Goal: Task Accomplishment & Management: Manage account settings

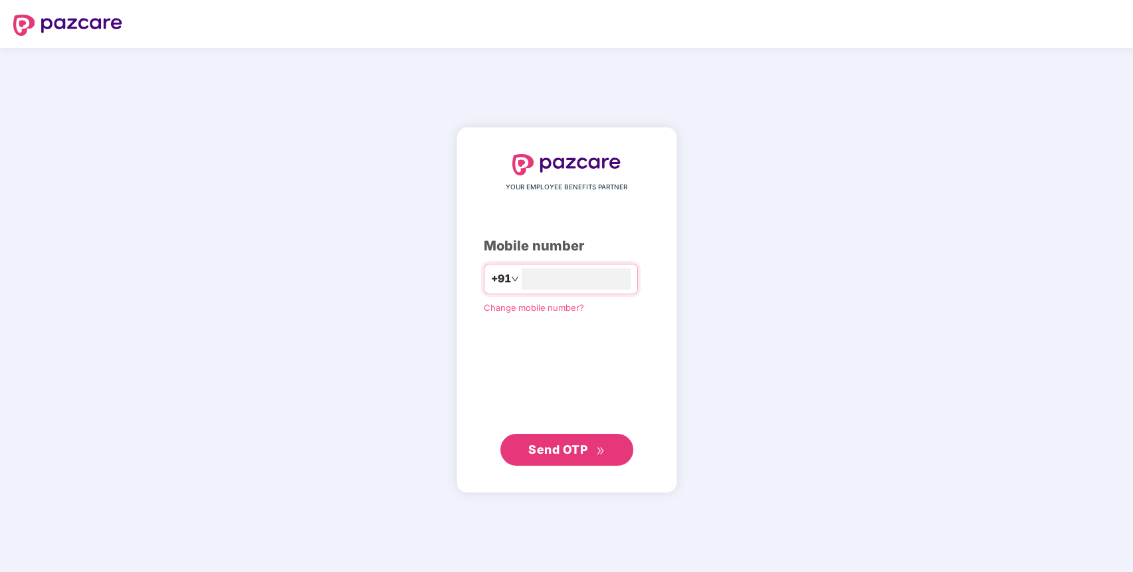
type input "**********"
click at [591, 444] on span "Send OTP" at bounding box center [566, 449] width 76 height 19
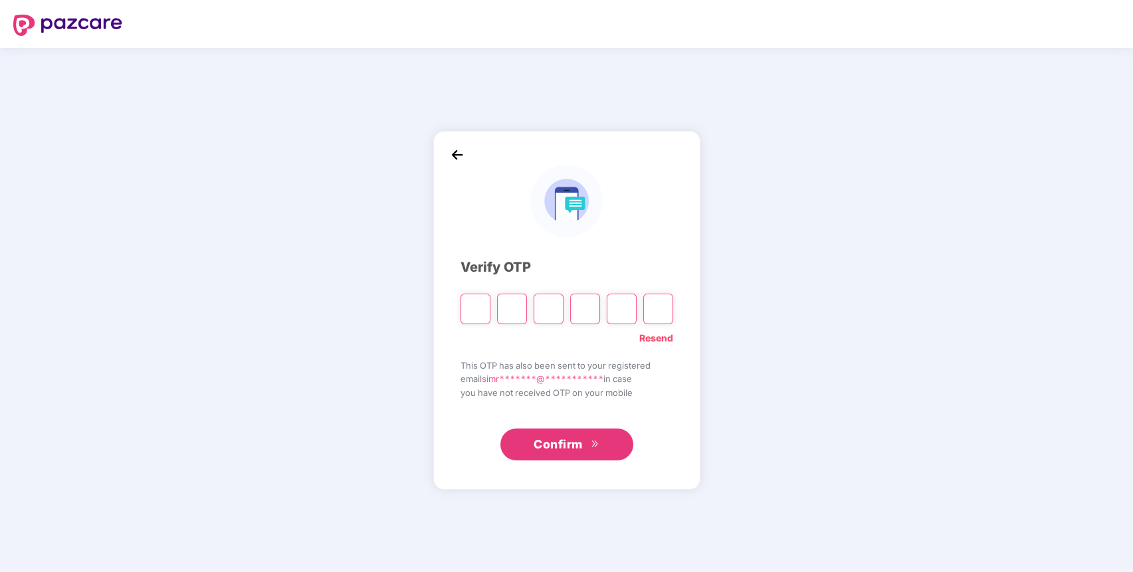
type input "*"
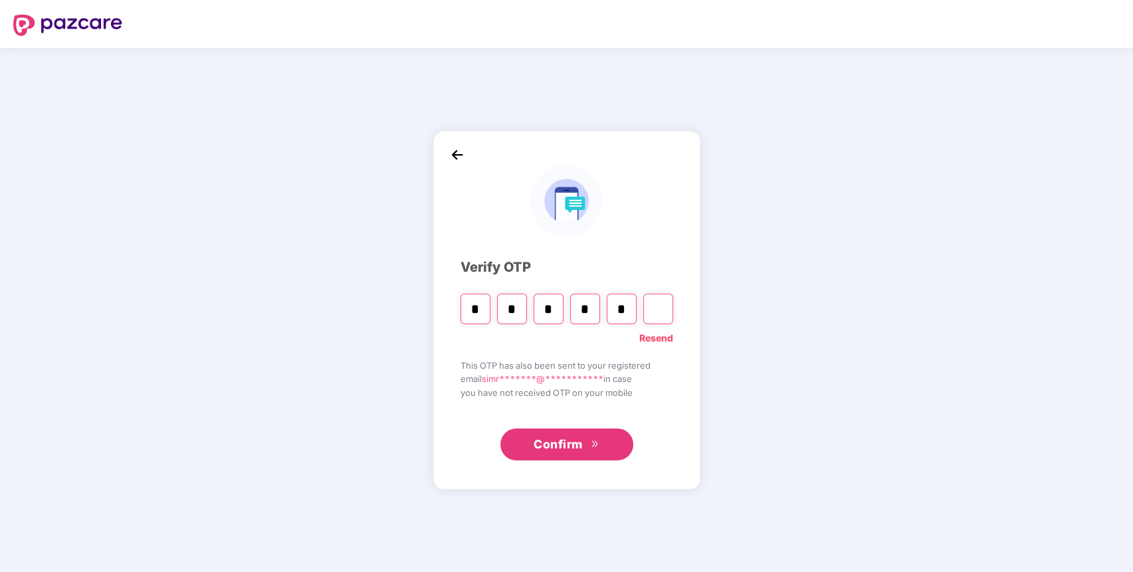
type input "*"
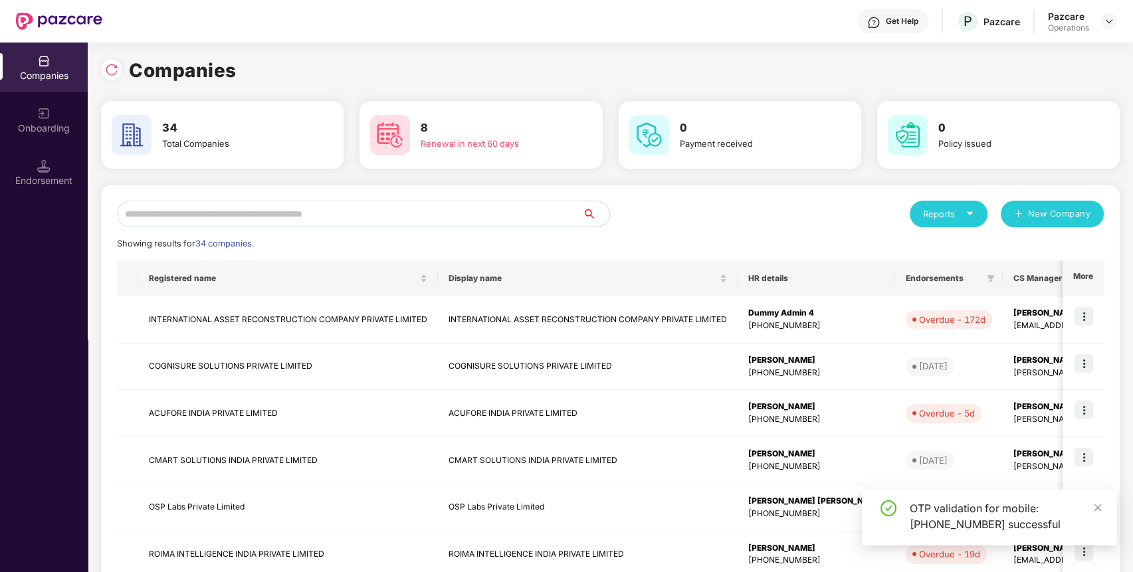
click at [400, 227] on div "Reports New Company Showing results for 34 companies. Registered name Display n…" at bounding box center [610, 507] width 986 height 613
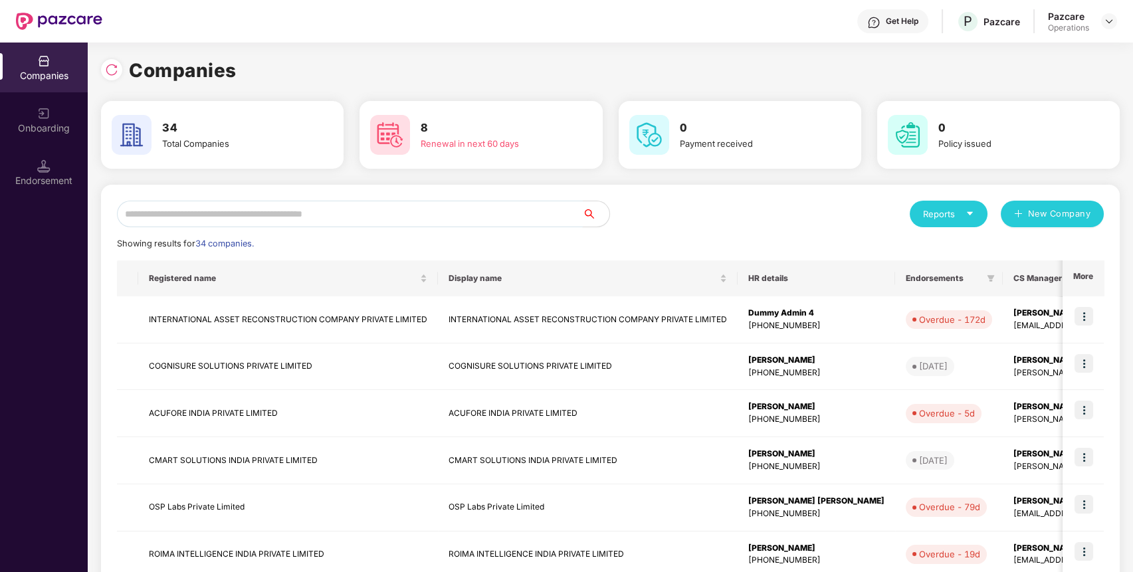
click at [399, 217] on input "text" at bounding box center [350, 214] width 466 height 27
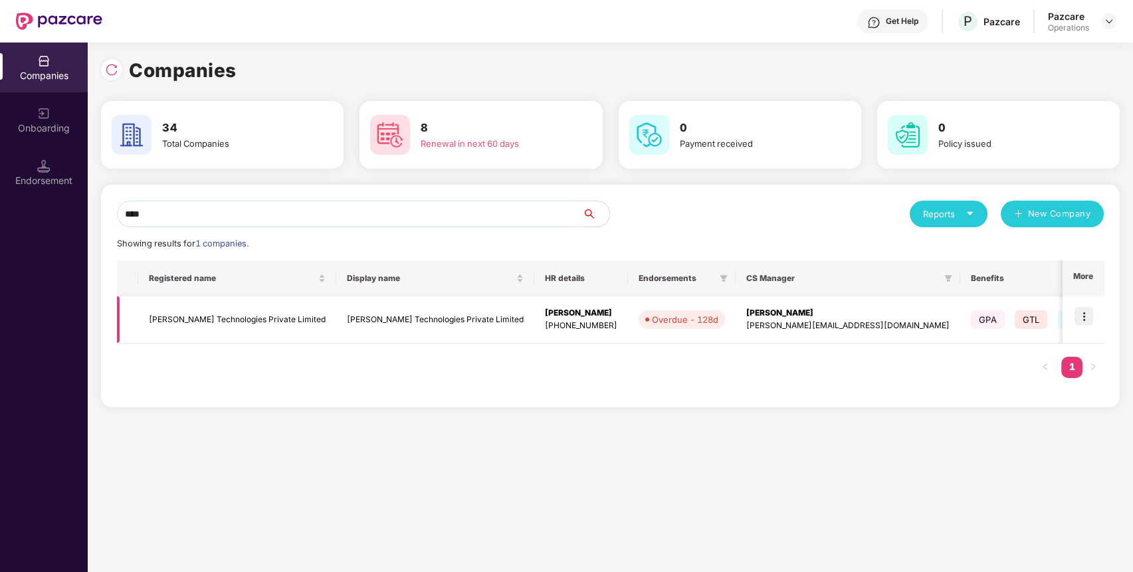
type input "****"
click at [214, 317] on td "[PERSON_NAME] Technologies Private Limited" at bounding box center [237, 319] width 198 height 47
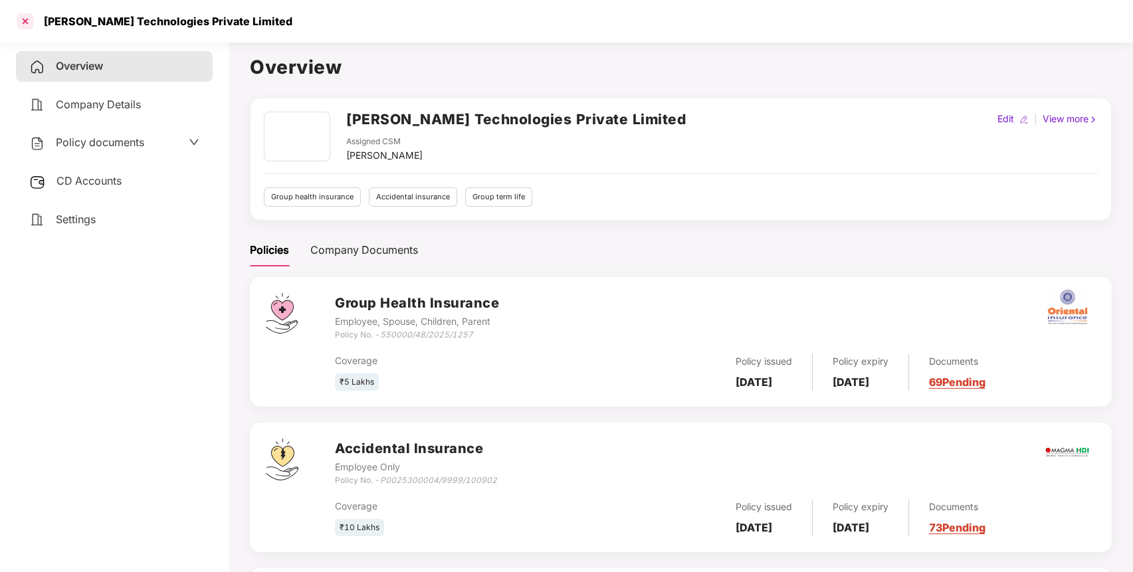
click at [23, 25] on div at bounding box center [25, 21] width 21 height 21
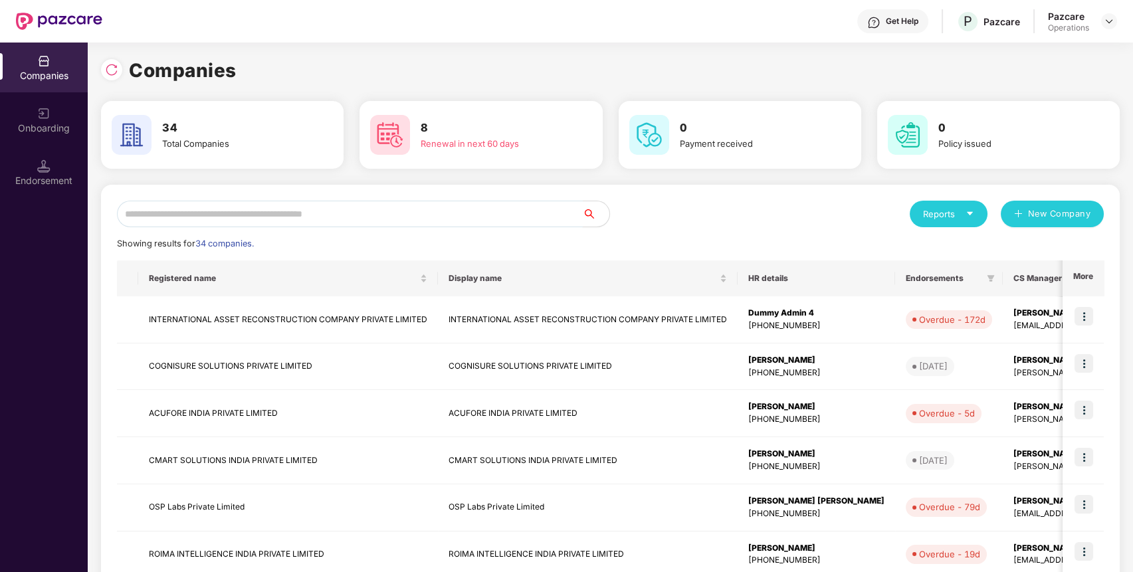
click at [338, 217] on input "text" at bounding box center [350, 214] width 466 height 27
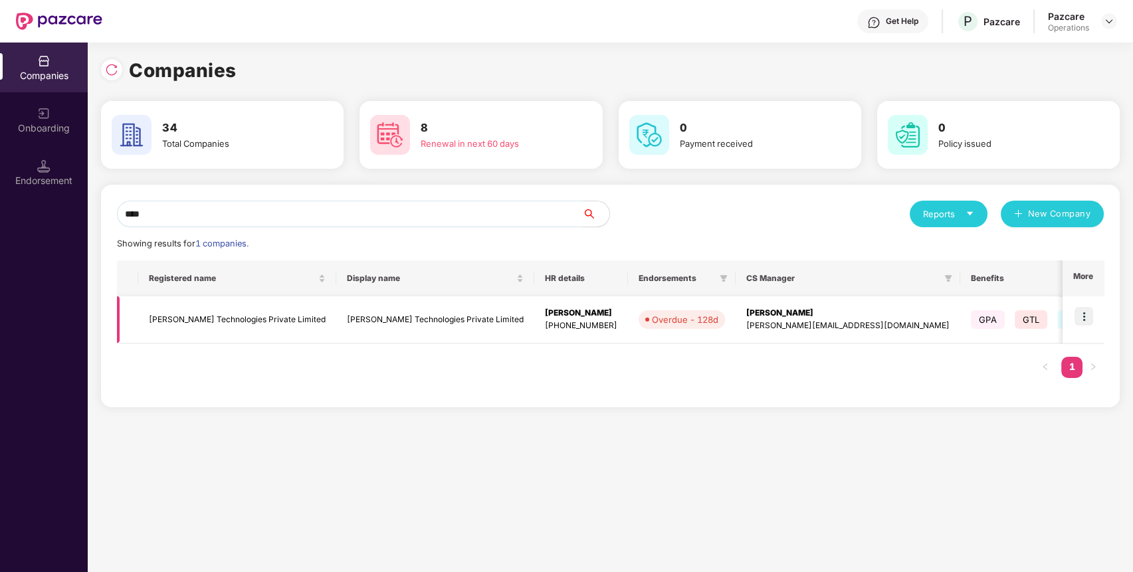
type input "****"
click at [1089, 308] on img at bounding box center [1083, 316] width 19 height 19
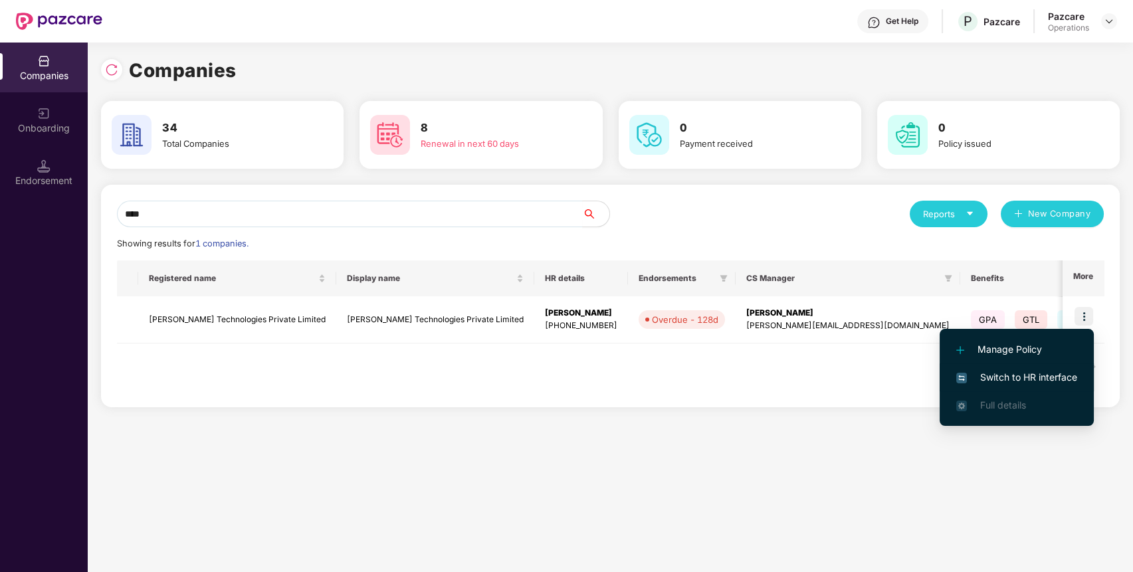
click at [1042, 375] on span "Switch to HR interface" at bounding box center [1016, 377] width 121 height 15
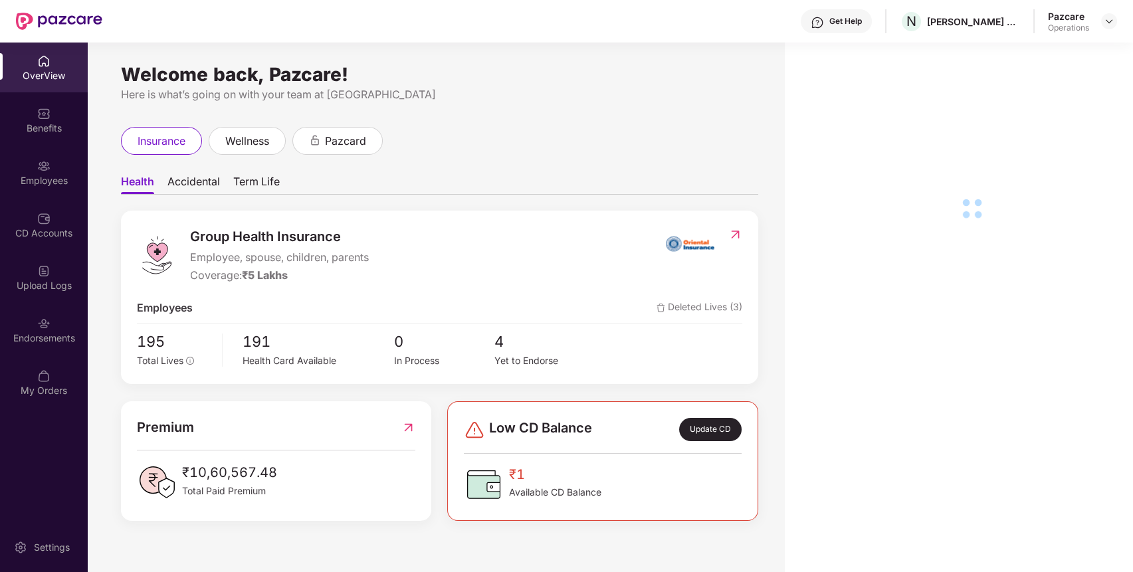
click at [37, 339] on div "Endorsements" at bounding box center [44, 337] width 88 height 13
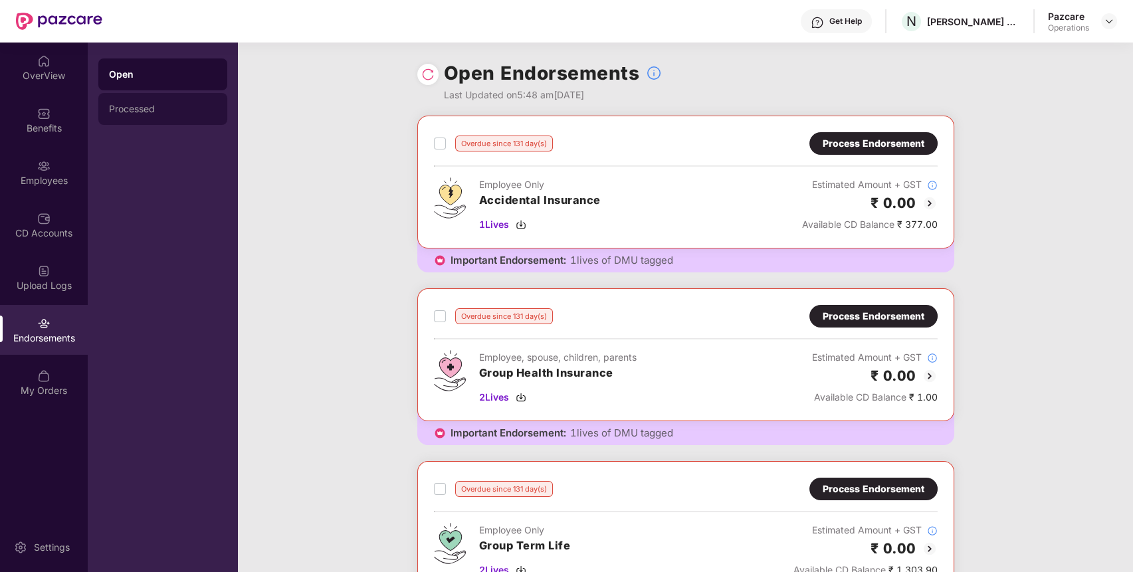
click at [181, 113] on div "Processed" at bounding box center [163, 109] width 108 height 11
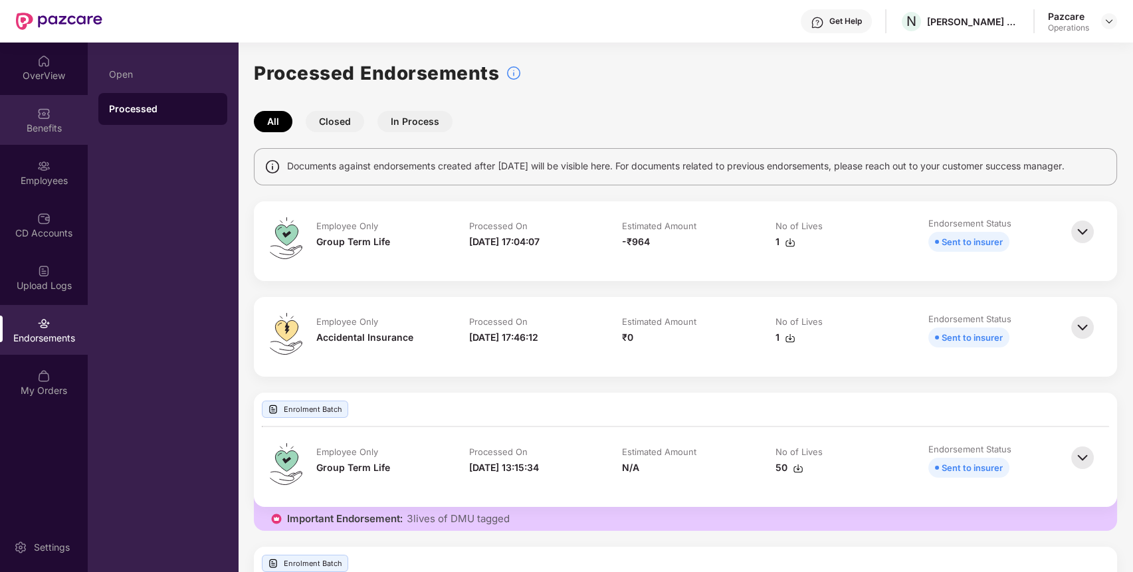
click at [42, 138] on div "Benefits" at bounding box center [44, 120] width 88 height 50
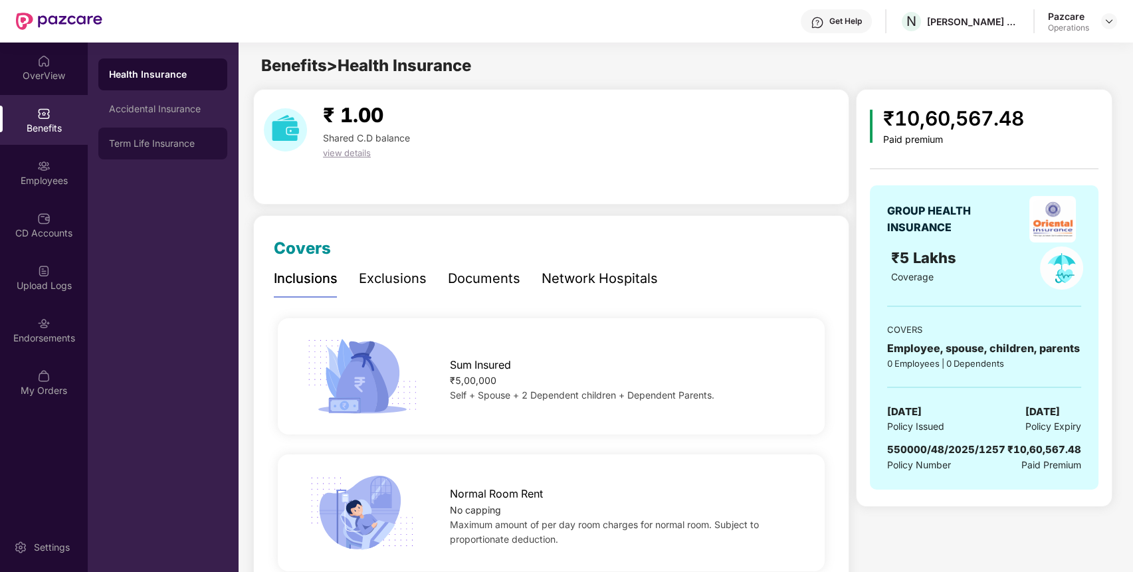
click at [173, 151] on div "Term Life Insurance" at bounding box center [162, 144] width 129 height 32
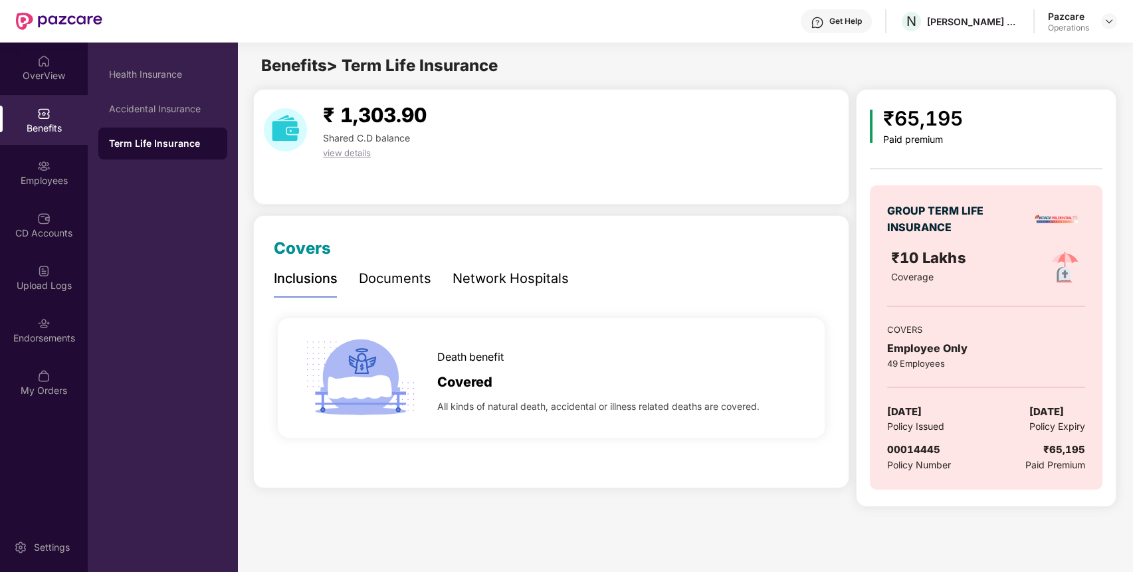
click at [903, 449] on span "00014445" at bounding box center [913, 449] width 53 height 13
copy span "00014445"
click at [43, 335] on div "Endorsements" at bounding box center [44, 337] width 88 height 13
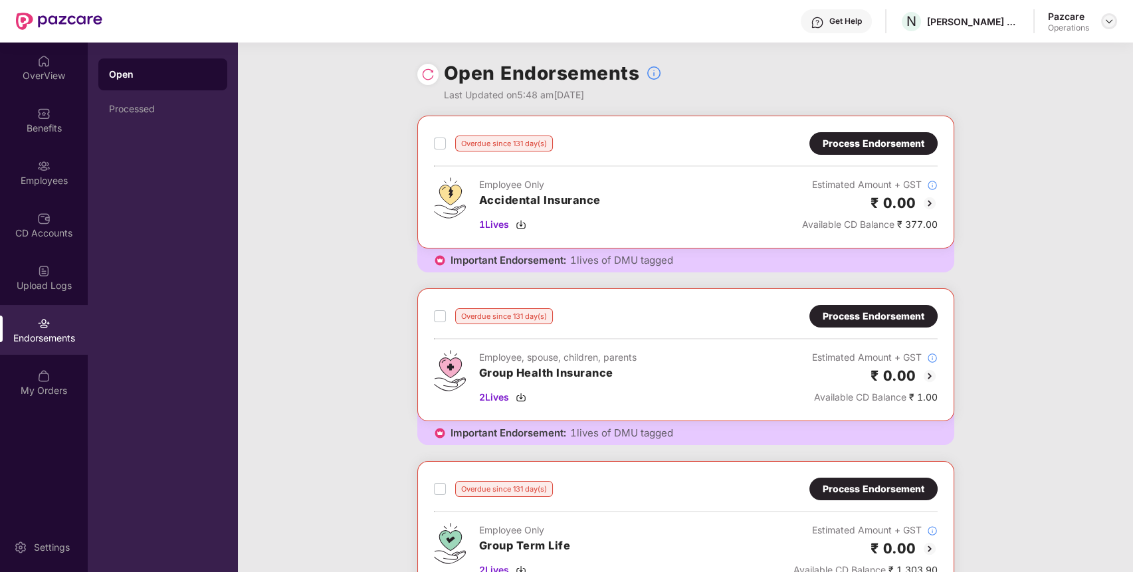
click at [1105, 18] on img at bounding box center [1108, 21] width 11 height 11
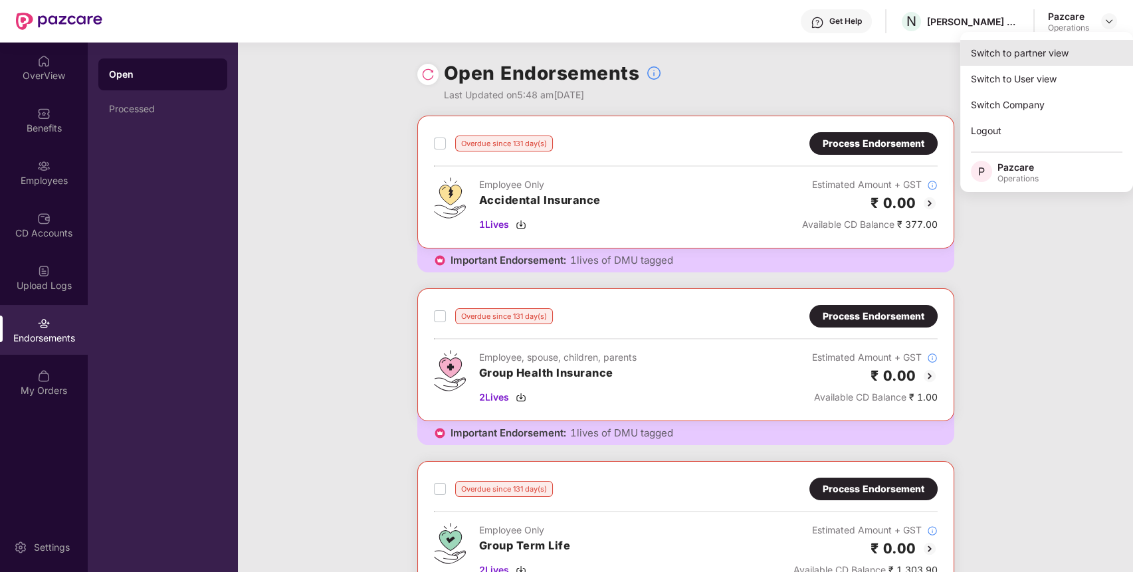
click at [974, 46] on div "Switch to partner view" at bounding box center [1046, 53] width 173 height 26
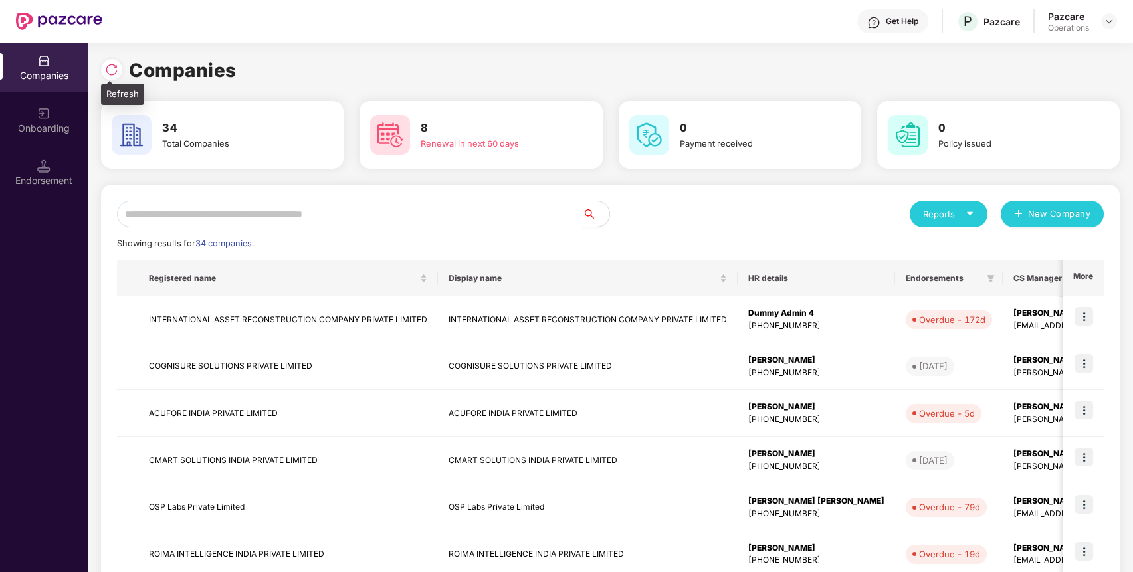
click at [110, 69] on img at bounding box center [111, 69] width 13 height 13
click at [527, 212] on input "text" at bounding box center [350, 214] width 466 height 27
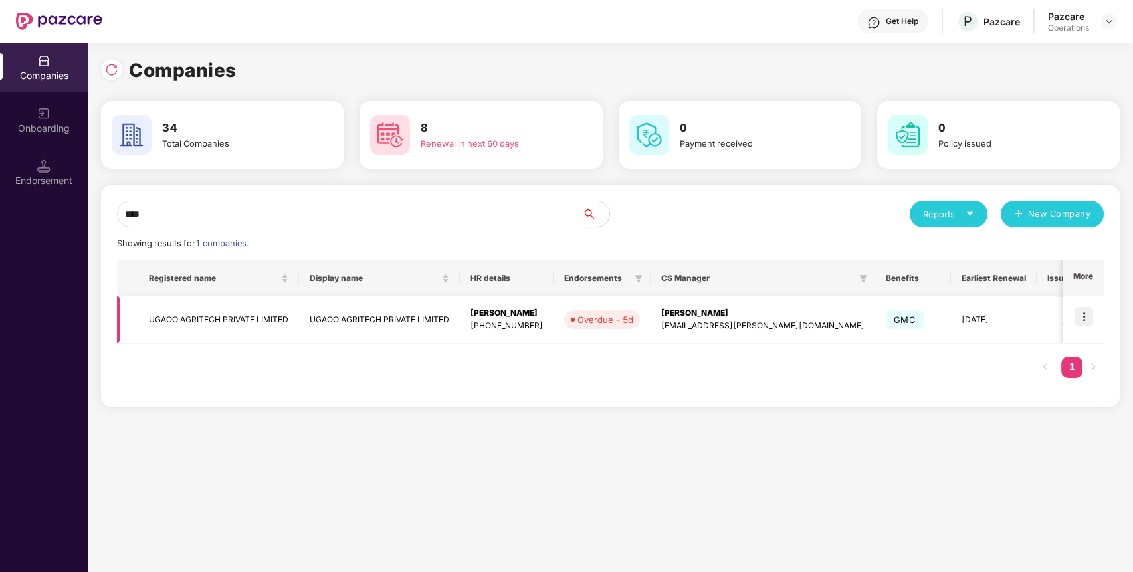
type input "****"
click at [219, 316] on td "UGAOO AGRITECH PRIVATE LIMITED" at bounding box center [218, 319] width 161 height 47
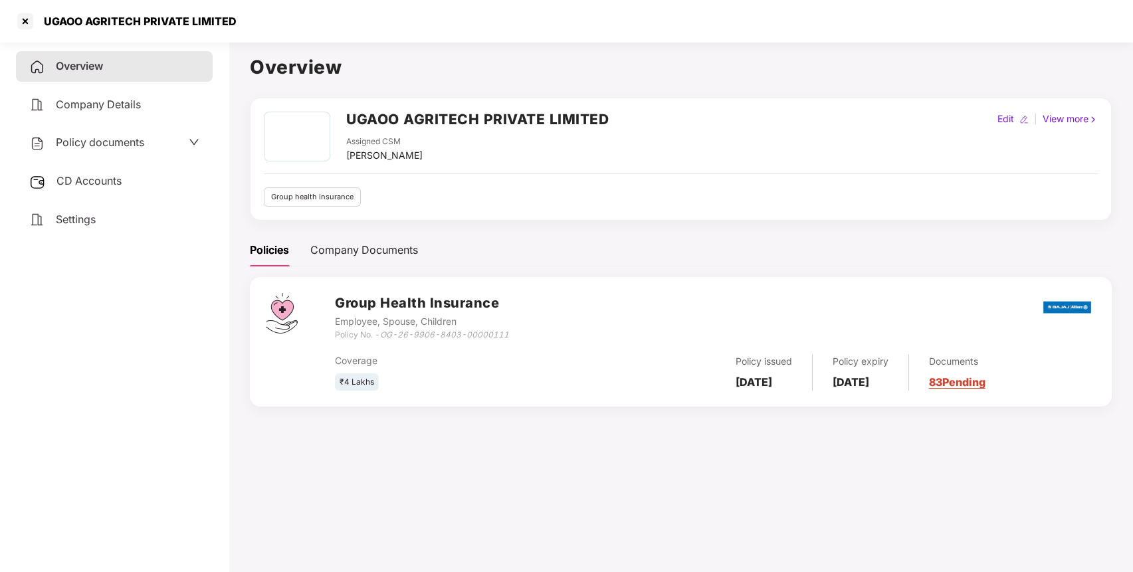
click at [98, 181] on span "CD Accounts" at bounding box center [88, 180] width 65 height 13
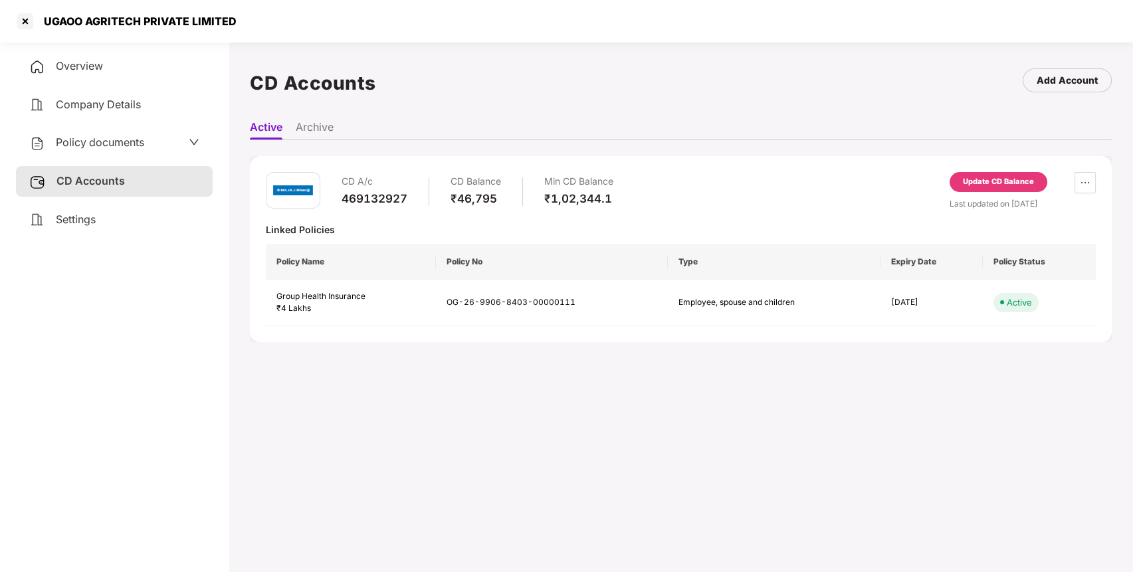
click at [1012, 191] on div "Update CD Balance" at bounding box center [998, 182] width 98 height 20
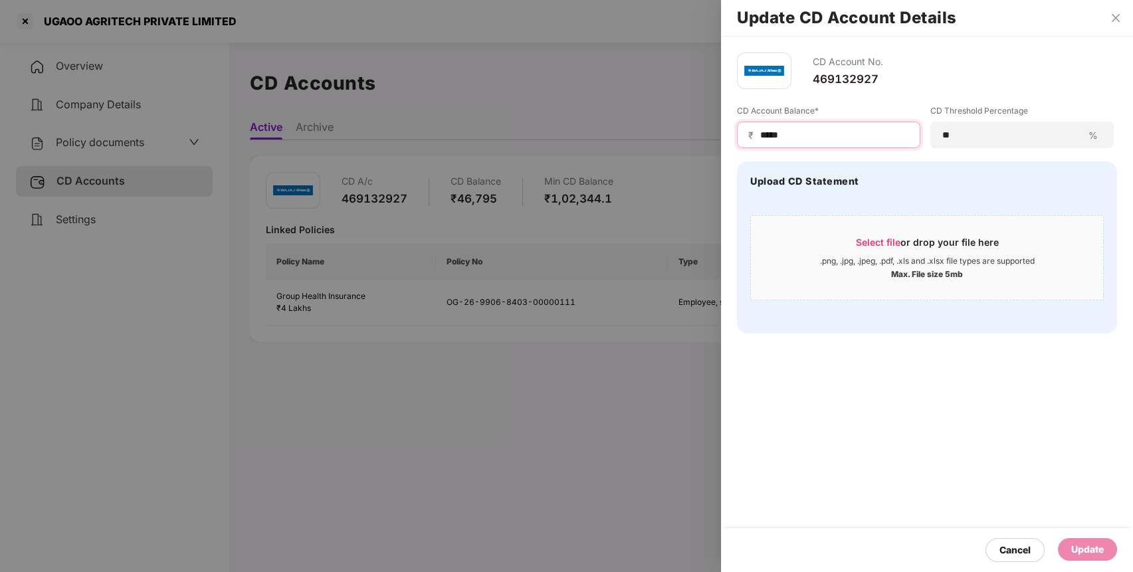
drag, startPoint x: 802, startPoint y: 134, endPoint x: 695, endPoint y: 147, distance: 108.5
click at [695, 147] on div "Update CD Account Details CD Account No. 469132927 CD Account Balance* ₹ ***** …" at bounding box center [566, 286] width 1133 height 572
type input "****"
click at [1091, 541] on div "Update" at bounding box center [1087, 549] width 59 height 23
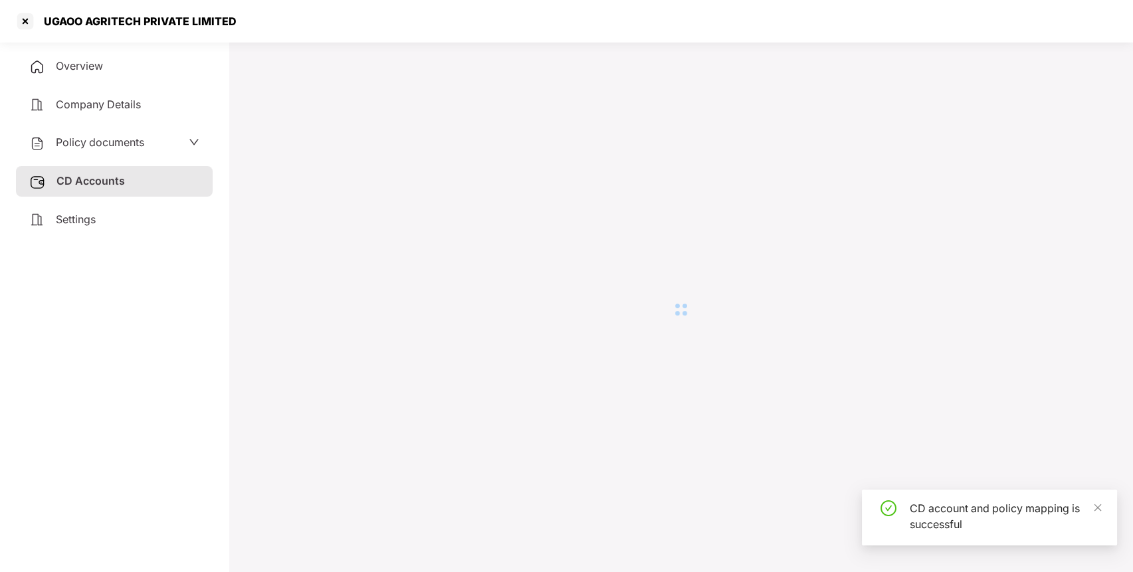
click at [112, 138] on span "Policy documents" at bounding box center [100, 142] width 88 height 13
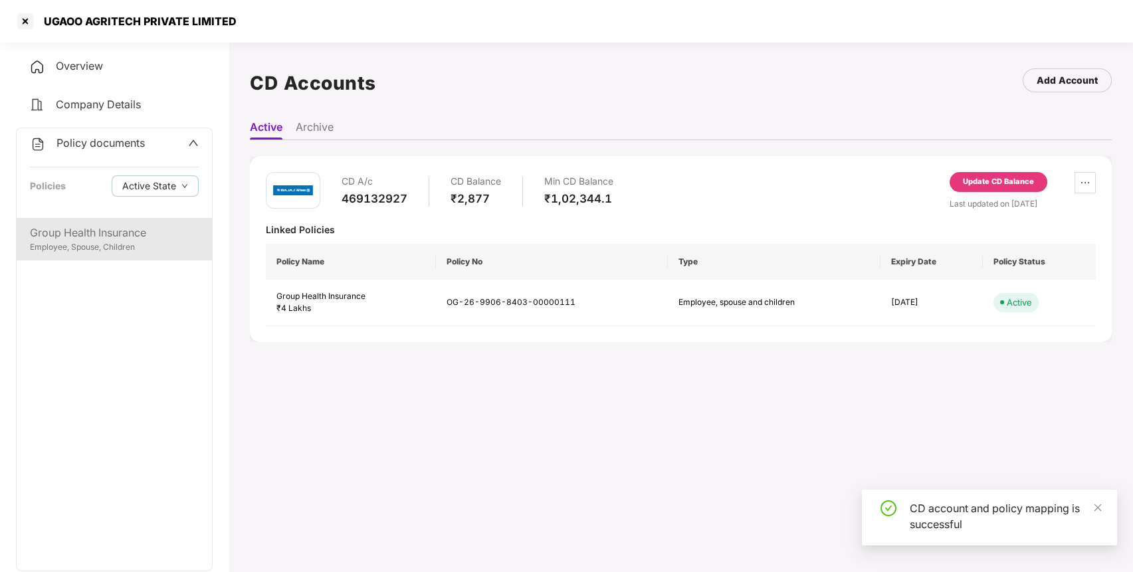
click at [92, 229] on div "Group Health Insurance" at bounding box center [114, 233] width 169 height 17
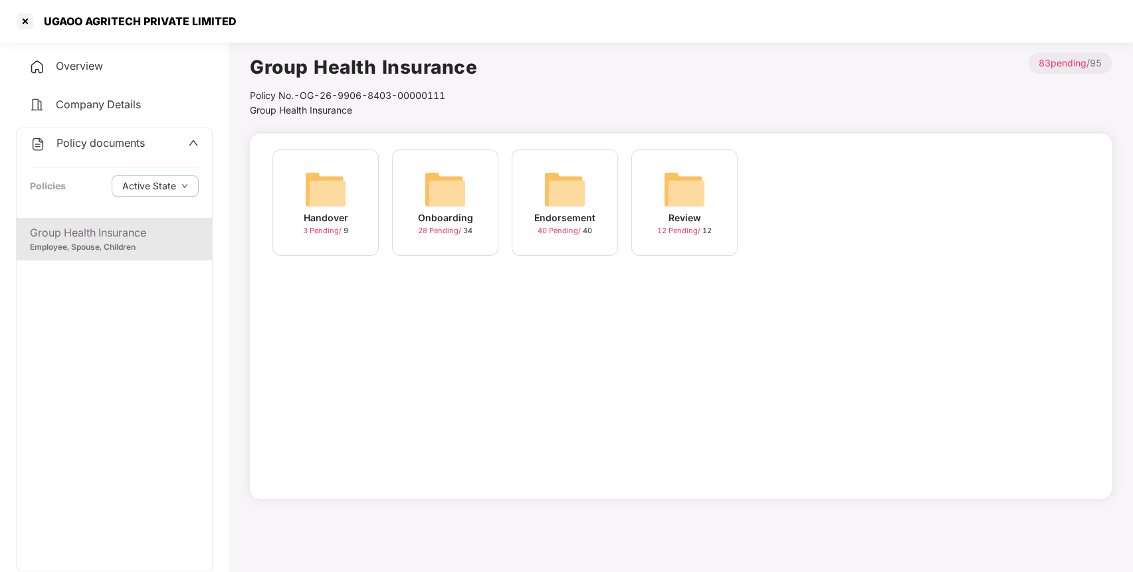
click at [456, 187] on img at bounding box center [445, 189] width 43 height 43
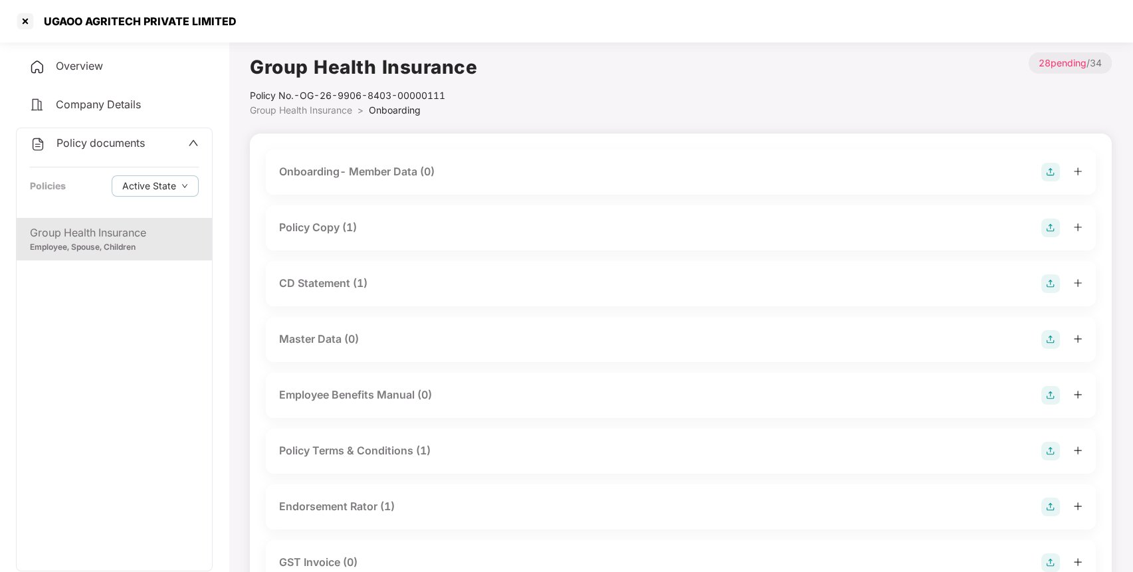
click at [191, 140] on icon "up" at bounding box center [193, 143] width 9 height 6
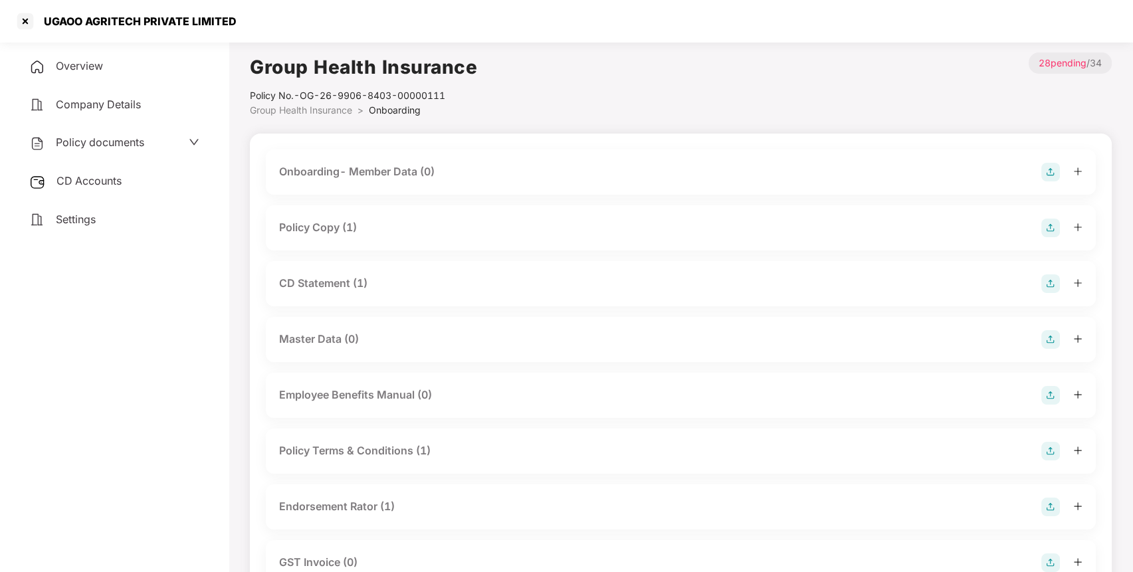
click at [106, 138] on span "Policy documents" at bounding box center [100, 142] width 88 height 13
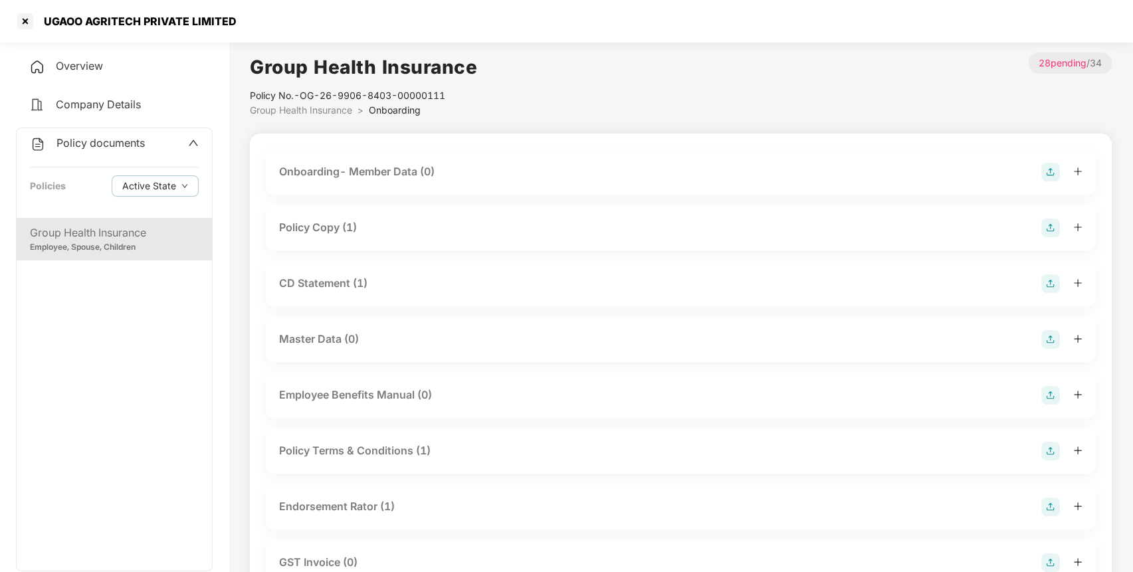
click at [154, 250] on div "Employee, Spouse, Children" at bounding box center [114, 247] width 169 height 13
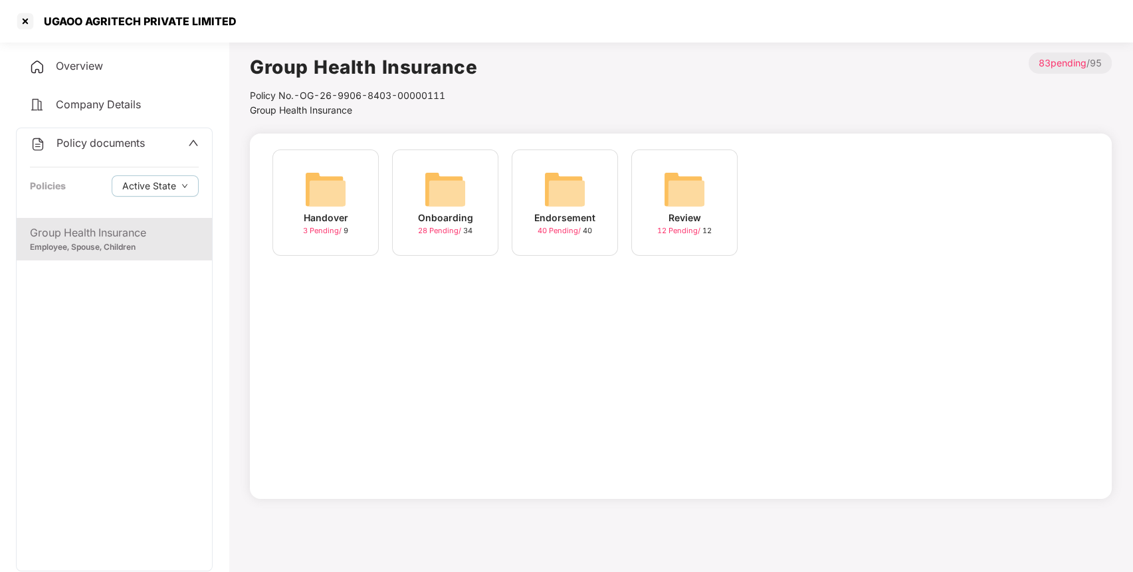
click at [555, 192] on img at bounding box center [564, 189] width 43 height 43
click at [700, 182] on img at bounding box center [684, 189] width 43 height 43
click at [148, 137] on div "Policy documents" at bounding box center [114, 143] width 169 height 17
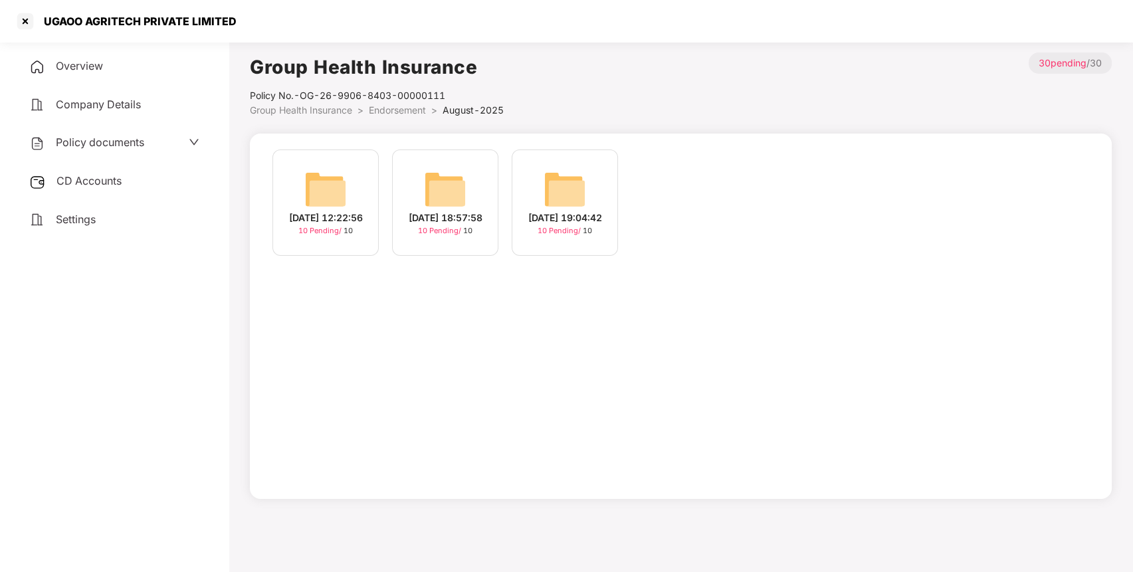
click at [316, 191] on img at bounding box center [325, 189] width 43 height 43
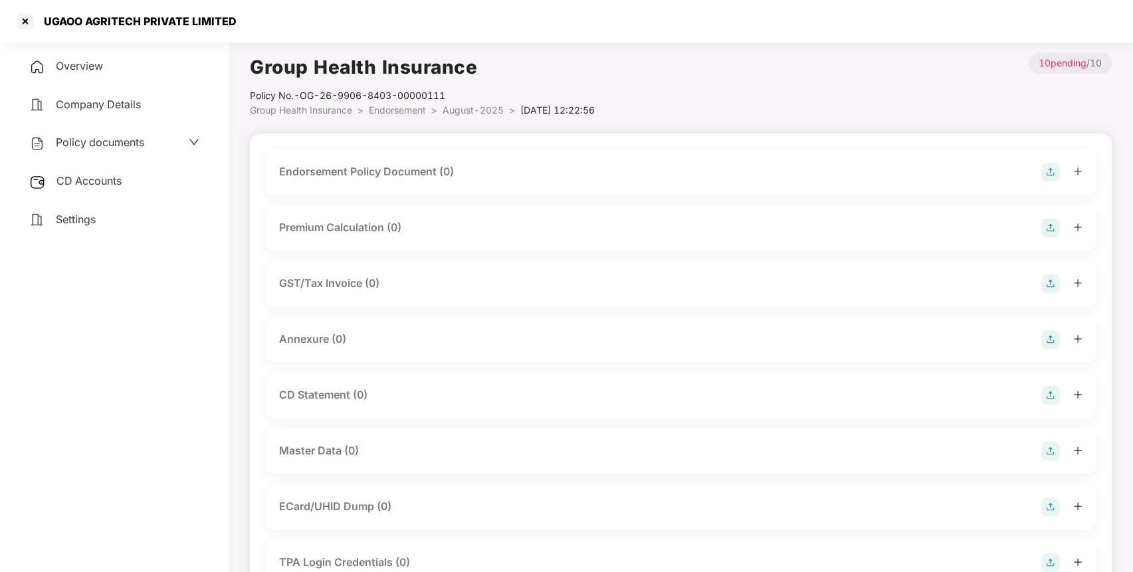
click at [1049, 165] on img at bounding box center [1050, 172] width 19 height 19
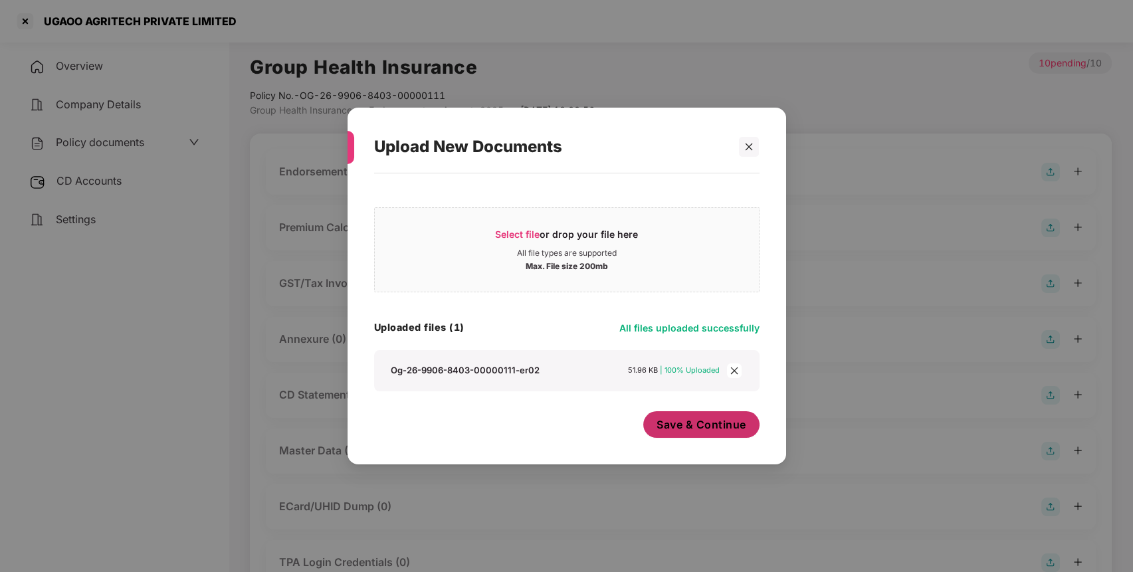
click at [701, 430] on span "Save & Continue" at bounding box center [701, 424] width 90 height 15
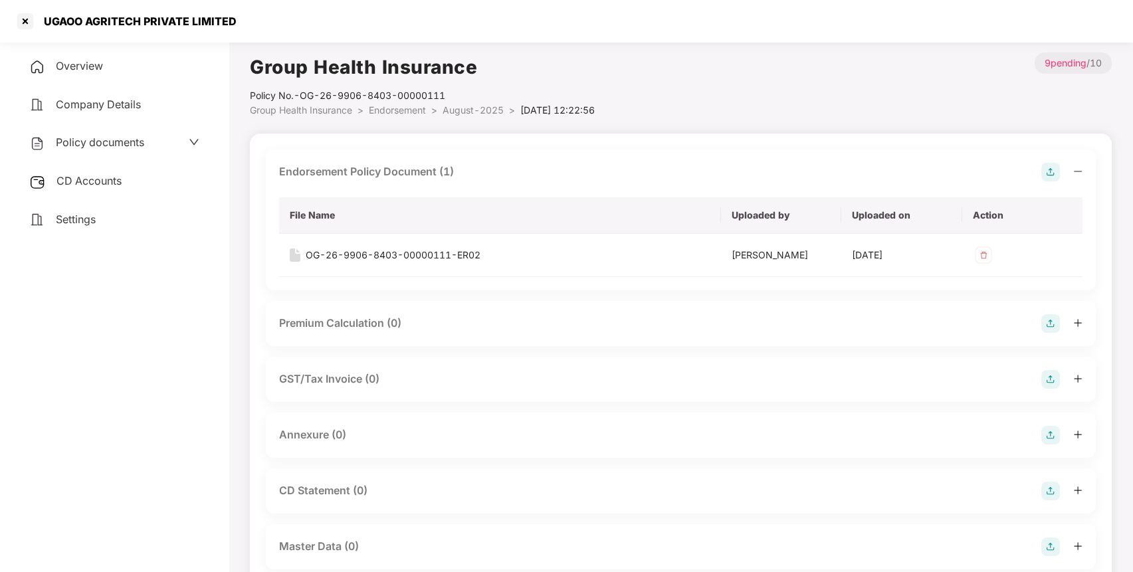
click at [1050, 325] on img at bounding box center [1050, 323] width 19 height 19
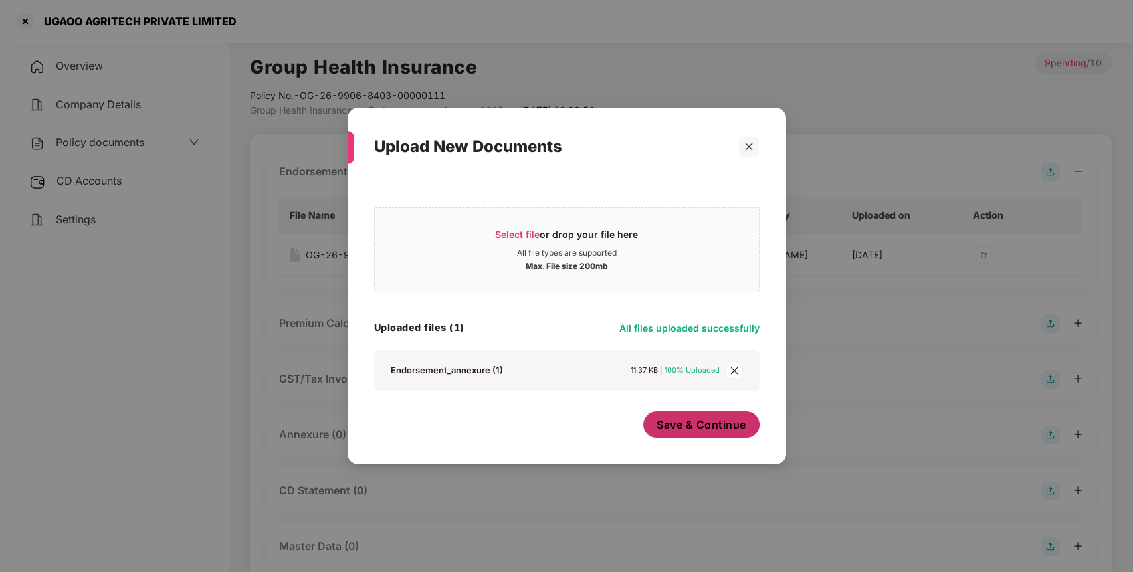
click at [713, 428] on span "Save & Continue" at bounding box center [701, 424] width 90 height 15
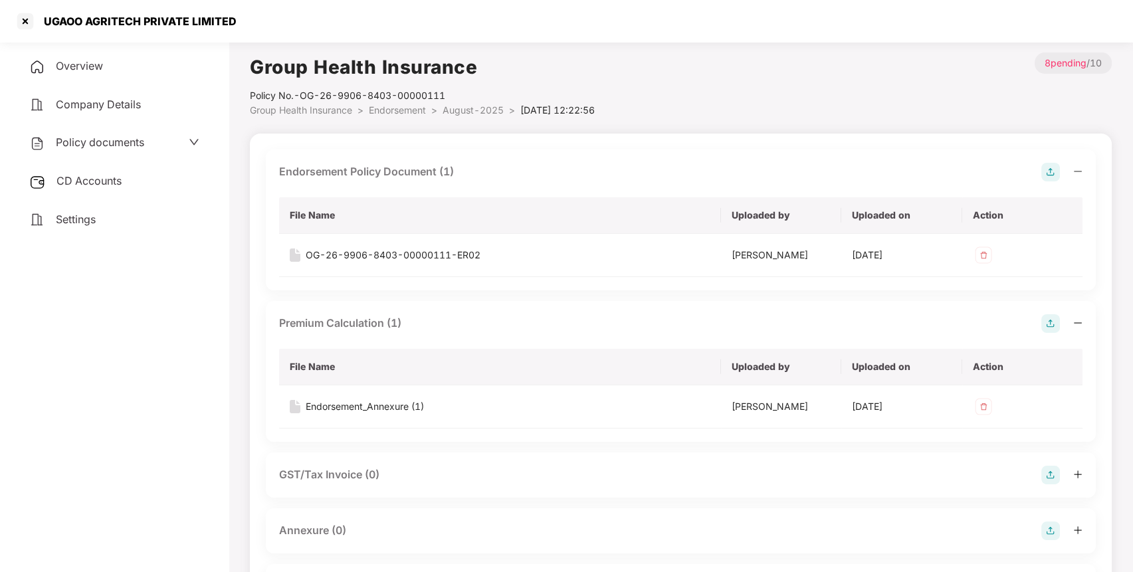
click at [393, 112] on span "Endorsement" at bounding box center [397, 109] width 57 height 11
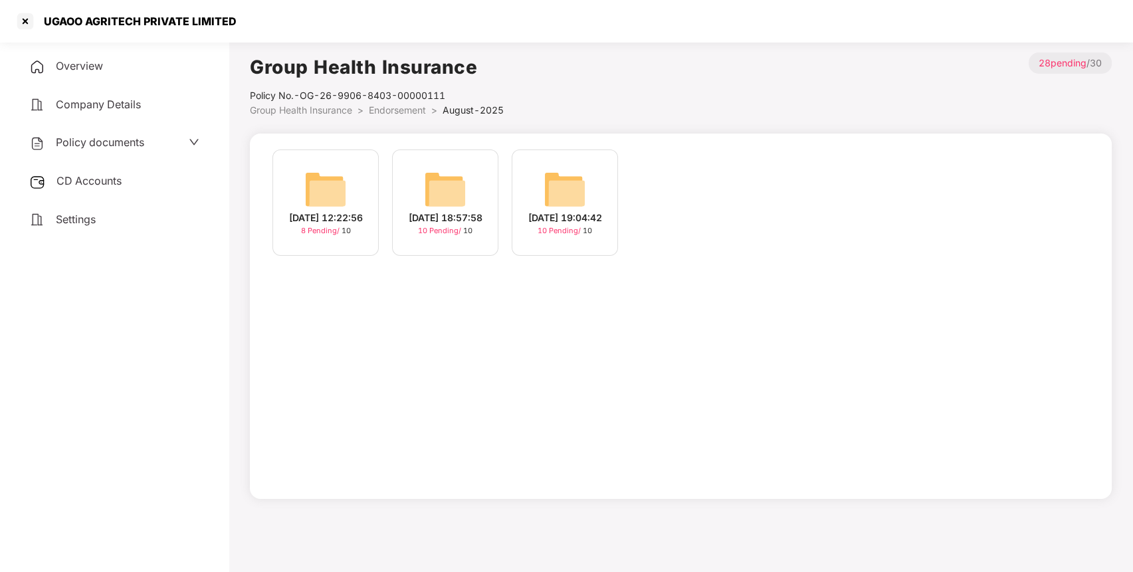
click at [431, 177] on img at bounding box center [445, 189] width 43 height 43
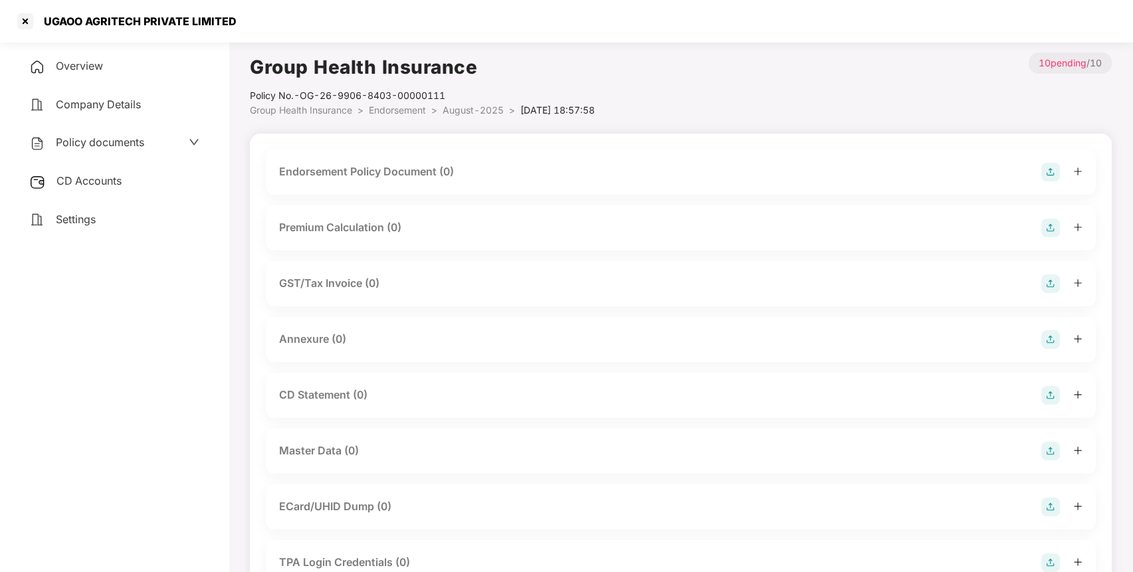
click at [1048, 173] on img at bounding box center [1050, 172] width 19 height 19
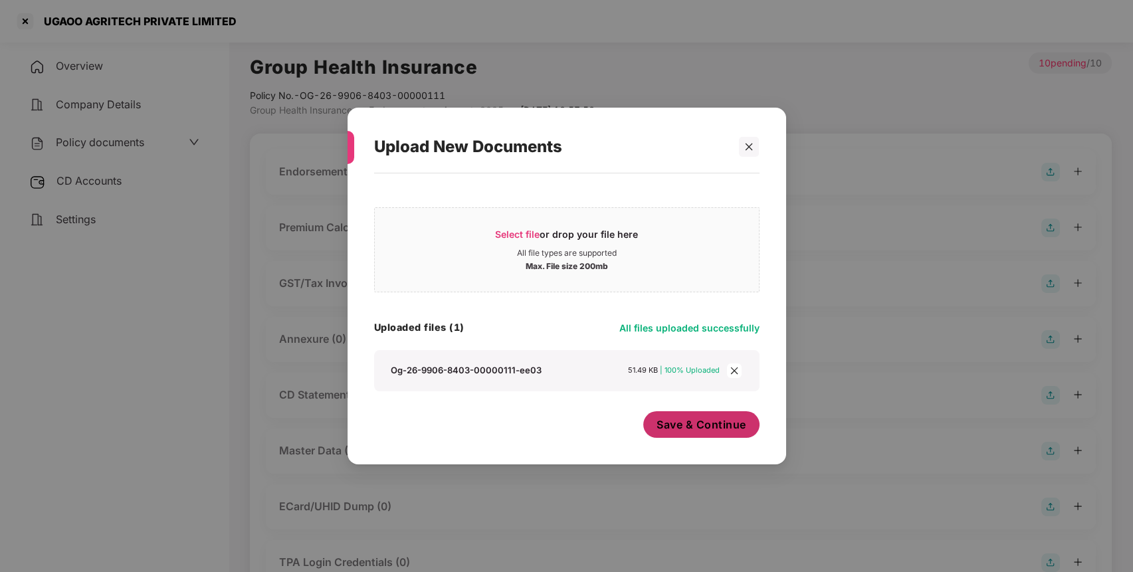
click at [728, 418] on span "Save & Continue" at bounding box center [701, 424] width 90 height 15
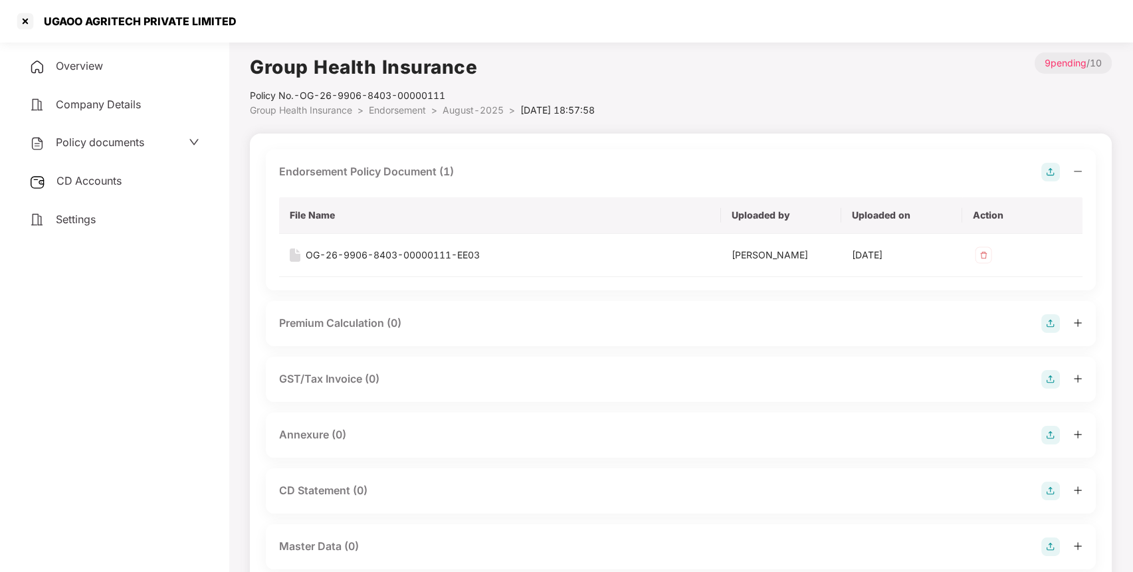
click at [1052, 320] on img at bounding box center [1050, 323] width 19 height 19
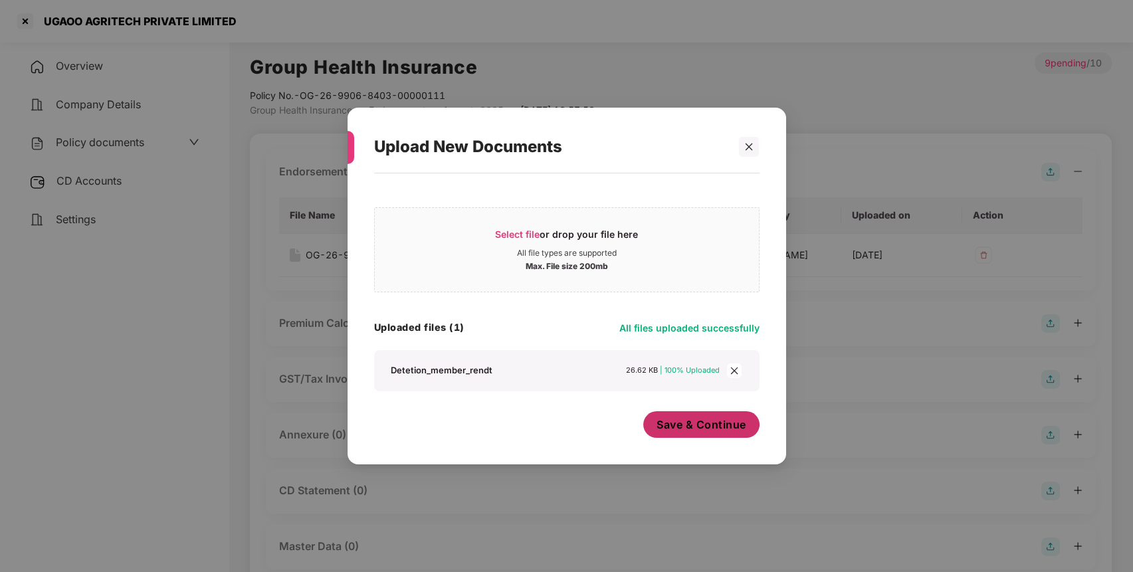
click at [705, 426] on span "Save & Continue" at bounding box center [701, 424] width 90 height 15
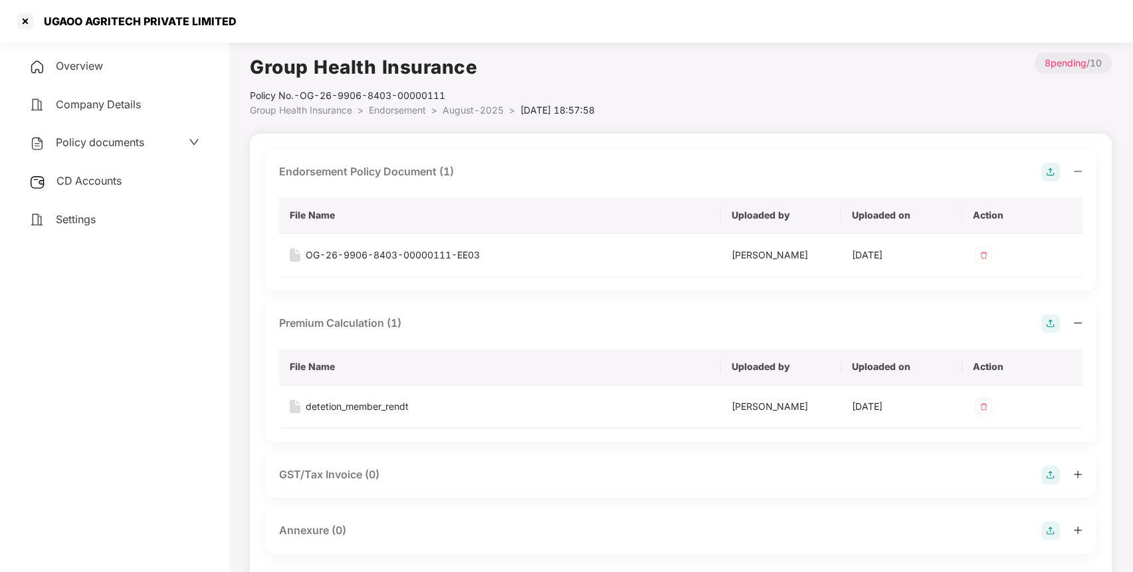
click at [403, 108] on span "Endorsement" at bounding box center [397, 109] width 57 height 11
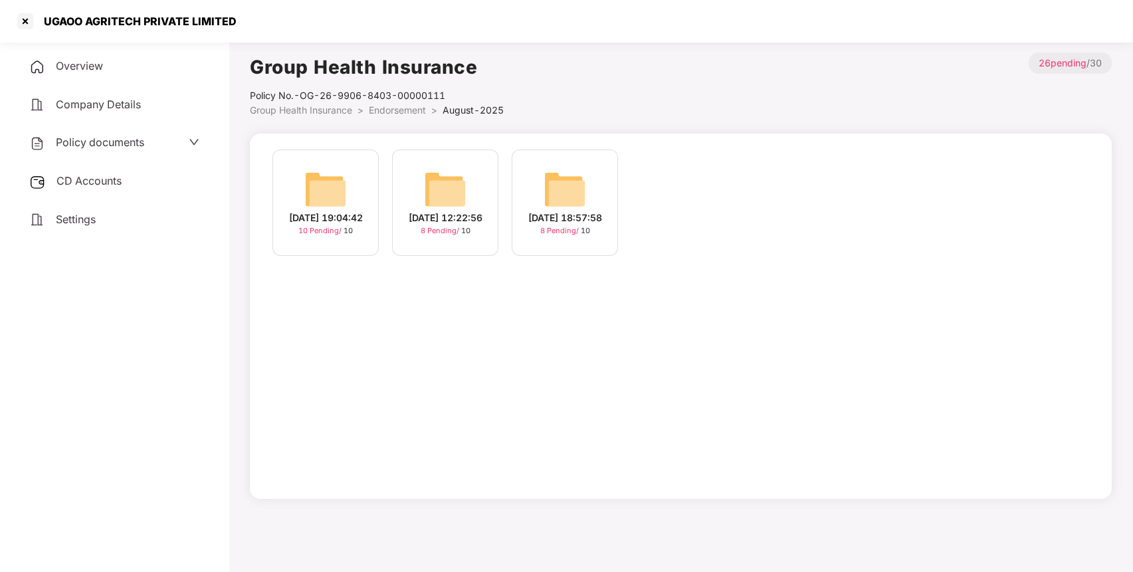
click at [317, 183] on img at bounding box center [325, 189] width 43 height 43
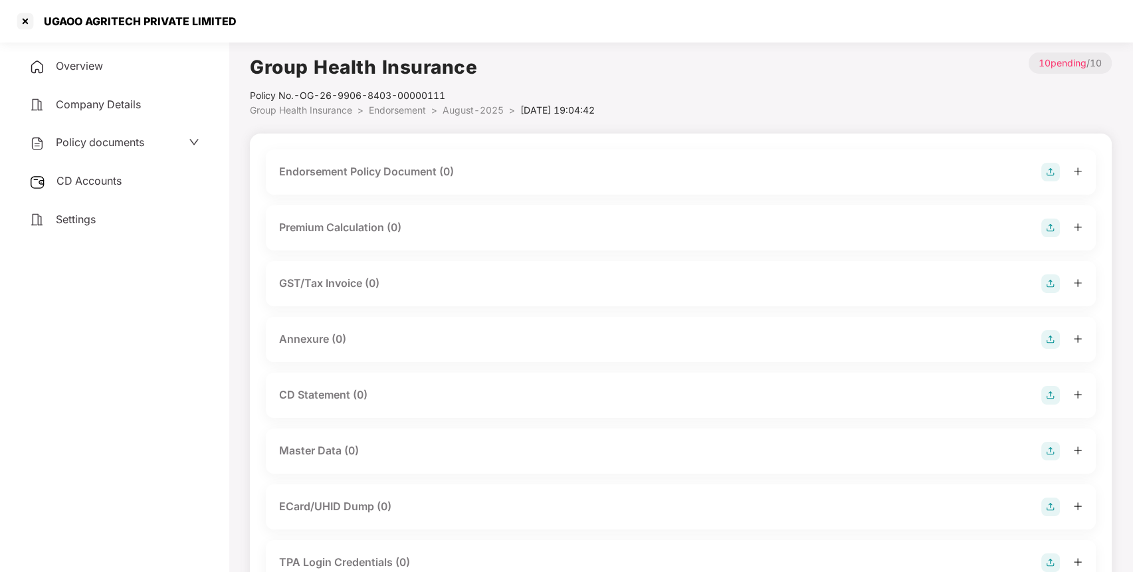
click at [1047, 173] on img at bounding box center [1050, 172] width 19 height 19
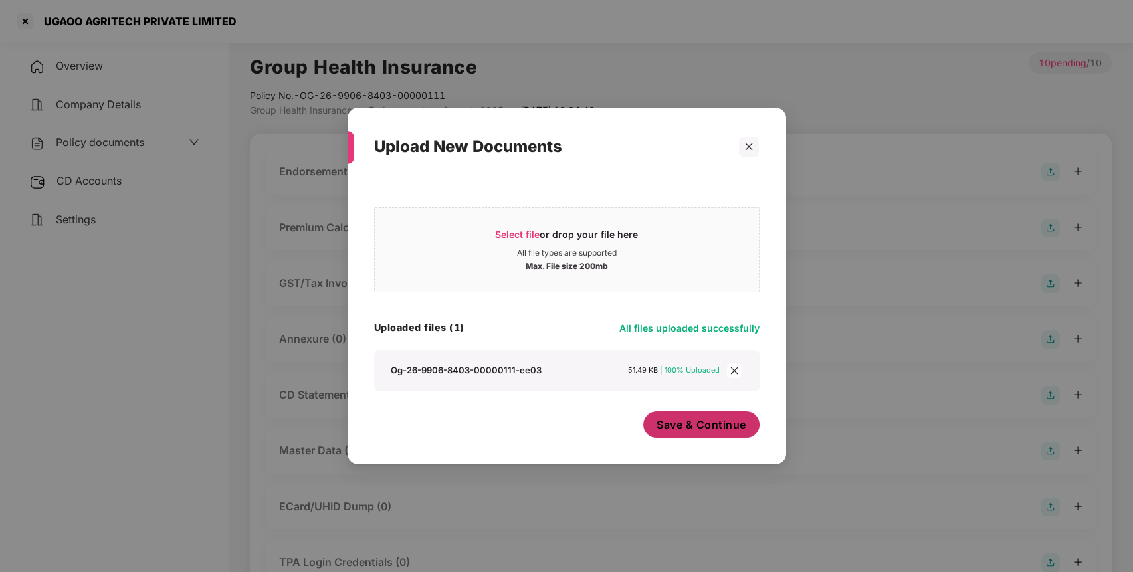
click at [715, 412] on button "Save & Continue" at bounding box center [701, 424] width 116 height 27
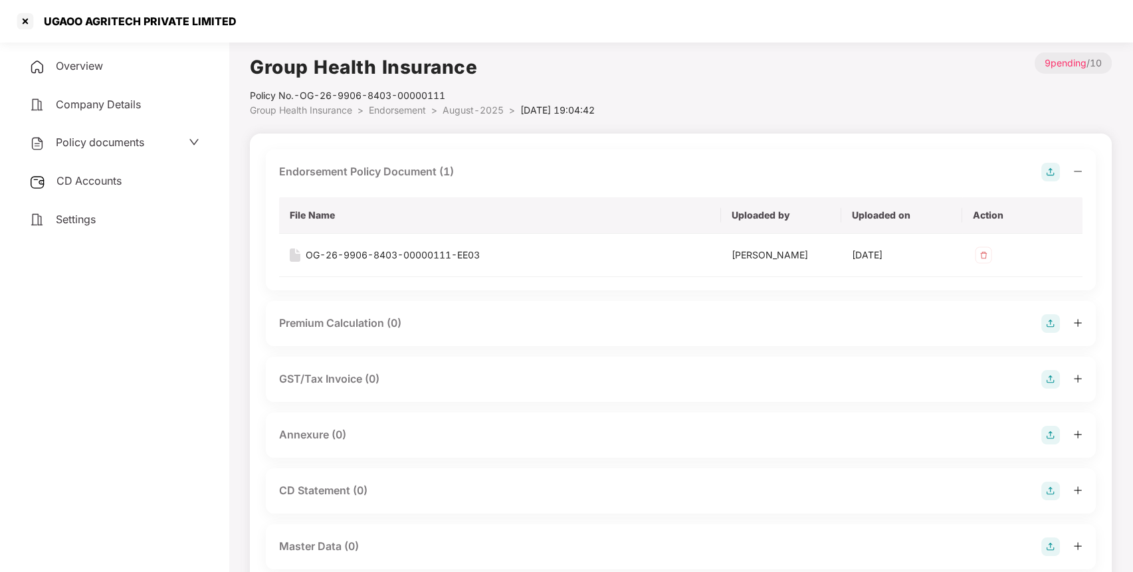
click at [1045, 324] on img at bounding box center [1050, 323] width 19 height 19
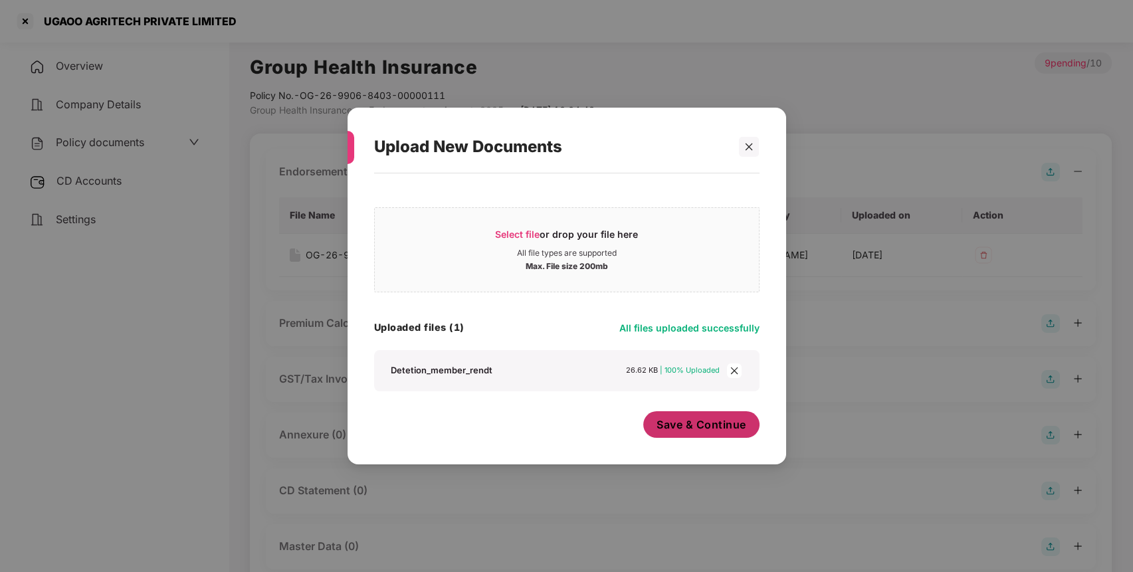
click at [725, 424] on span "Save & Continue" at bounding box center [701, 424] width 90 height 15
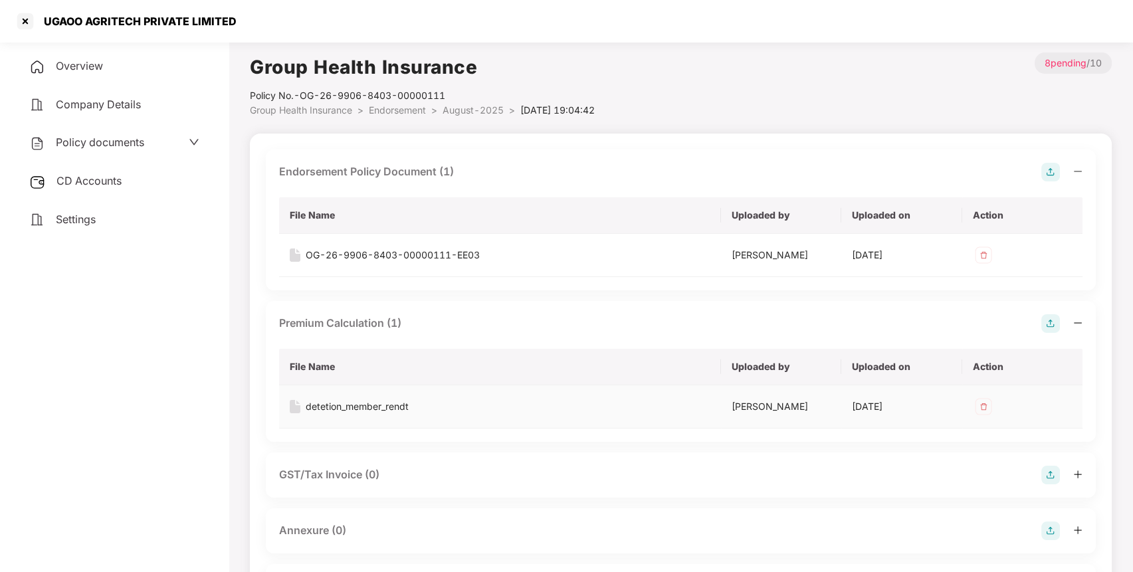
scroll to position [358, 0]
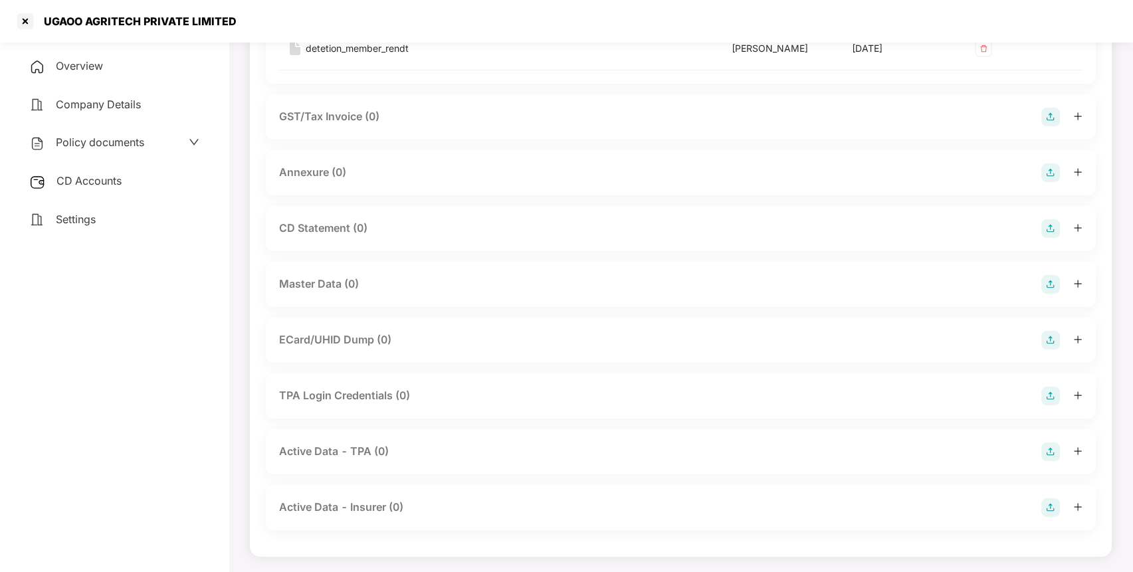
click at [1050, 276] on img at bounding box center [1050, 284] width 19 height 19
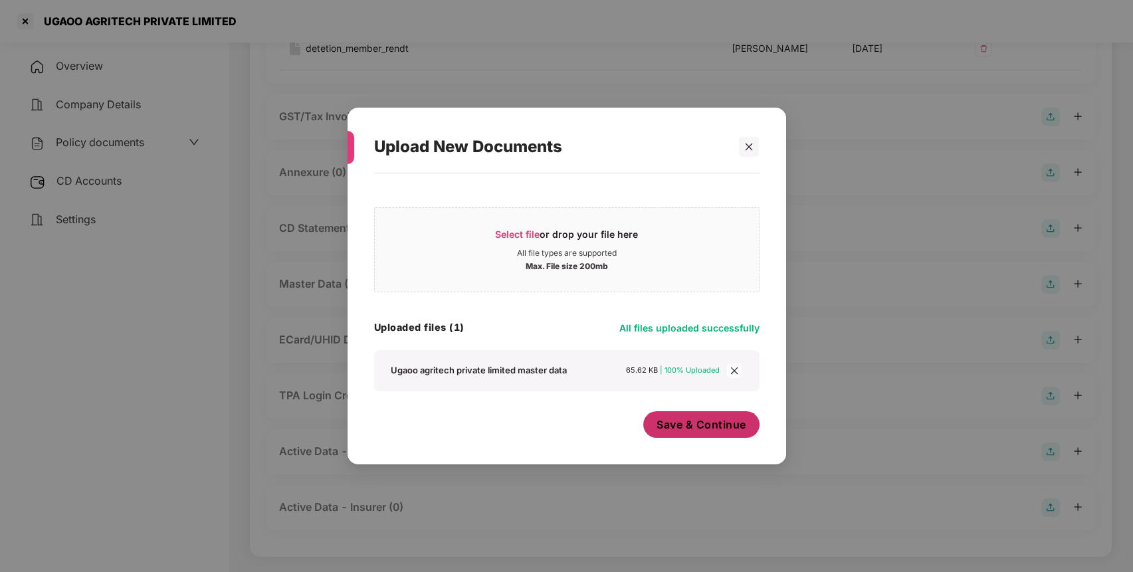
click at [706, 424] on span "Save & Continue" at bounding box center [701, 424] width 90 height 15
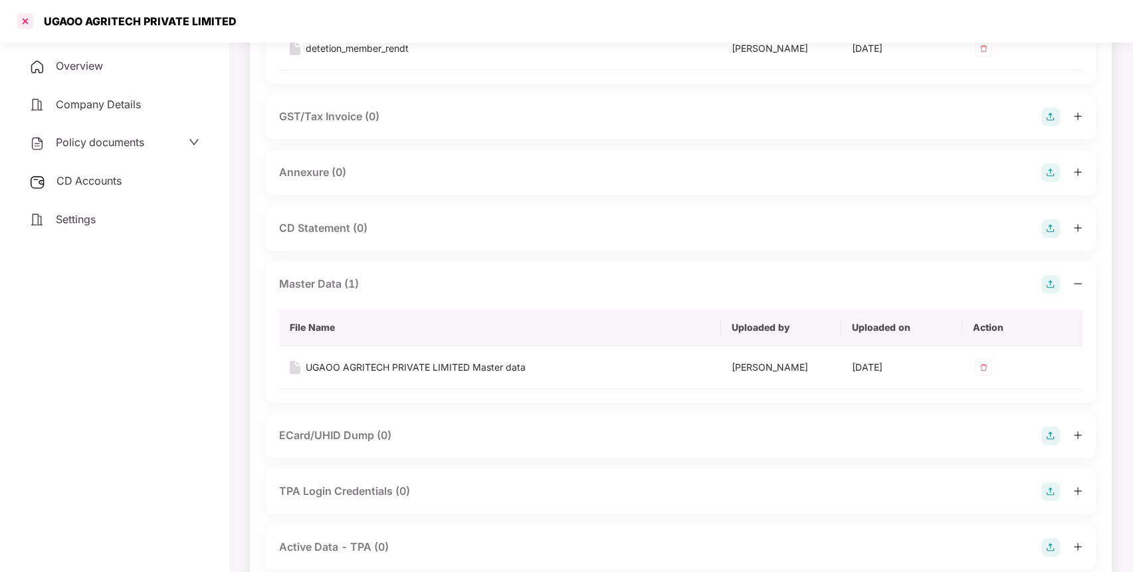
click at [29, 17] on div at bounding box center [25, 21] width 21 height 21
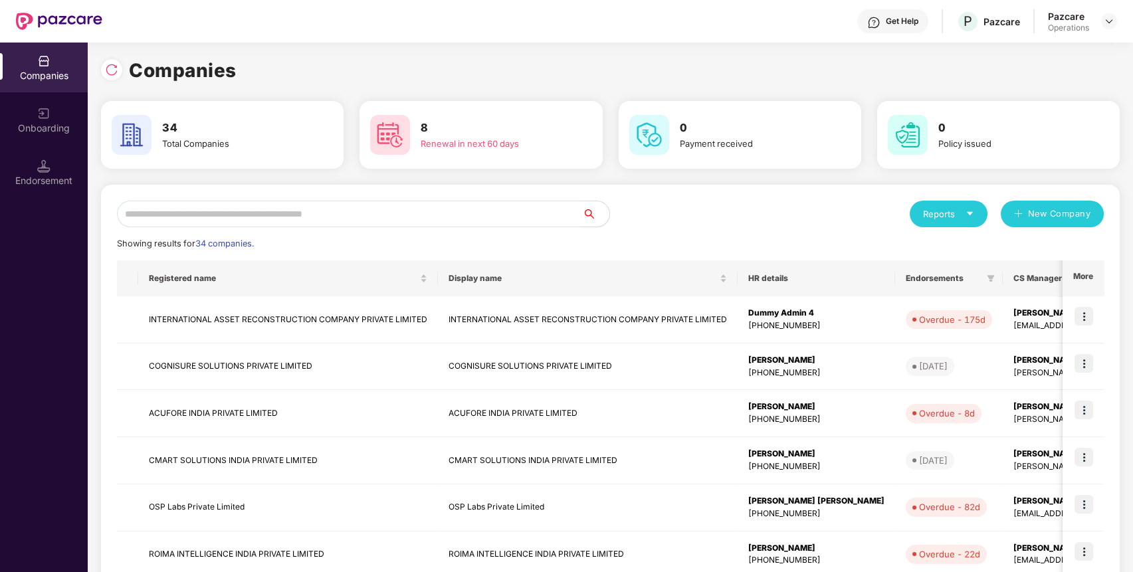
click at [278, 207] on input "text" at bounding box center [350, 214] width 466 height 27
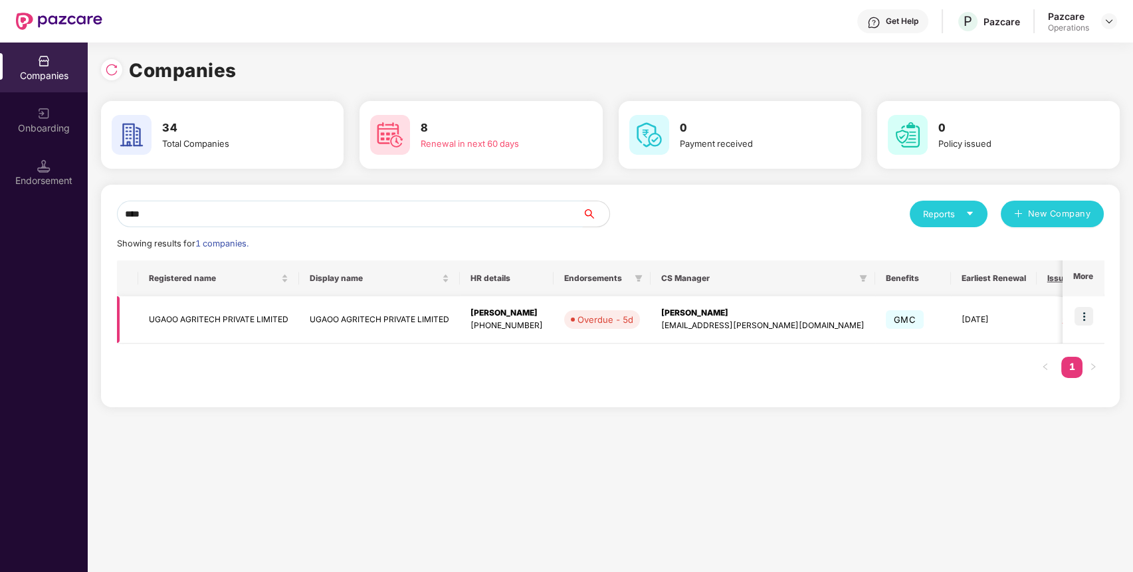
type input "****"
click at [1085, 308] on img at bounding box center [1083, 316] width 19 height 19
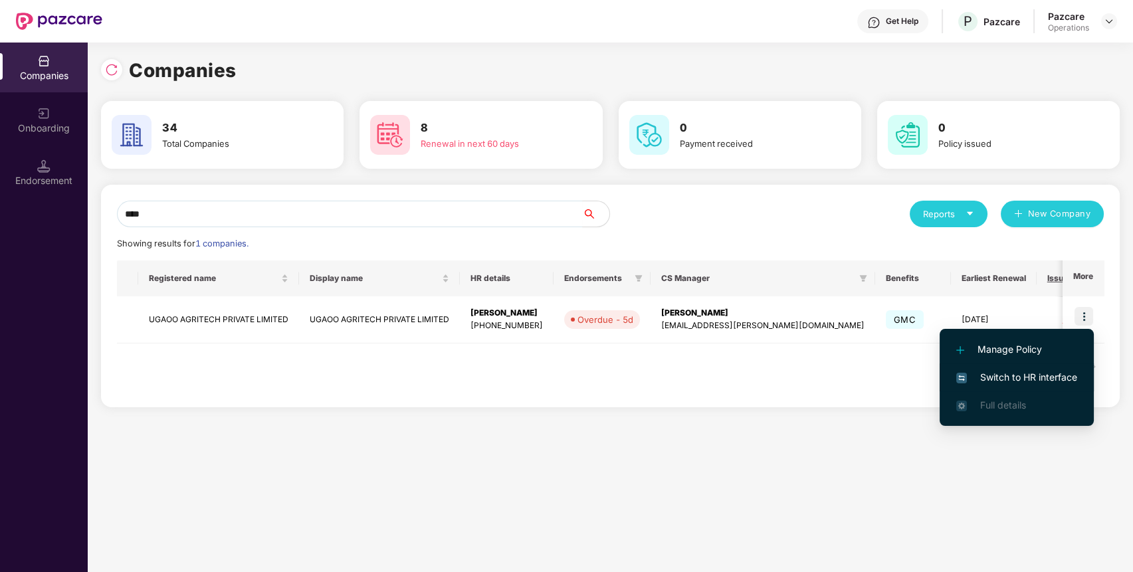
click at [1012, 379] on span "Switch to HR interface" at bounding box center [1016, 377] width 121 height 15
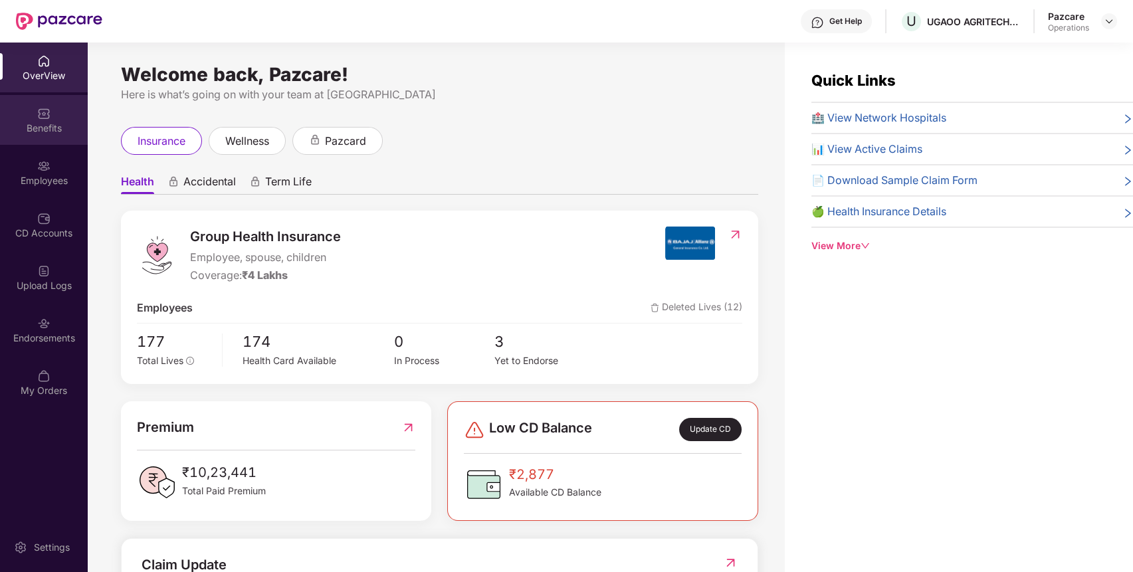
click at [50, 124] on div "Benefits" at bounding box center [44, 128] width 88 height 13
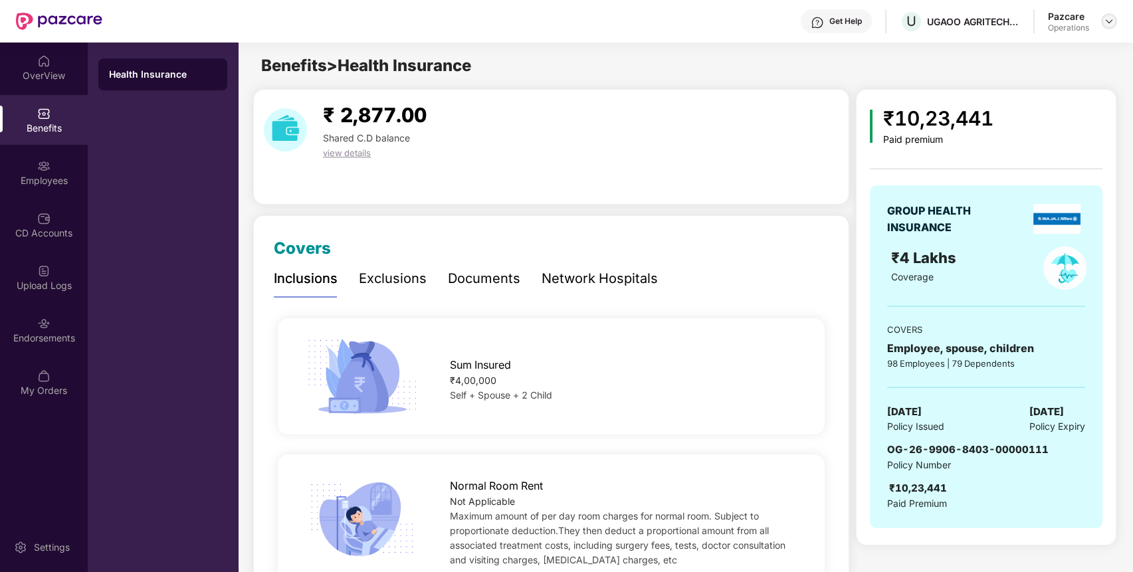
click at [1109, 21] on img at bounding box center [1108, 21] width 11 height 11
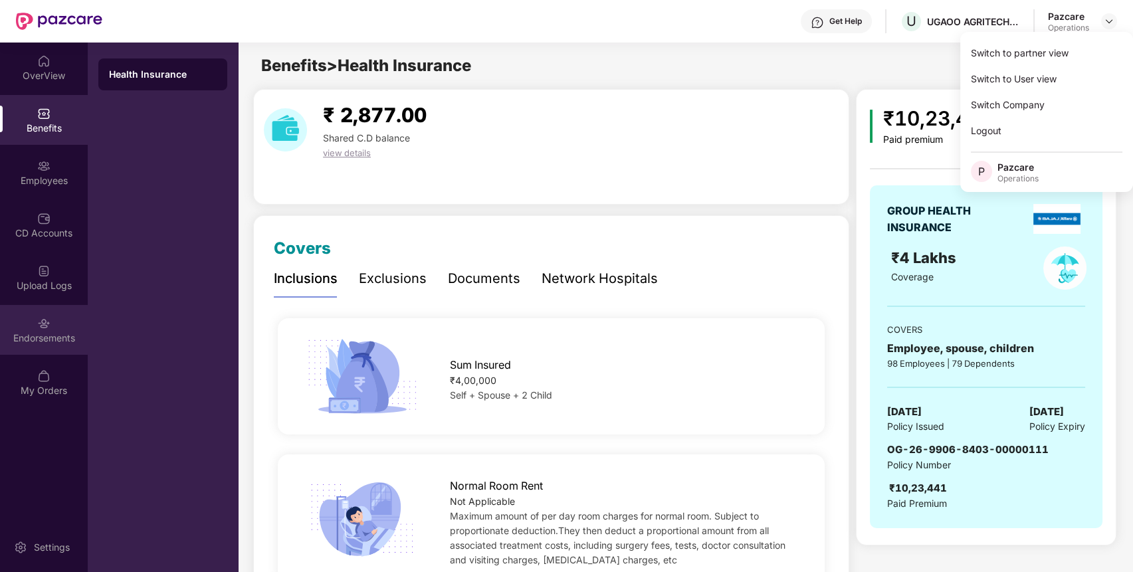
click at [80, 326] on div "Endorsements" at bounding box center [44, 330] width 88 height 50
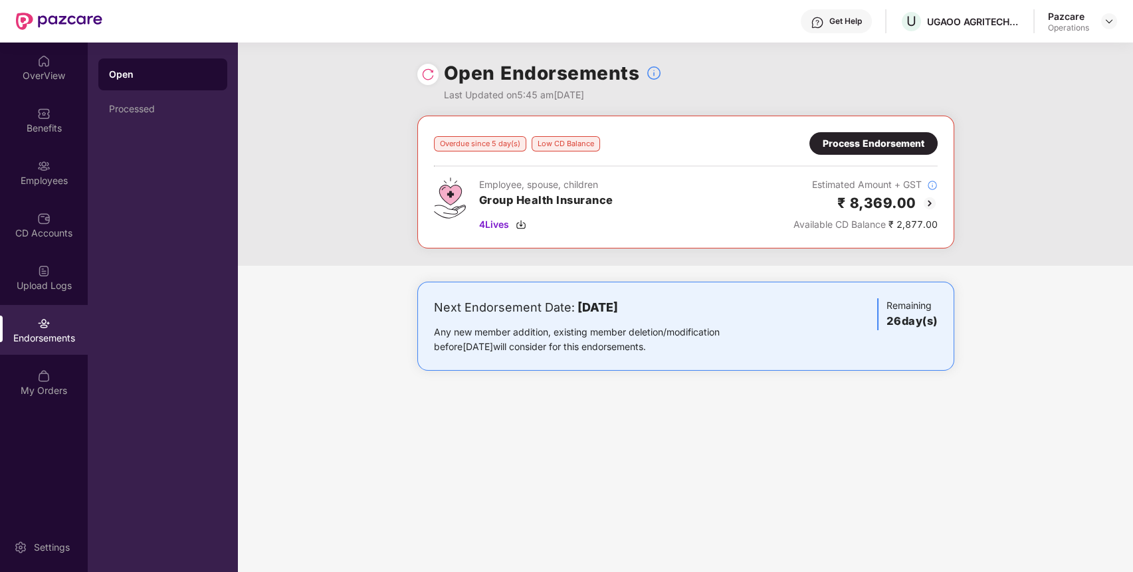
click at [909, 152] on div "Process Endorsement" at bounding box center [873, 143] width 128 height 23
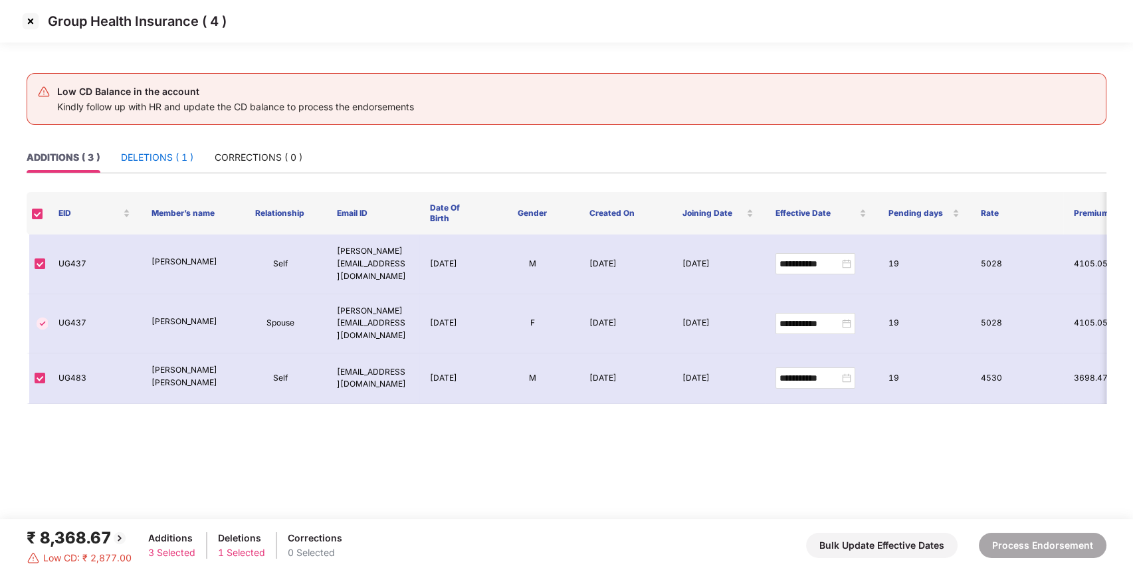
click at [147, 150] on div "DELETIONS ( 1 )" at bounding box center [157, 157] width 72 height 15
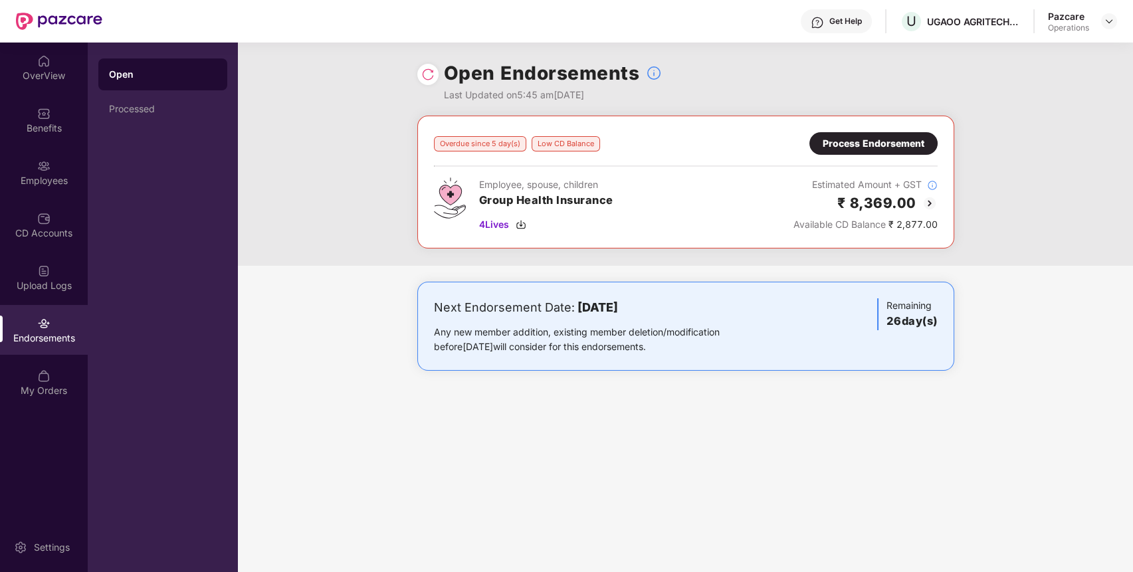
click at [549, 512] on div "Open Endorsements Last Updated on 5:45 am[DATE] Overdue since 5 day(s) Low CD B…" at bounding box center [685, 307] width 895 height 529
click at [1107, 25] on img at bounding box center [1108, 21] width 11 height 11
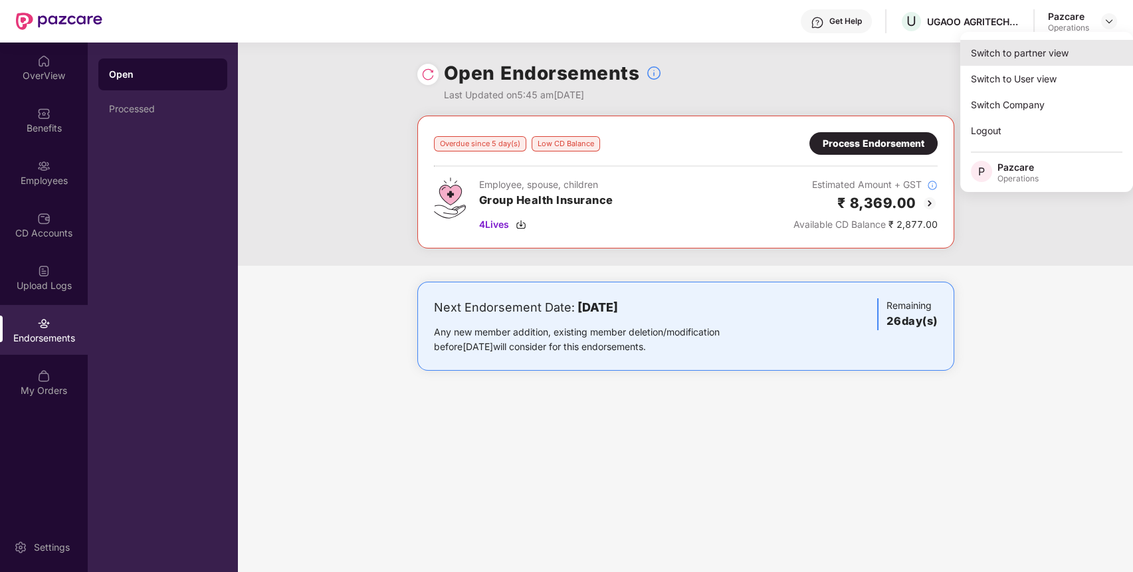
click at [1054, 45] on div "Switch to partner view" at bounding box center [1046, 53] width 173 height 26
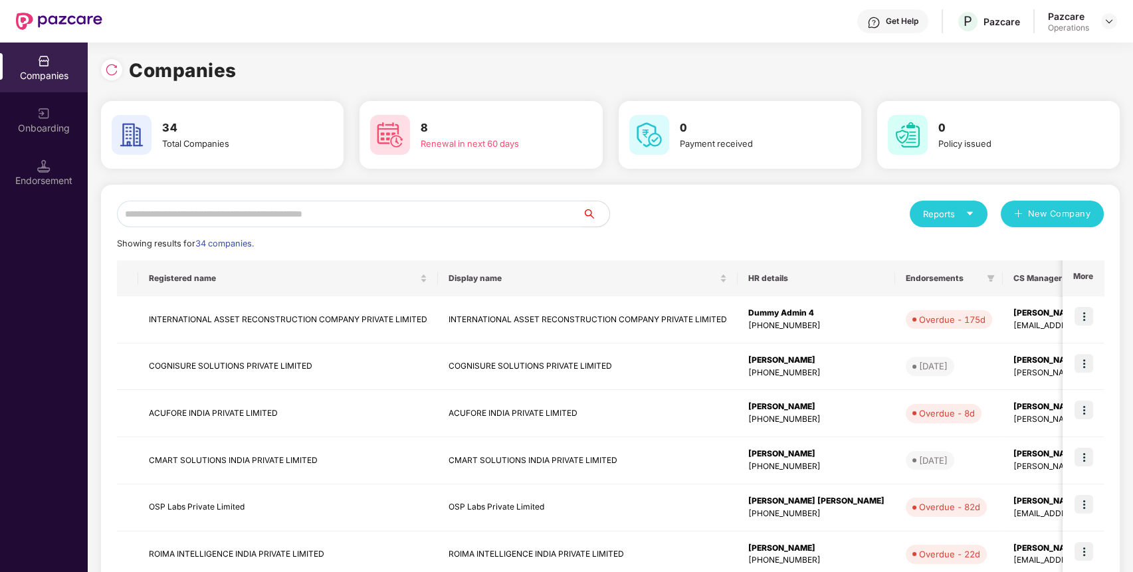
click at [505, 211] on input "text" at bounding box center [350, 214] width 466 height 27
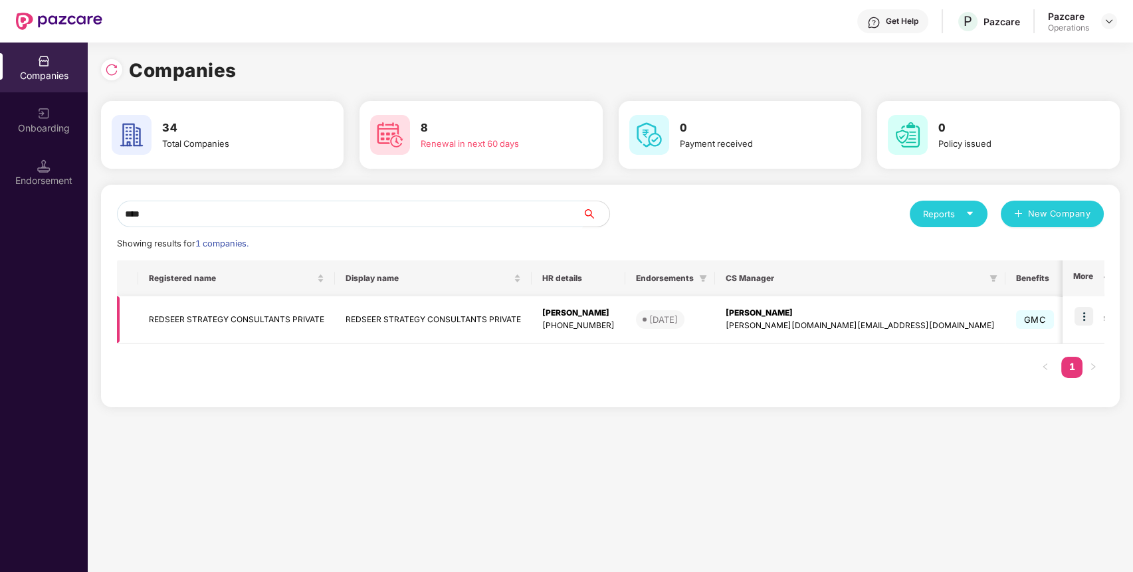
type input "****"
click at [1084, 315] on img at bounding box center [1083, 316] width 19 height 19
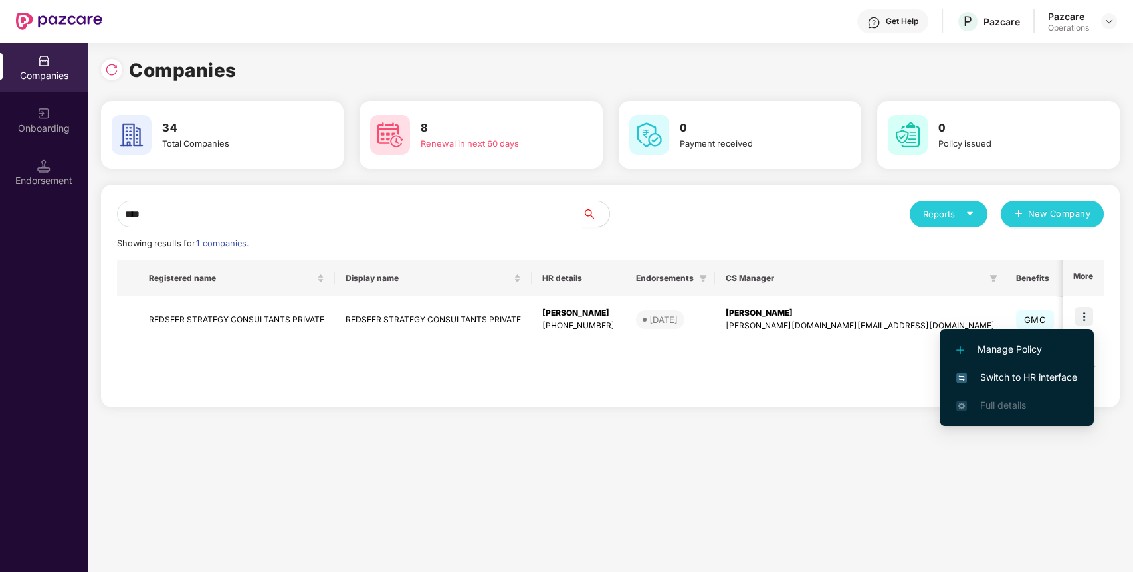
click at [1029, 378] on span "Switch to HR interface" at bounding box center [1016, 377] width 121 height 15
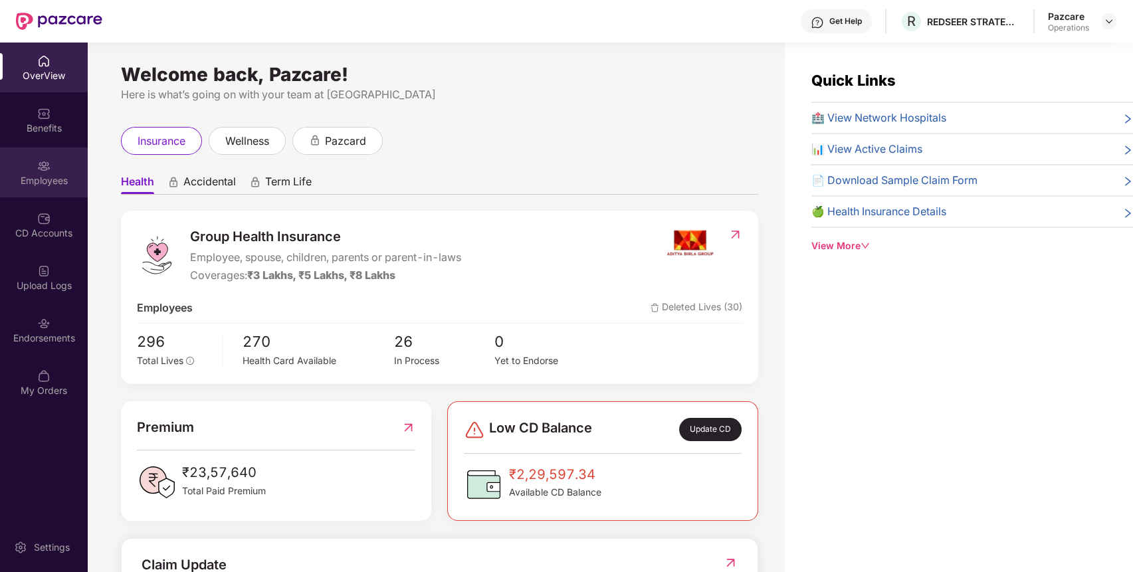
click at [35, 185] on div "Employees" at bounding box center [44, 180] width 88 height 13
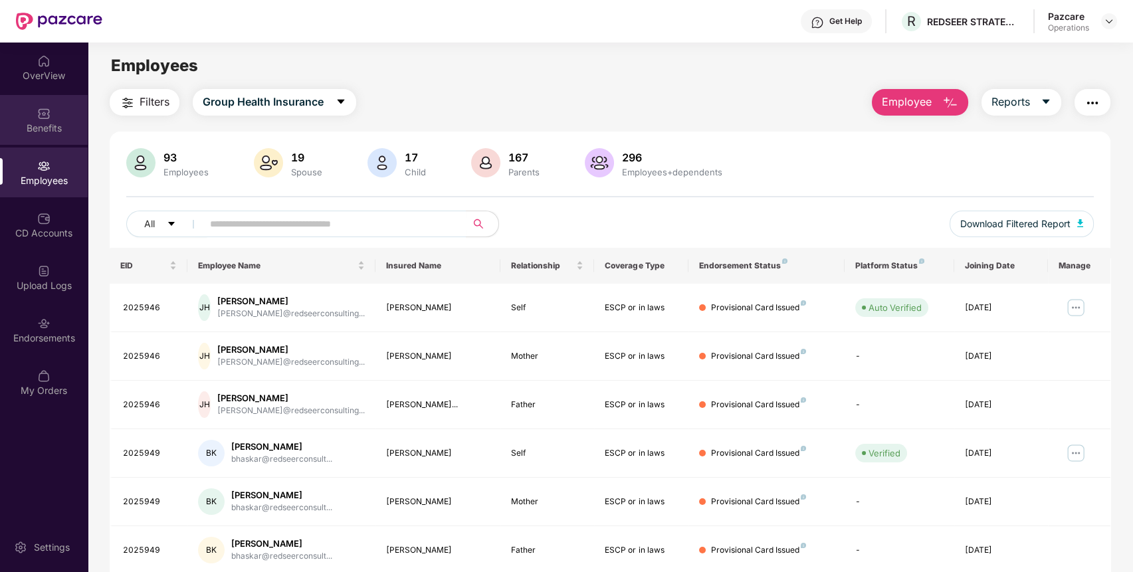
click at [44, 124] on div "Benefits" at bounding box center [44, 128] width 88 height 13
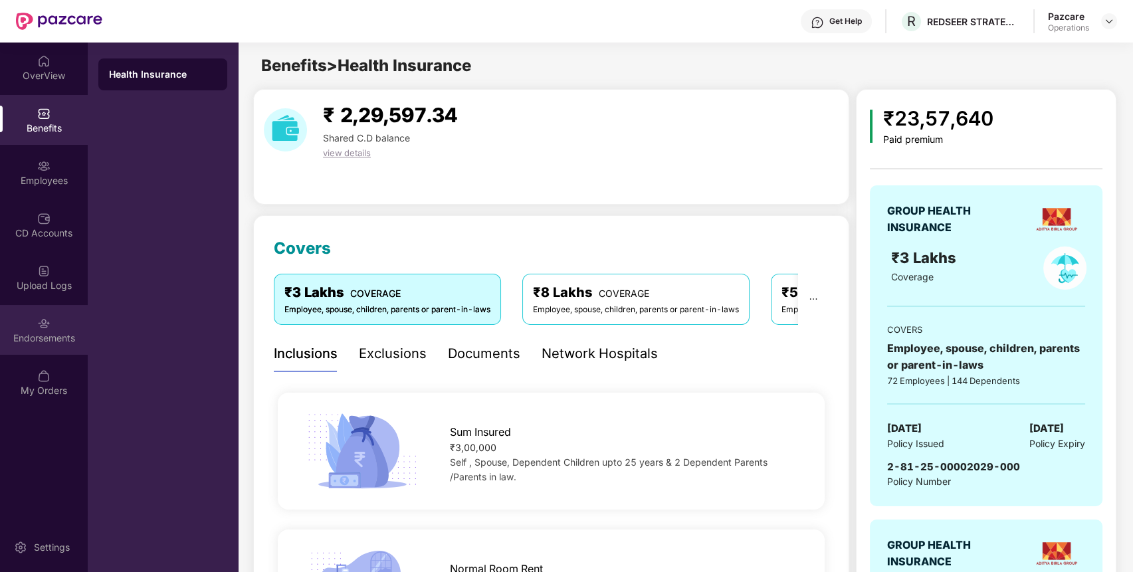
click at [48, 317] on img at bounding box center [43, 323] width 13 height 13
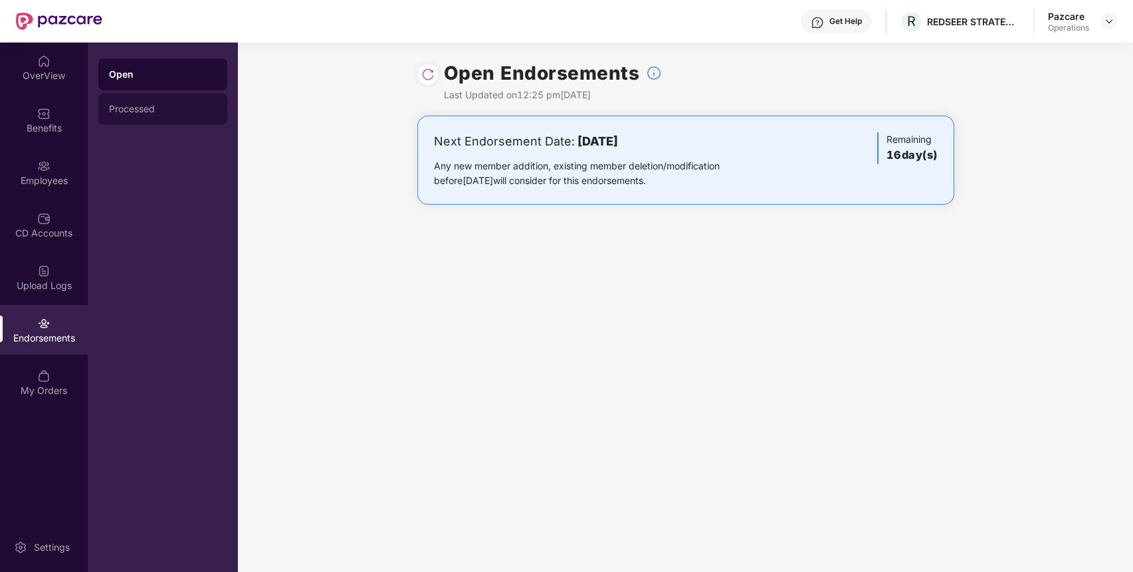
click at [173, 102] on div "Processed" at bounding box center [162, 109] width 129 height 32
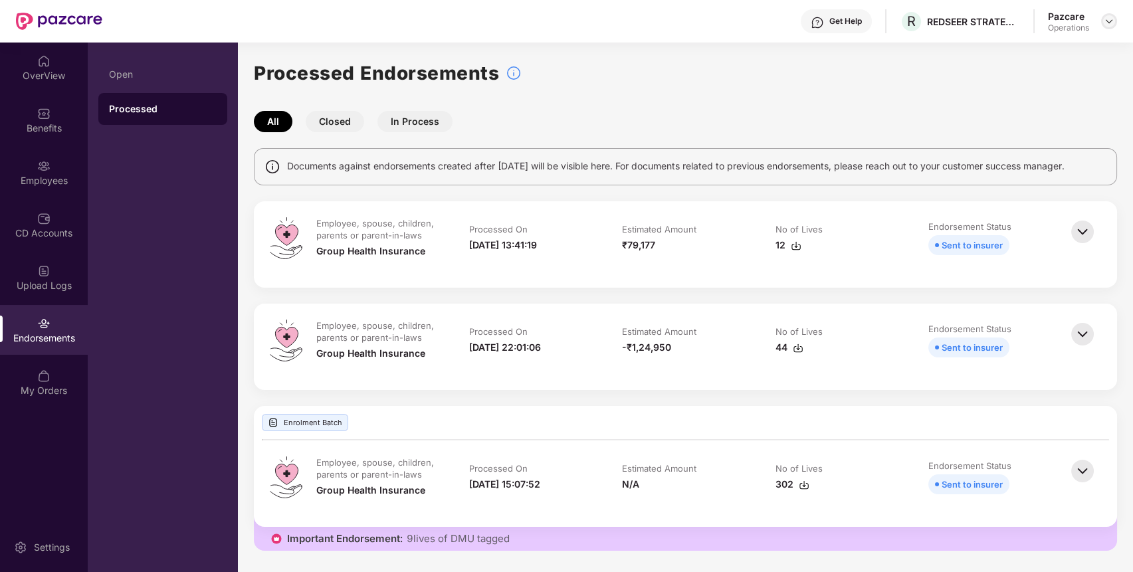
click at [1108, 16] on img at bounding box center [1108, 21] width 11 height 11
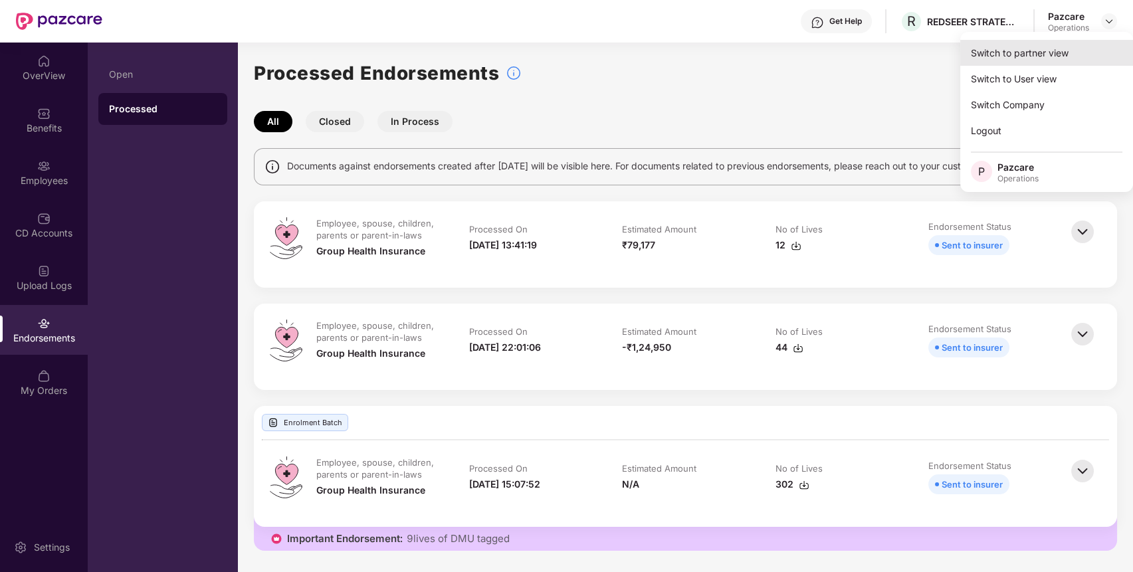
click at [1052, 43] on div "Switch to partner view" at bounding box center [1046, 53] width 173 height 26
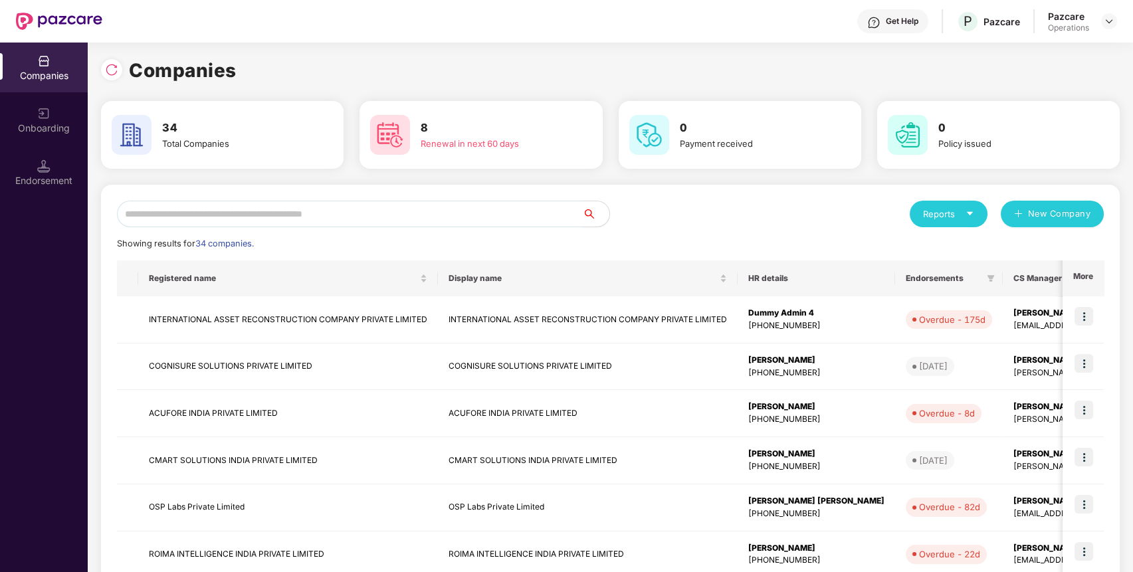
click at [500, 213] on input "text" at bounding box center [350, 214] width 466 height 27
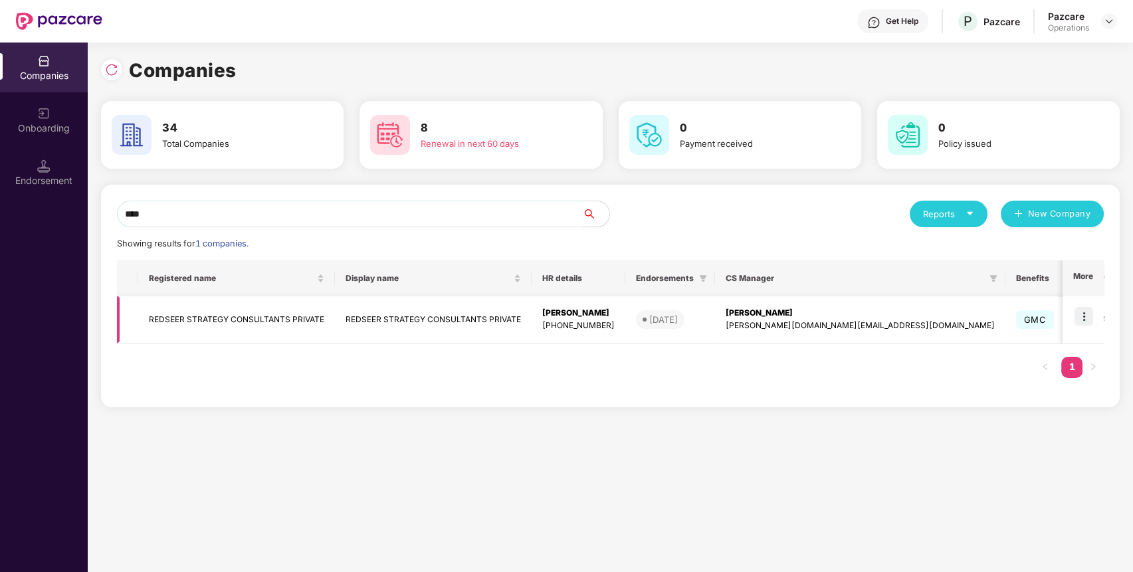
type input "****"
click at [298, 312] on td "REDSEER STRATEGY CONSULTANTS PRIVATE" at bounding box center [236, 319] width 197 height 47
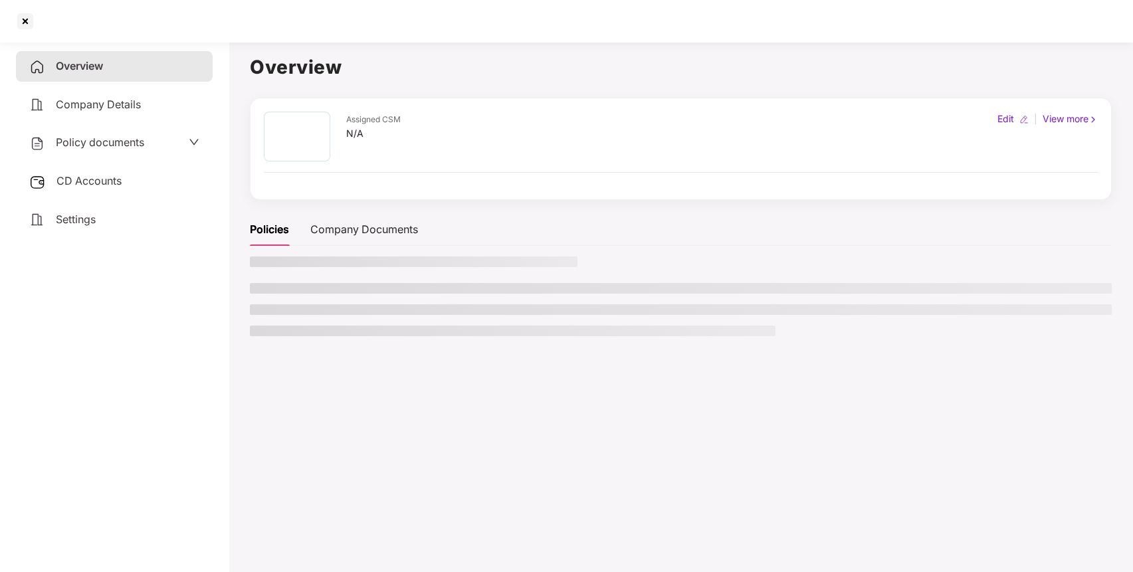
click at [298, 312] on li at bounding box center [681, 309] width 862 height 11
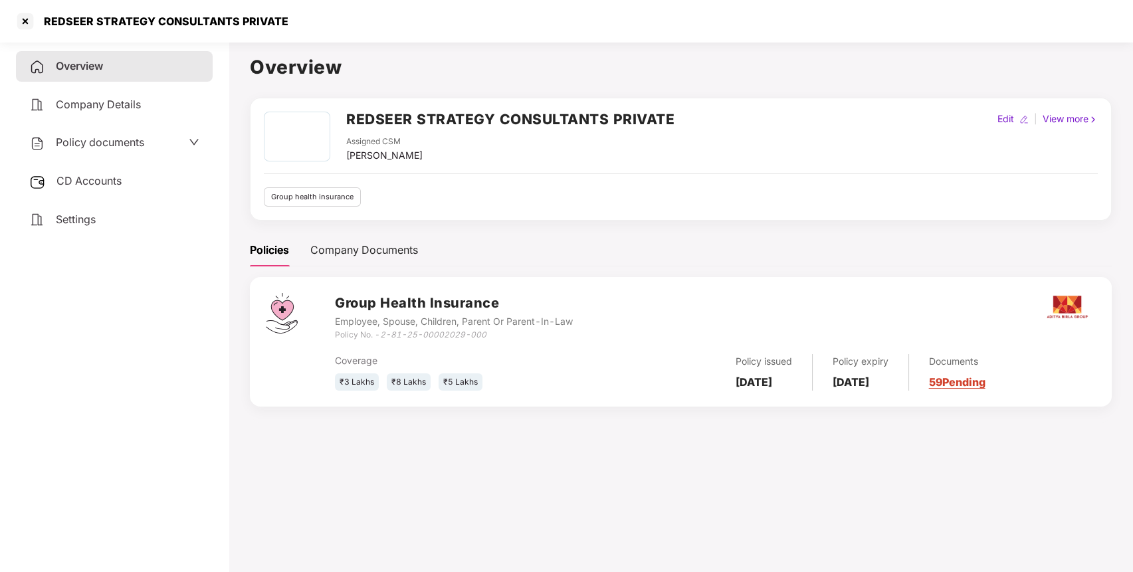
click at [96, 179] on span "CD Accounts" at bounding box center [88, 180] width 65 height 13
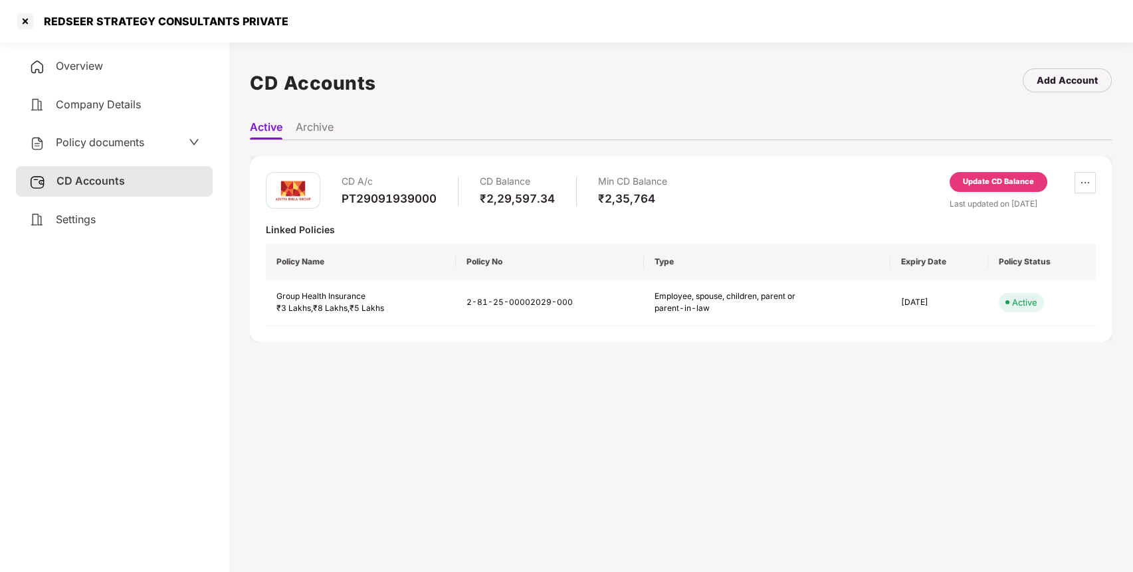
click at [1003, 179] on div "Update CD Balance" at bounding box center [998, 182] width 71 height 12
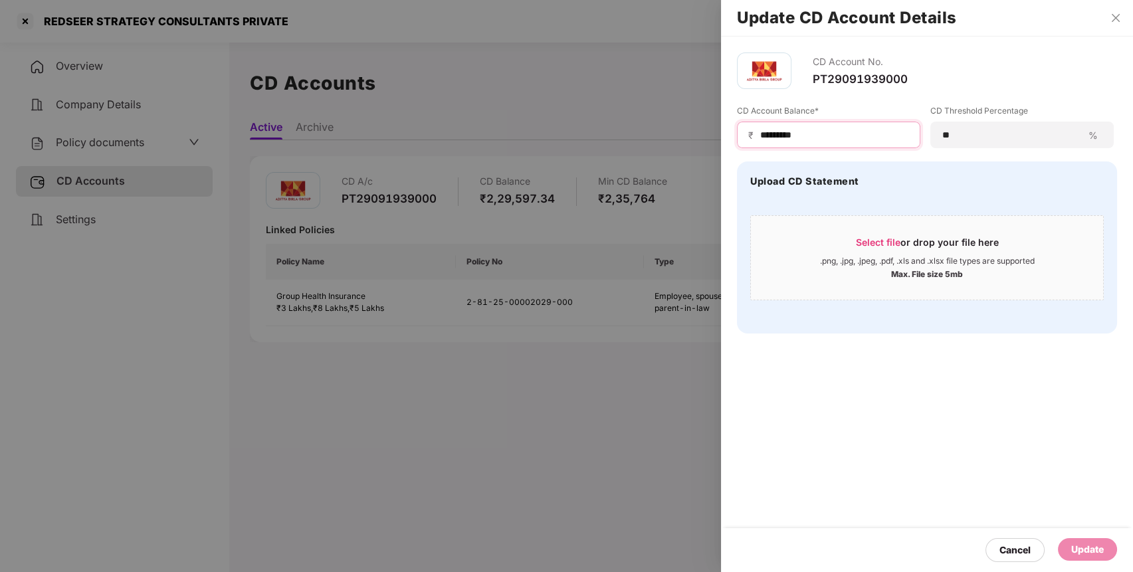
click at [780, 128] on input "*********" at bounding box center [834, 135] width 150 height 14
type input "******"
click at [1098, 547] on div "Update" at bounding box center [1087, 549] width 33 height 15
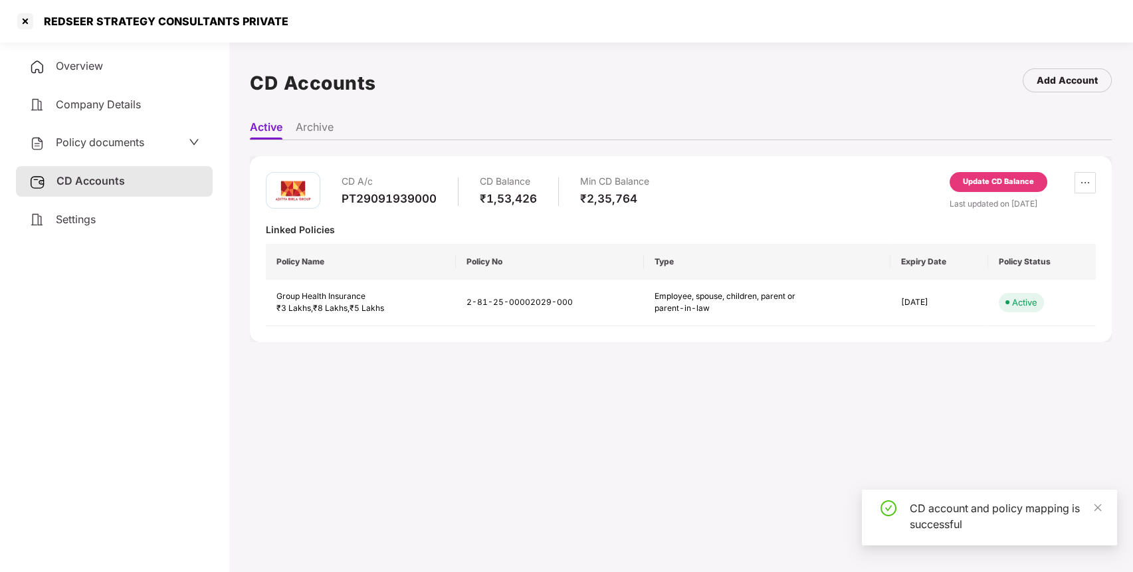
click at [102, 140] on span "Policy documents" at bounding box center [100, 142] width 88 height 13
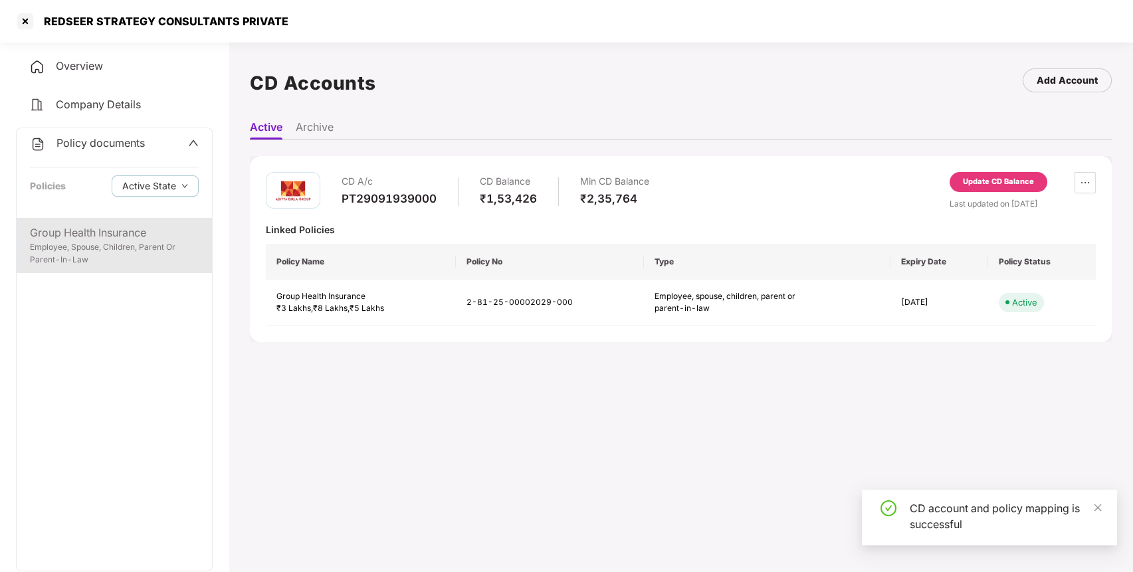
click at [112, 248] on div "Employee, Spouse, Children, Parent Or Parent-In-Law" at bounding box center [114, 253] width 169 height 25
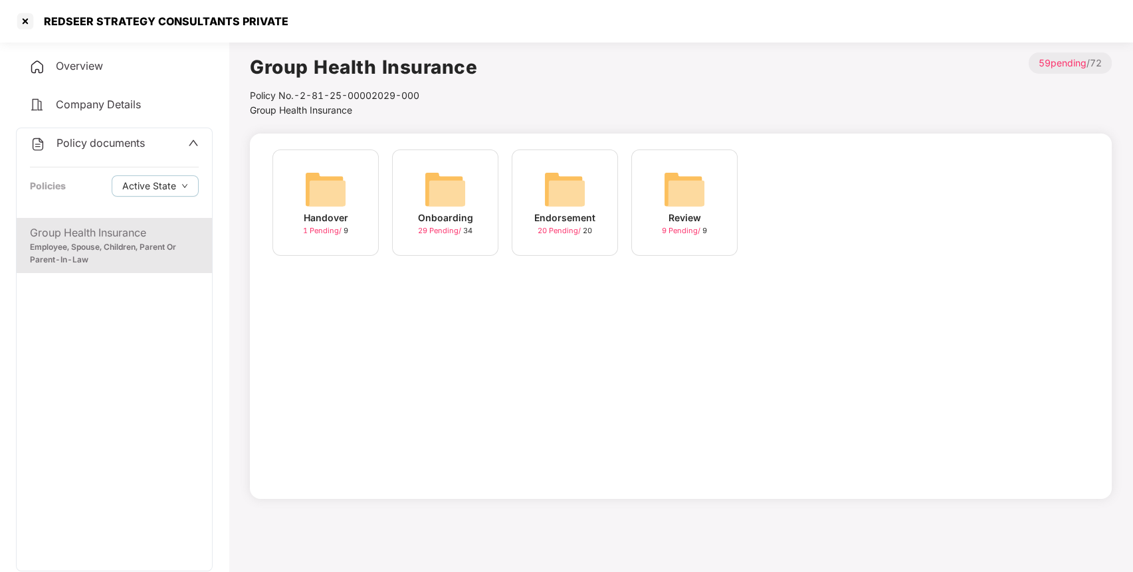
click at [555, 185] on img at bounding box center [564, 189] width 43 height 43
click at [561, 185] on img at bounding box center [564, 189] width 43 height 43
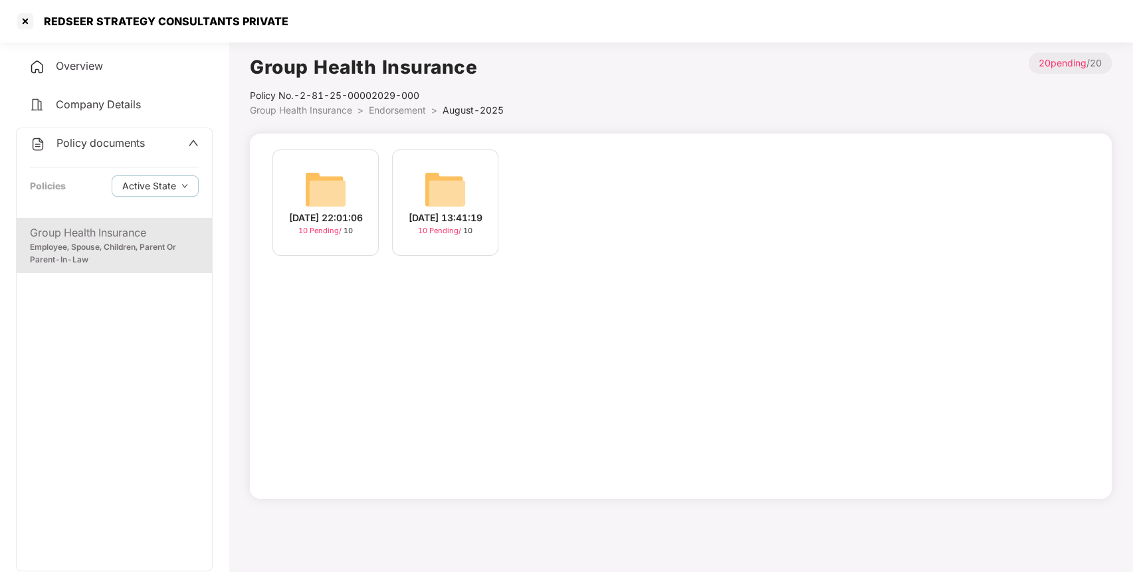
click at [335, 178] on img at bounding box center [325, 189] width 43 height 43
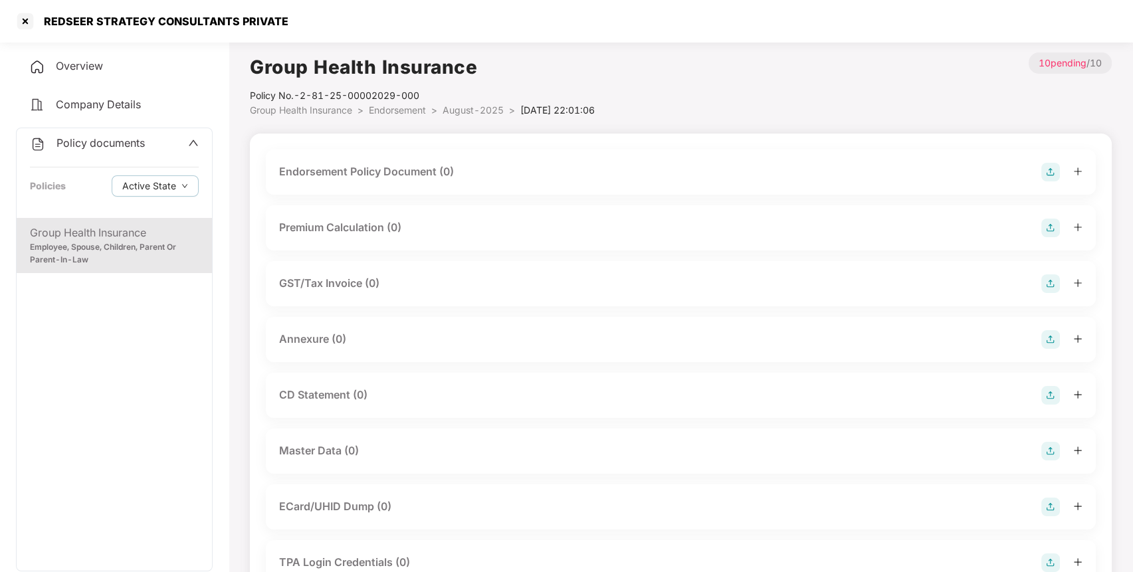
click at [335, 178] on div "Endorsement Policy Document (0)" at bounding box center [366, 171] width 175 height 17
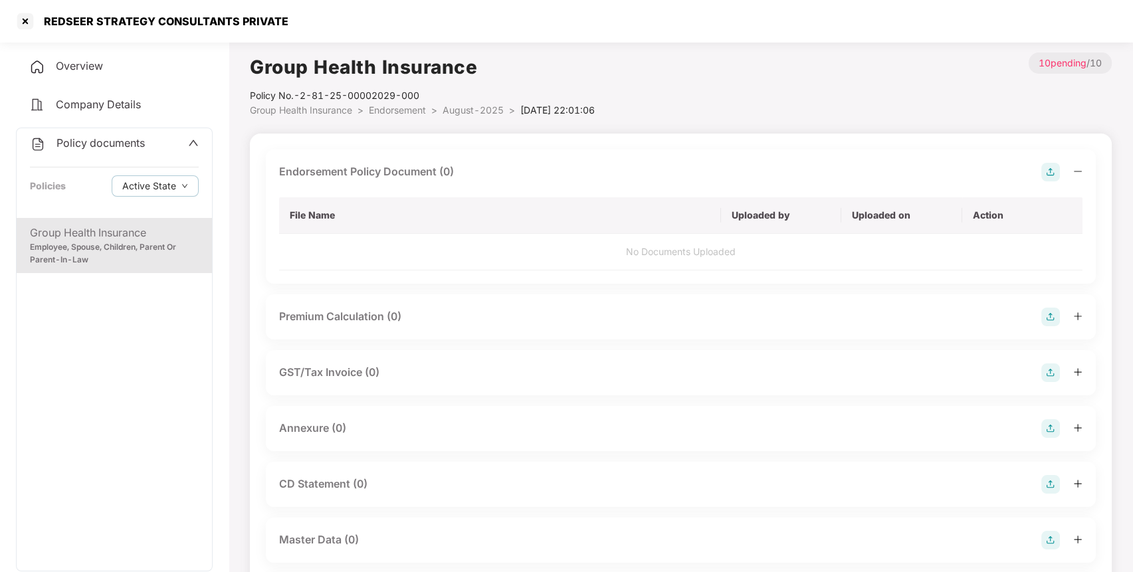
click at [1047, 171] on img at bounding box center [1050, 172] width 19 height 19
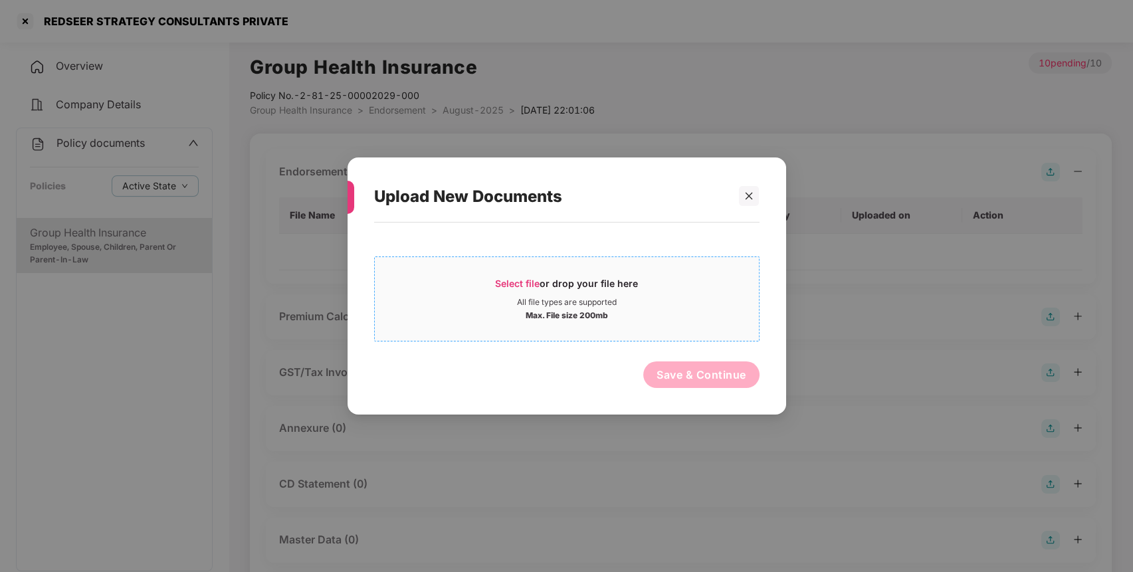
click at [531, 282] on span "Select file" at bounding box center [517, 283] width 45 height 11
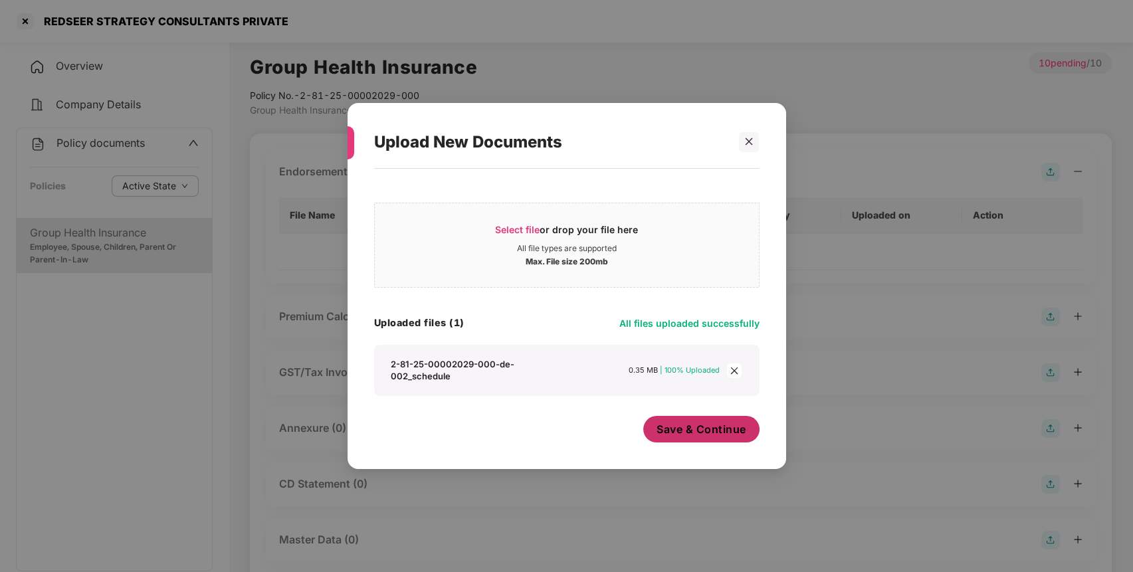
click at [681, 422] on span "Save & Continue" at bounding box center [701, 429] width 90 height 15
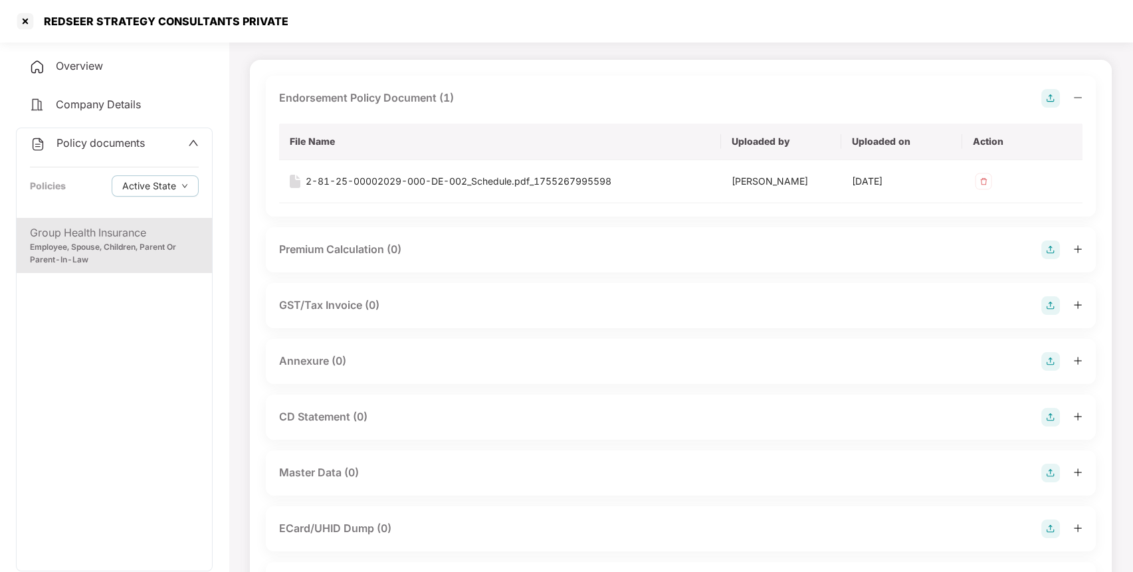
scroll to position [74, 0]
click at [1046, 248] on img at bounding box center [1050, 249] width 19 height 19
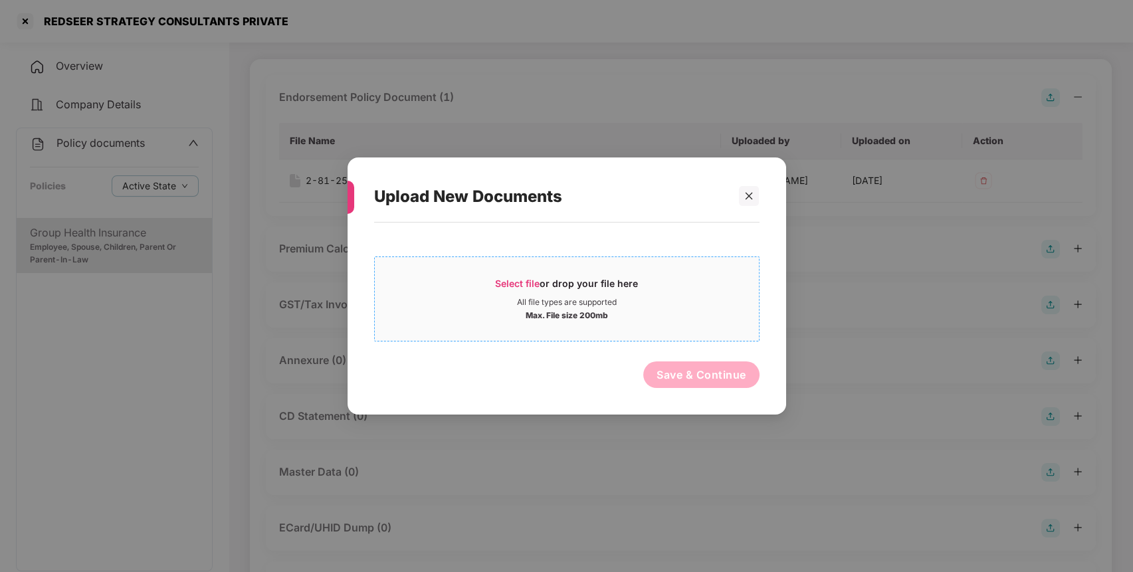
click at [521, 279] on span "Select file" at bounding box center [517, 283] width 45 height 11
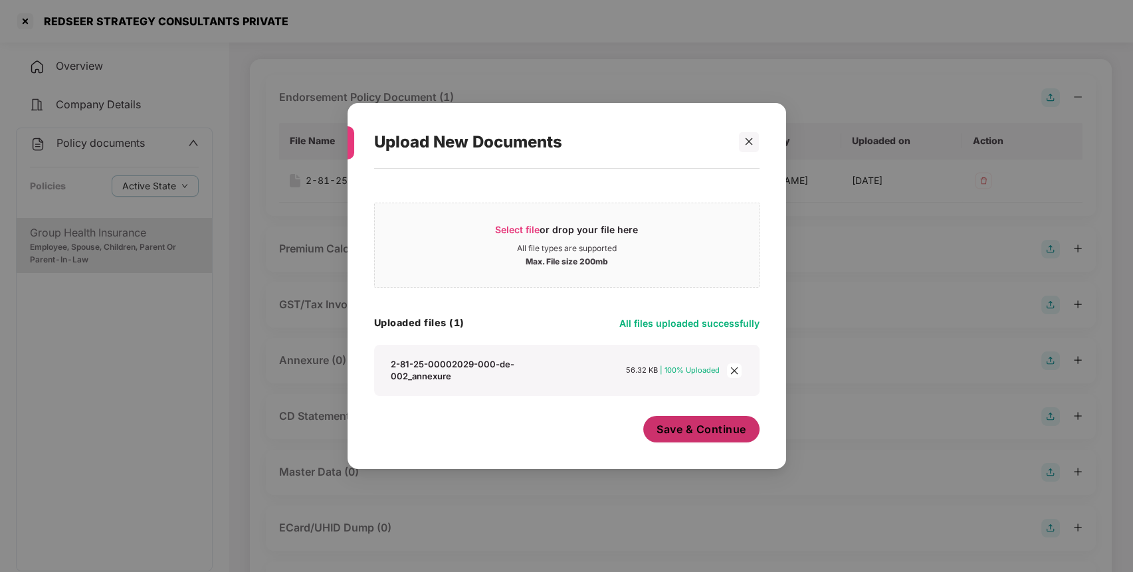
click at [673, 433] on span "Save & Continue" at bounding box center [701, 429] width 90 height 15
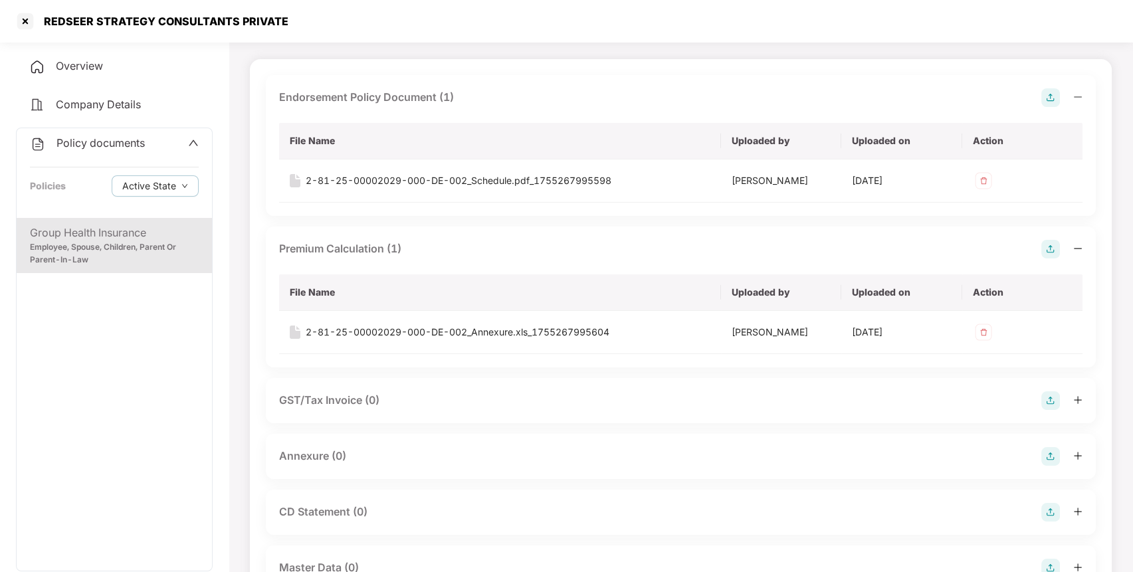
click at [1055, 94] on img at bounding box center [1050, 97] width 19 height 19
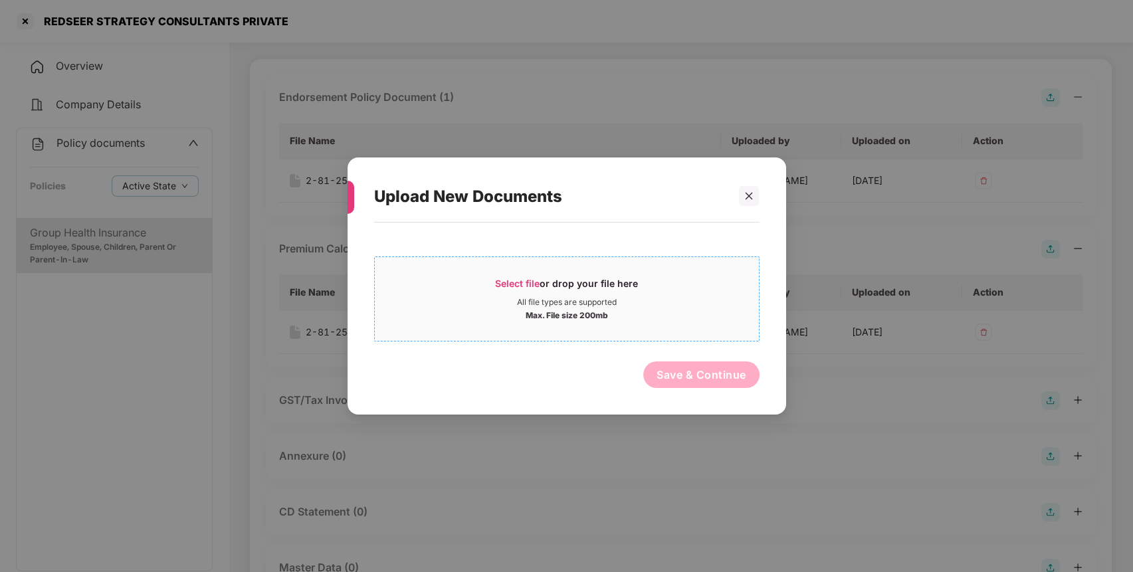
click at [507, 287] on span "Select file" at bounding box center [517, 283] width 45 height 11
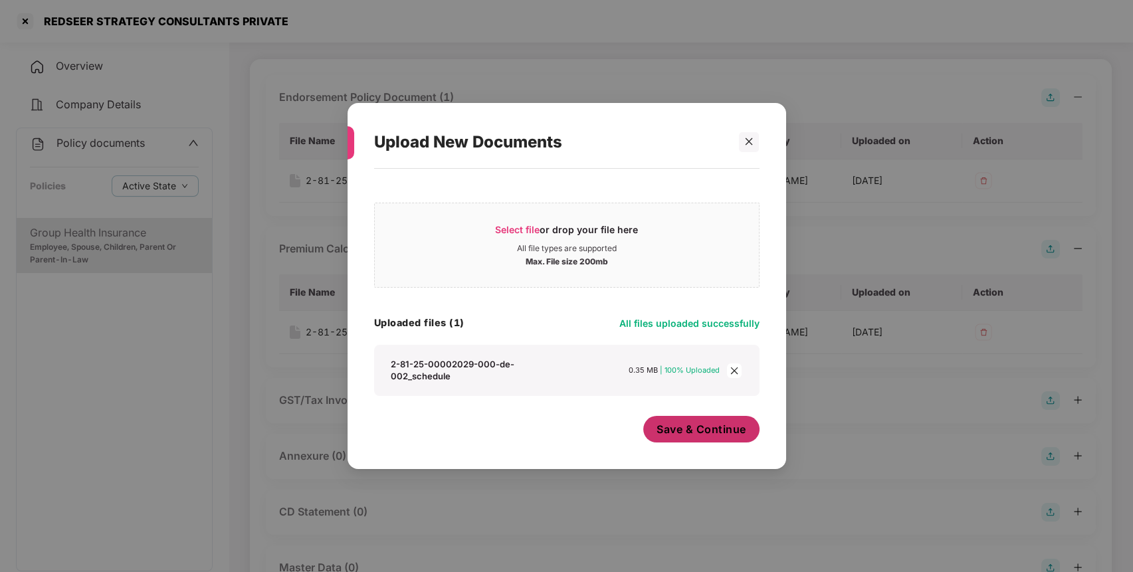
click at [697, 439] on div "Save & Continue" at bounding box center [701, 432] width 116 height 33
click at [707, 430] on span "Save & Continue" at bounding box center [701, 429] width 90 height 15
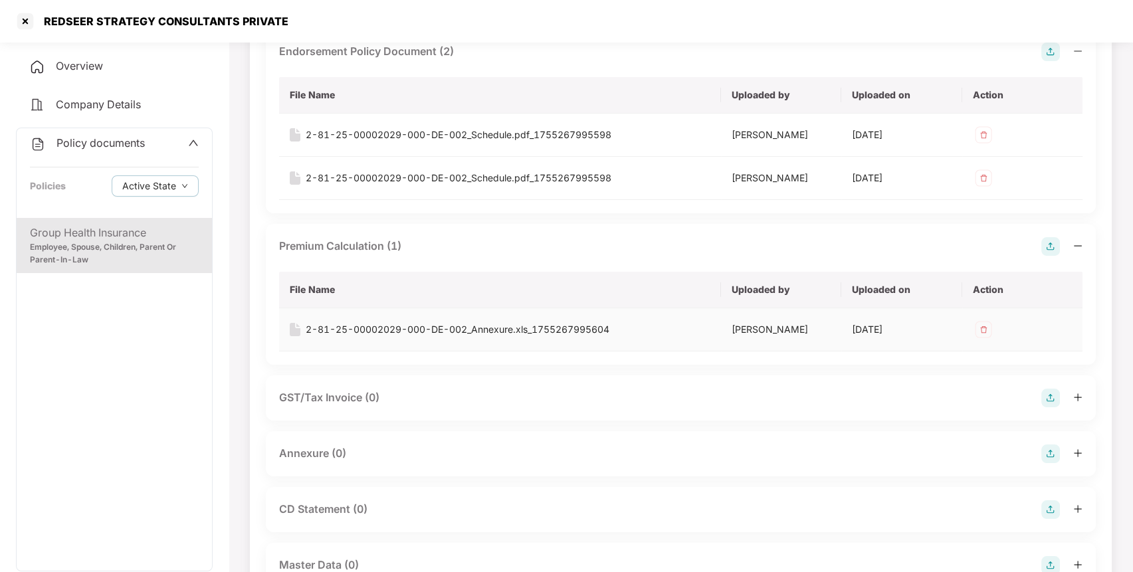
scroll to position [0, 0]
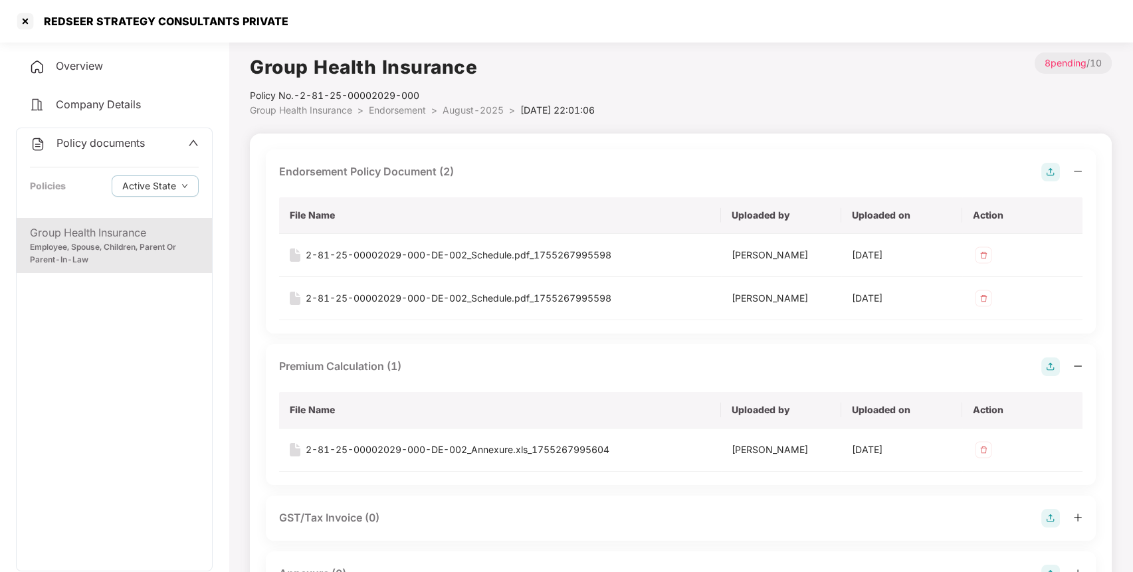
click at [415, 111] on span "Endorsement" at bounding box center [397, 109] width 57 height 11
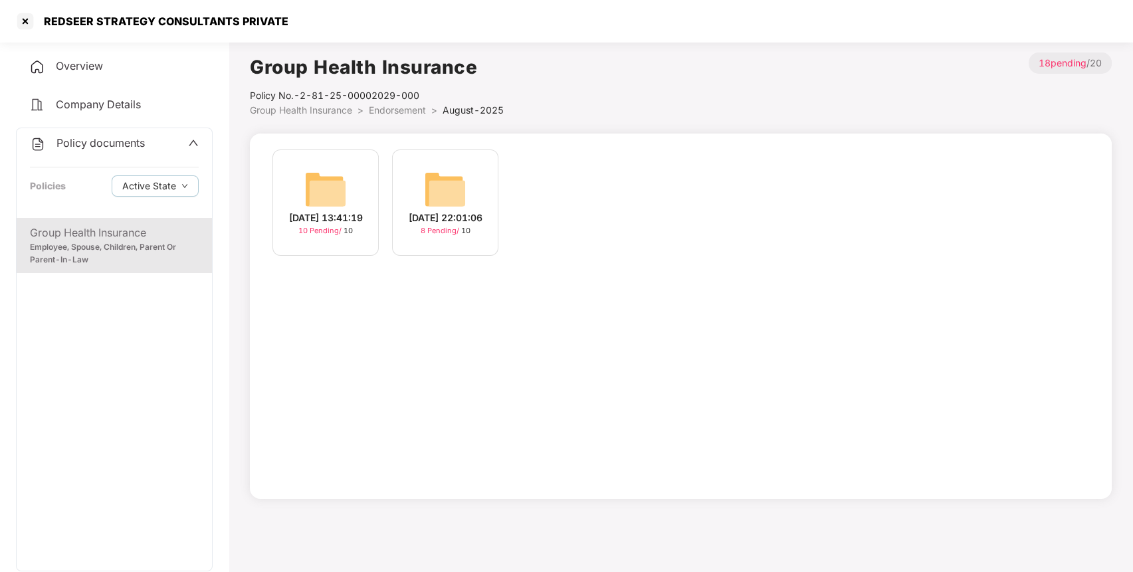
click at [325, 183] on img at bounding box center [325, 189] width 43 height 43
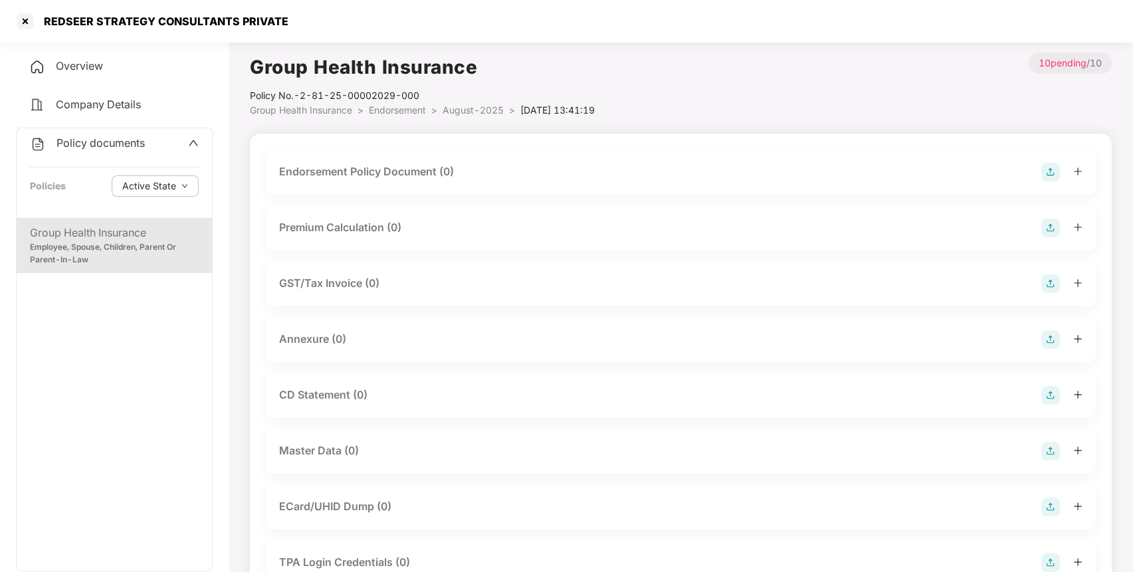
click at [325, 183] on div "Endorsement Policy Document (0)" at bounding box center [681, 171] width 830 height 45
click at [1051, 169] on img at bounding box center [1050, 172] width 19 height 19
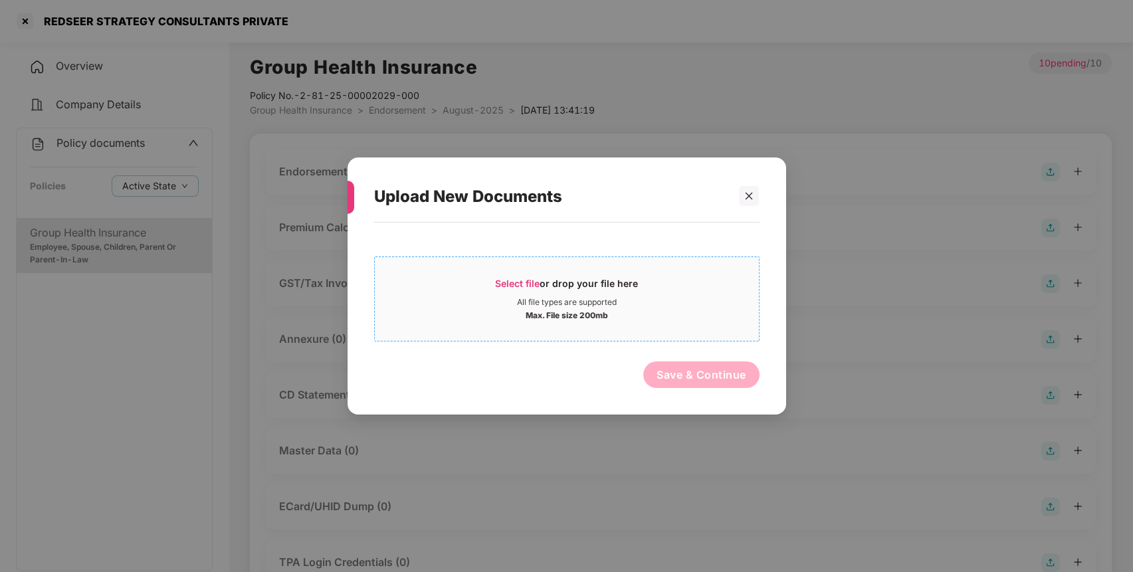
click at [521, 287] on span "Select file" at bounding box center [517, 283] width 45 height 11
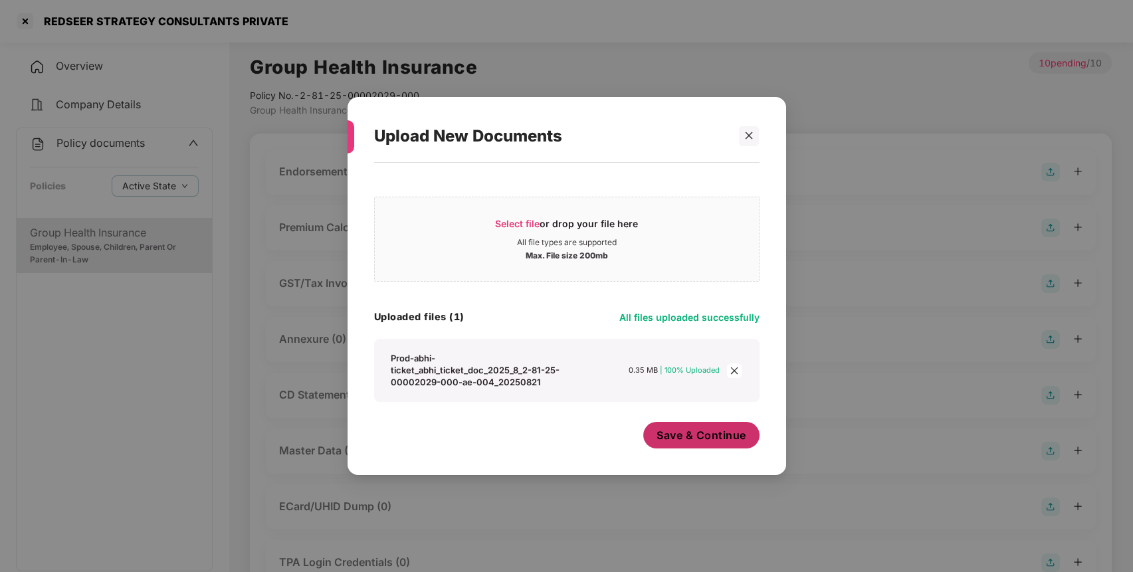
click at [686, 436] on span "Save & Continue" at bounding box center [701, 435] width 90 height 15
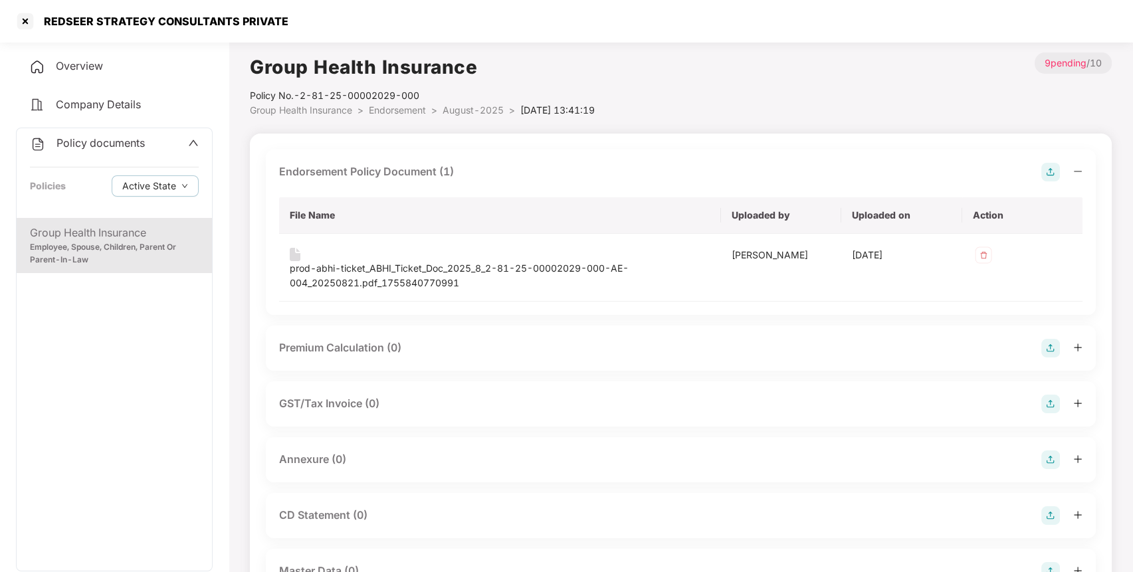
click at [1054, 343] on img at bounding box center [1050, 348] width 19 height 19
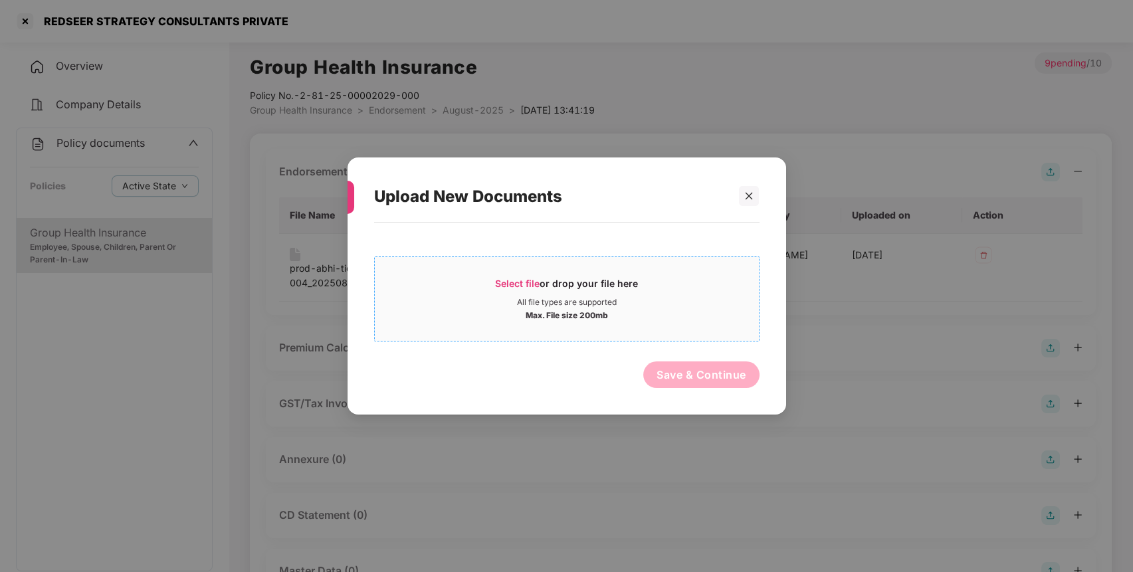
click at [514, 283] on span "Select file" at bounding box center [517, 283] width 45 height 11
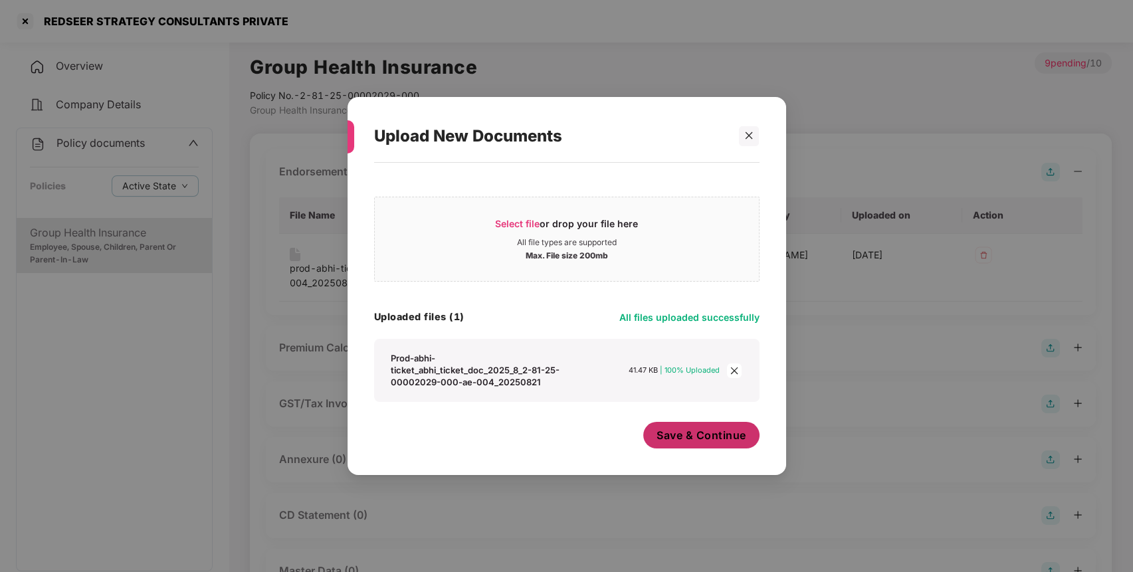
click at [709, 429] on span "Save & Continue" at bounding box center [701, 435] width 90 height 15
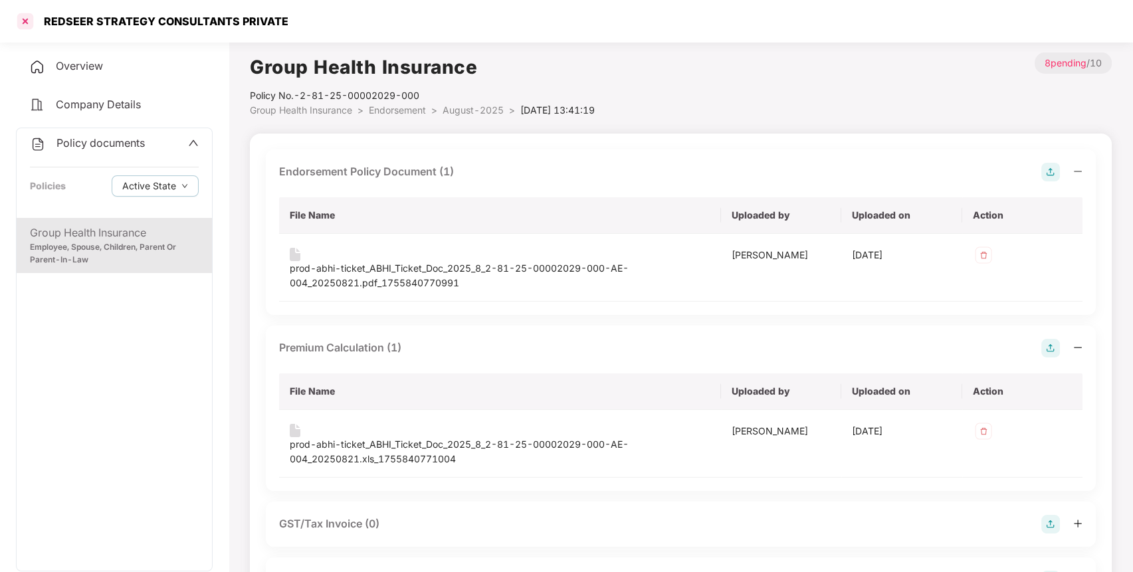
click at [25, 25] on div at bounding box center [25, 21] width 21 height 21
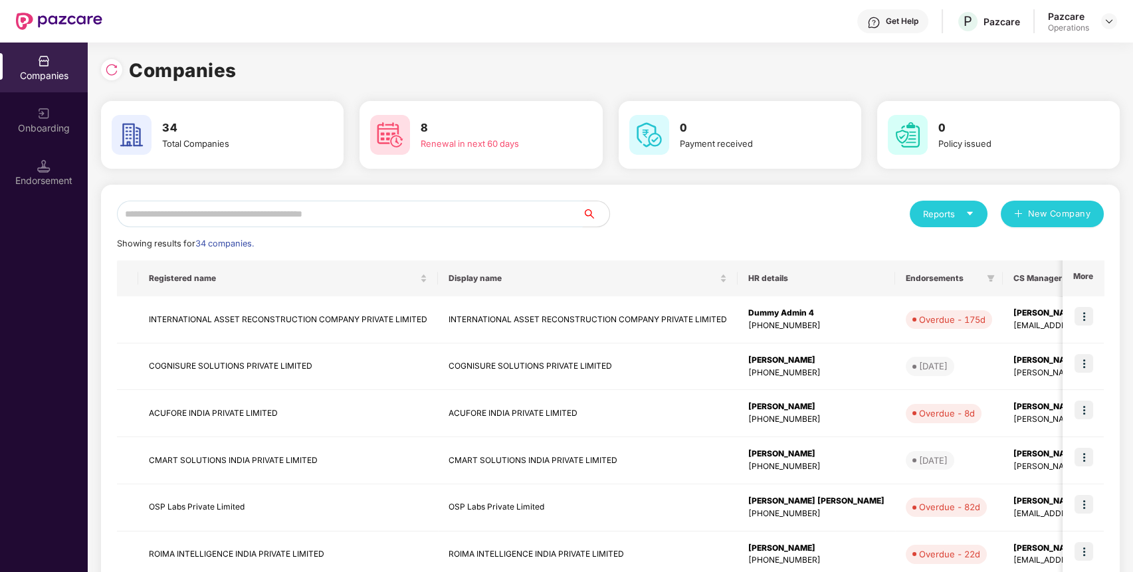
click at [242, 210] on input "text" at bounding box center [350, 214] width 466 height 27
type input "****"
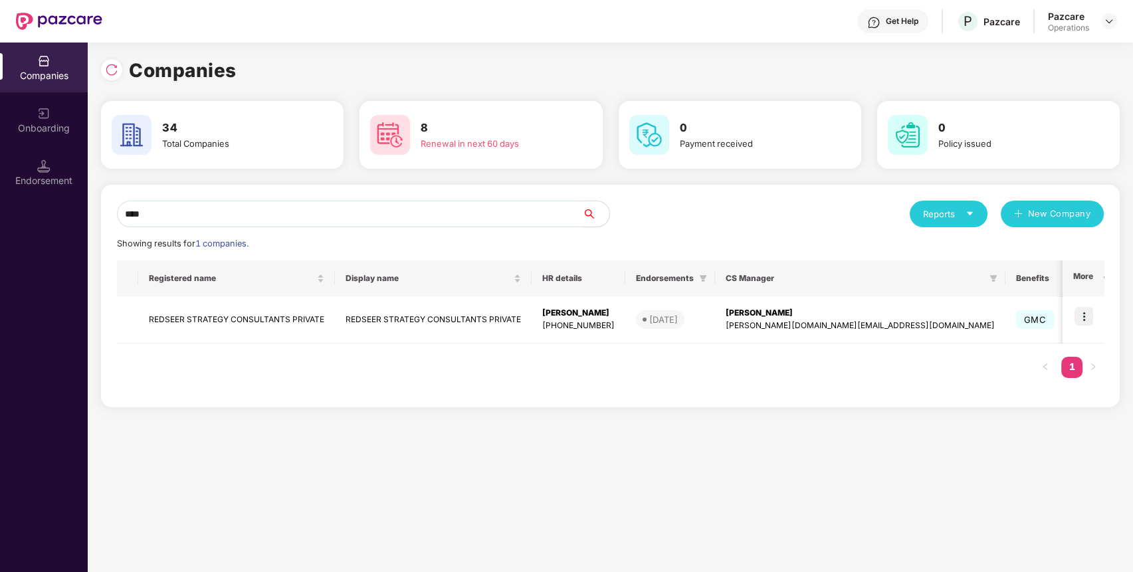
drag, startPoint x: 415, startPoint y: 205, endPoint x: 64, endPoint y: 229, distance: 351.5
click at [64, 229] on div "Companies Onboarding Endorsement Companies 34 Total Companies 8 Renewal in next…" at bounding box center [566, 307] width 1133 height 529
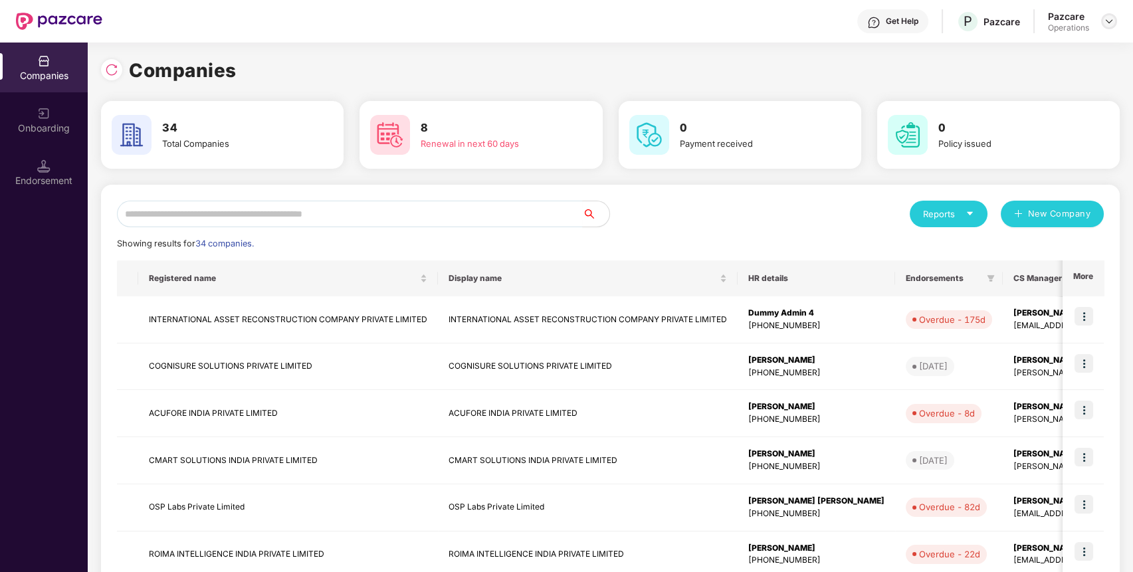
click at [1110, 19] on img at bounding box center [1108, 21] width 11 height 11
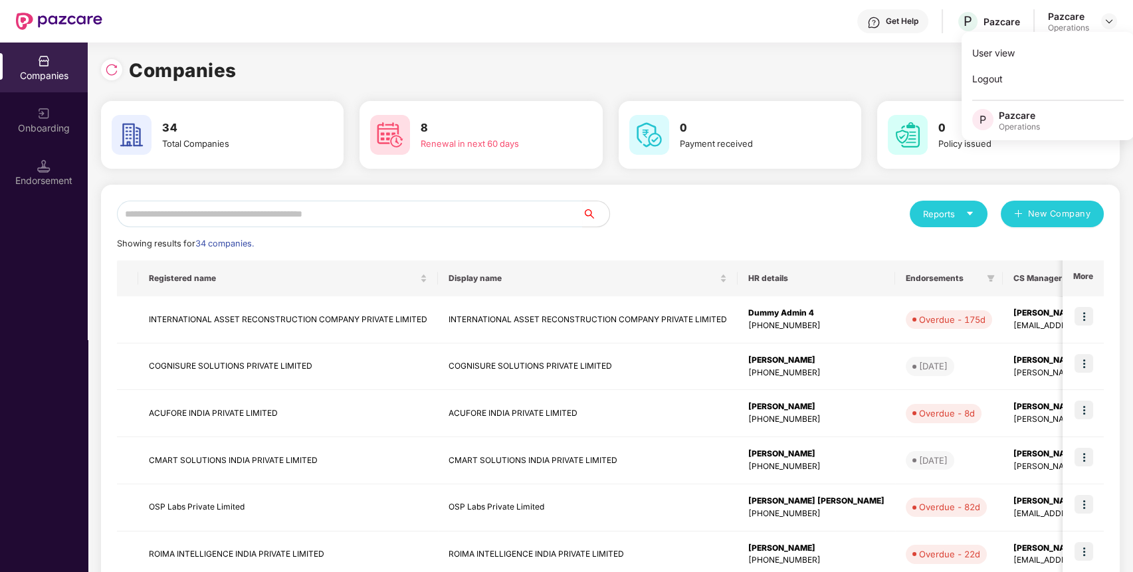
click at [914, 73] on div "Companies" at bounding box center [610, 70] width 1018 height 29
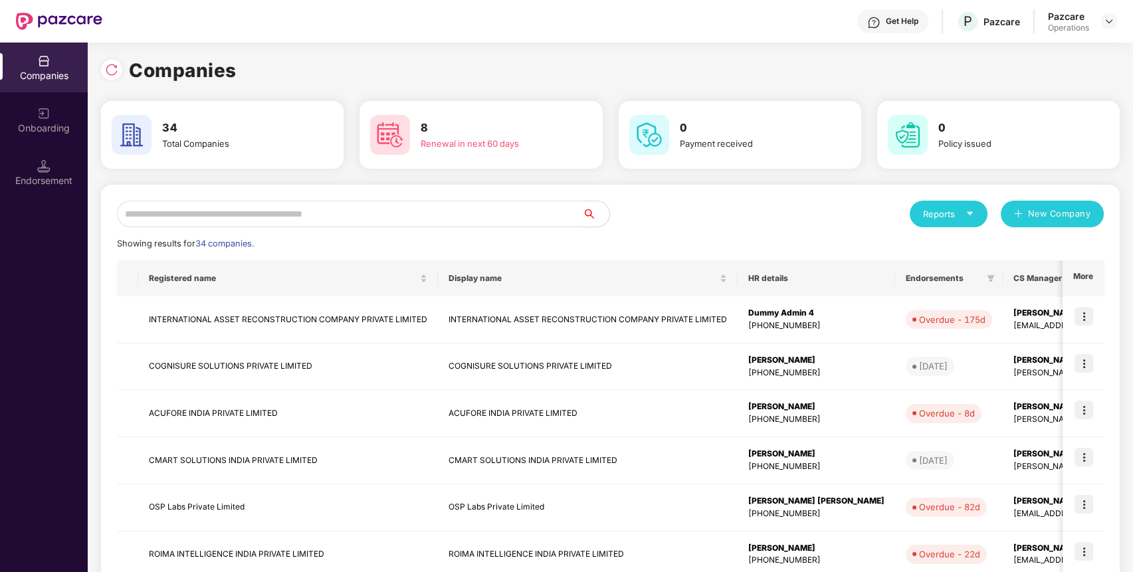
click at [486, 215] on input "text" at bounding box center [350, 214] width 466 height 27
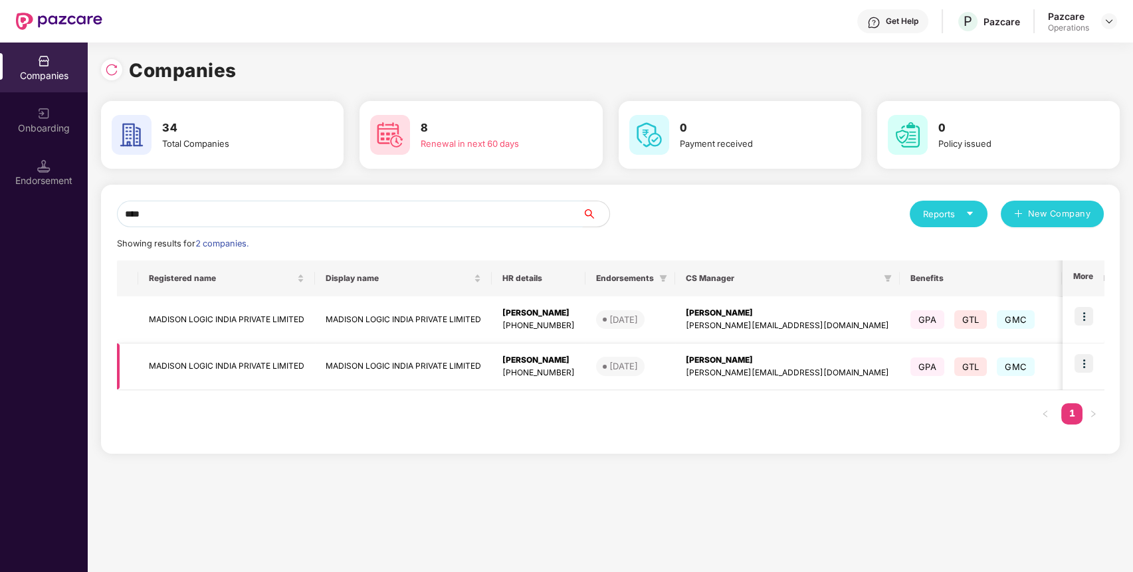
type input "****"
click at [1076, 365] on img at bounding box center [1083, 363] width 19 height 19
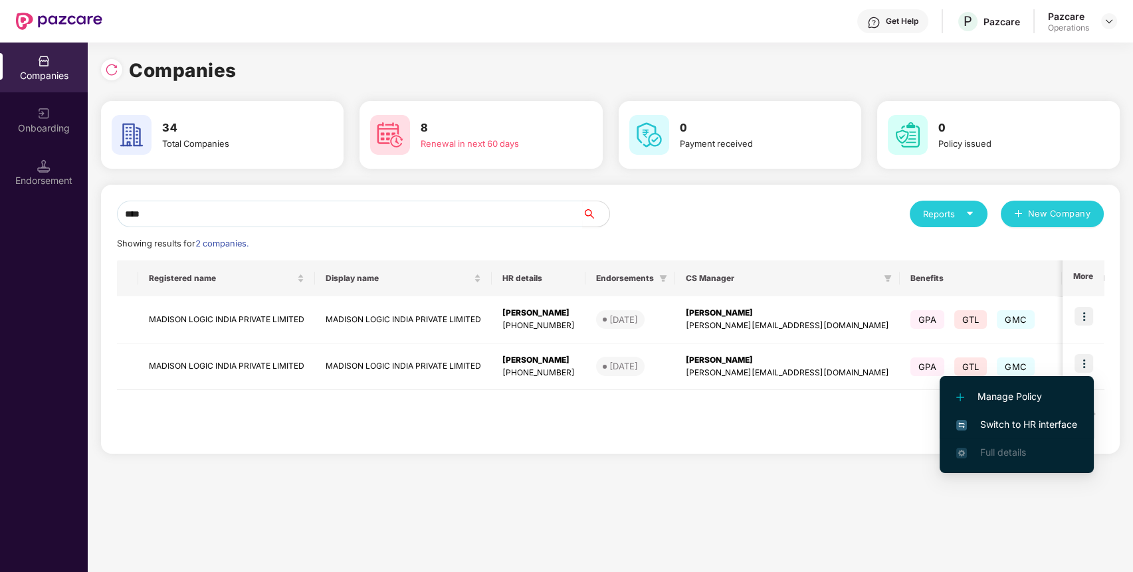
click at [1024, 430] on span "Switch to HR interface" at bounding box center [1016, 424] width 121 height 15
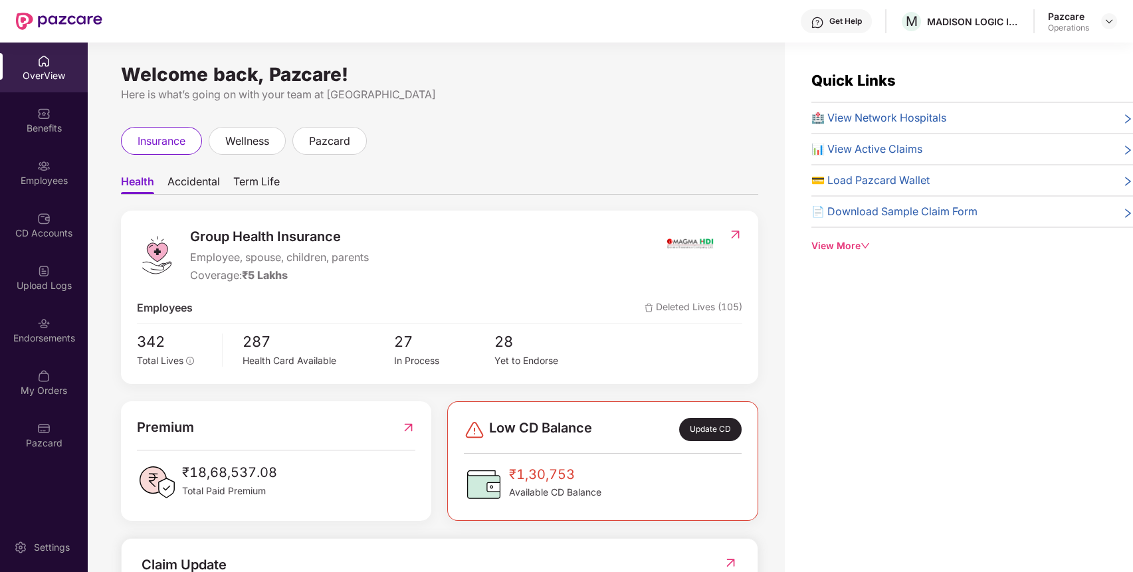
click at [25, 314] on div "Endorsements" at bounding box center [44, 330] width 88 height 50
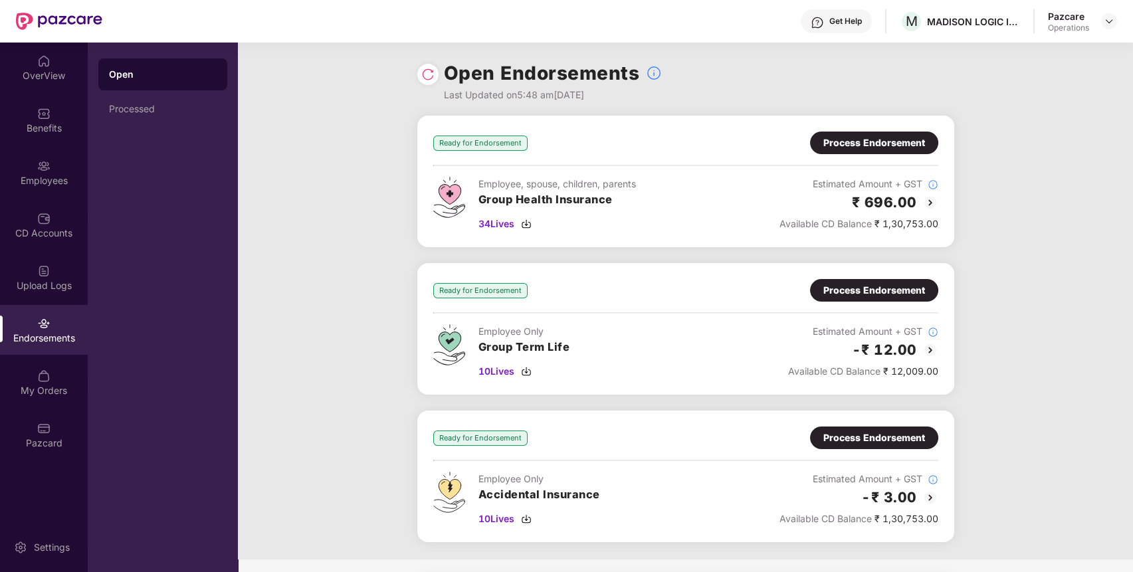
click at [908, 138] on div "Process Endorsement" at bounding box center [874, 143] width 102 height 15
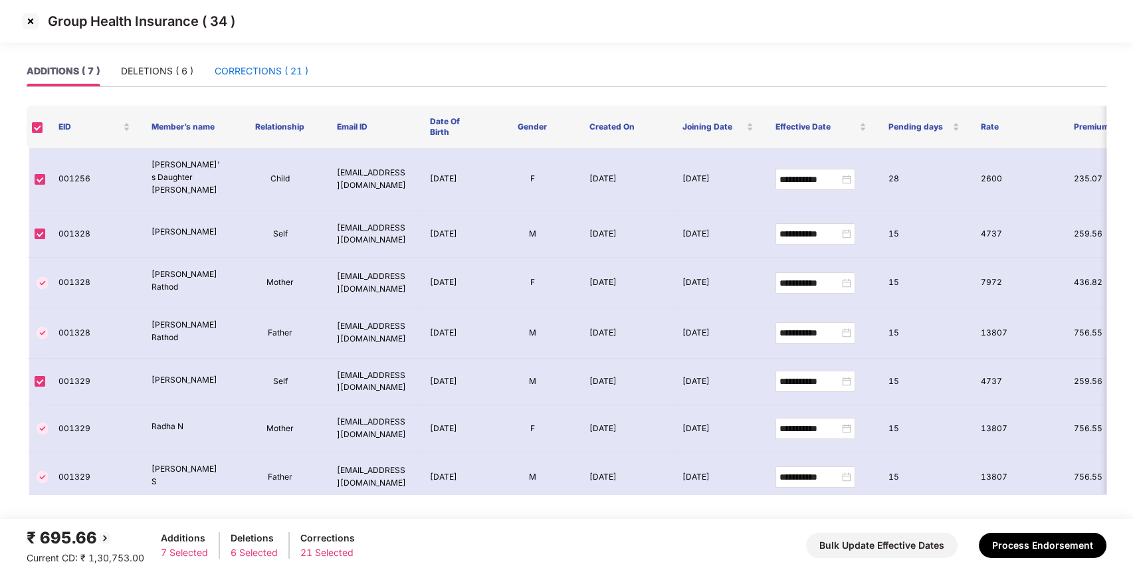
click at [267, 68] on div "CORRECTIONS ( 21 )" at bounding box center [262, 71] width 94 height 15
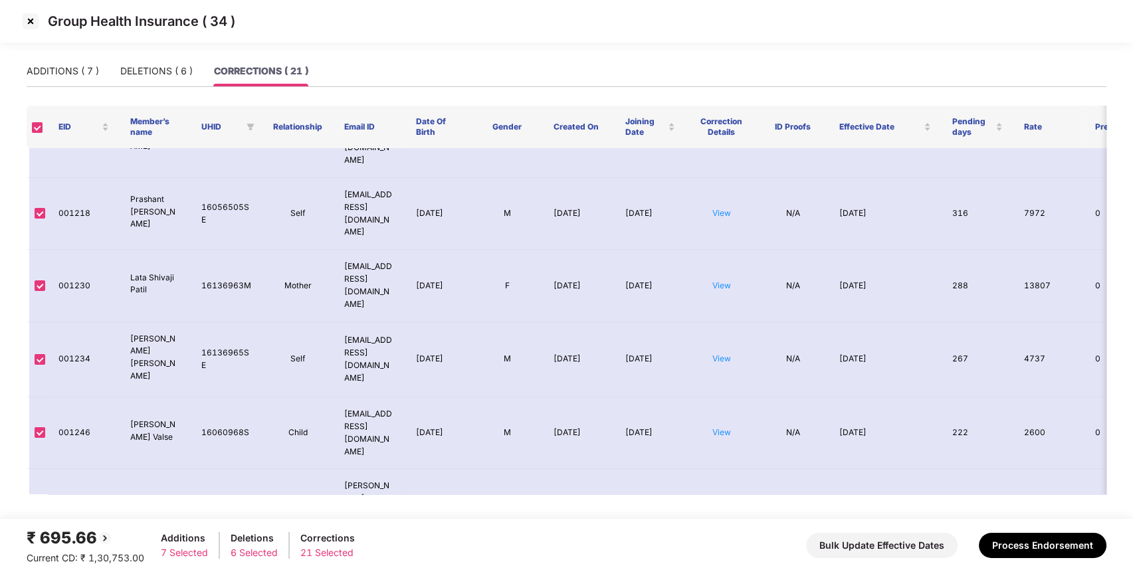
scroll to position [941, 0]
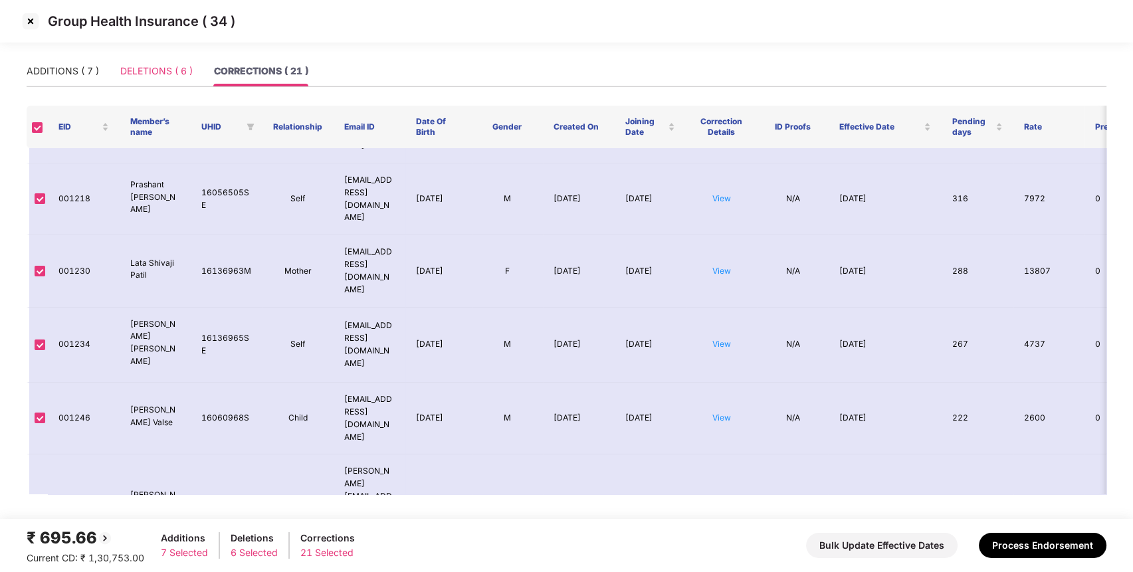
click at [172, 62] on div "DELETIONS ( 6 )" at bounding box center [156, 71] width 72 height 31
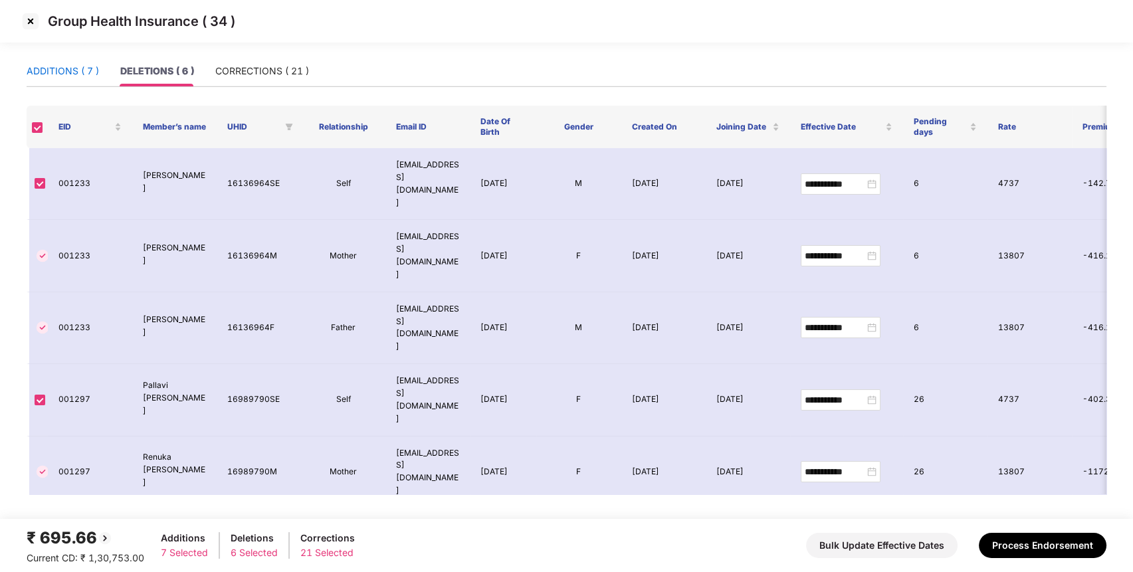
click at [53, 76] on div "ADDITIONS ( 7 )" at bounding box center [63, 71] width 72 height 15
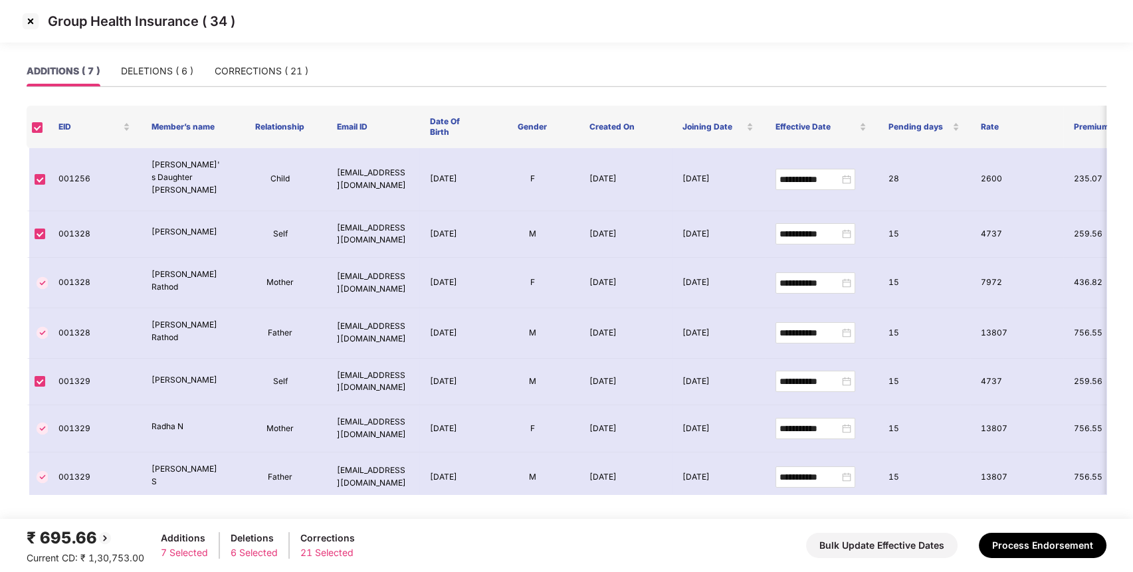
click at [31, 20] on img at bounding box center [30, 21] width 21 height 21
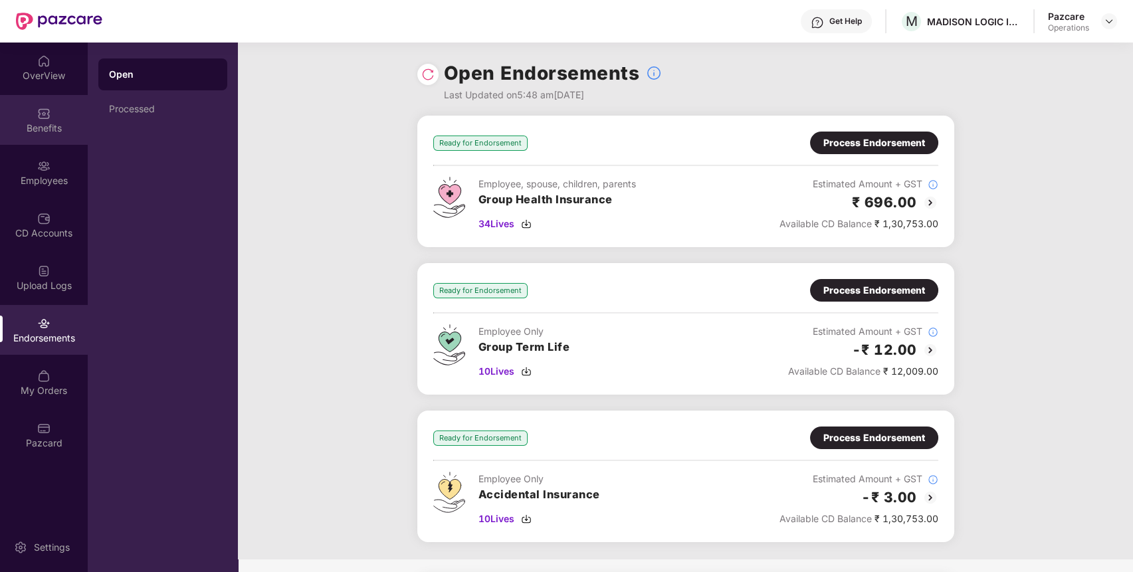
click at [45, 122] on div "Benefits" at bounding box center [44, 128] width 88 height 13
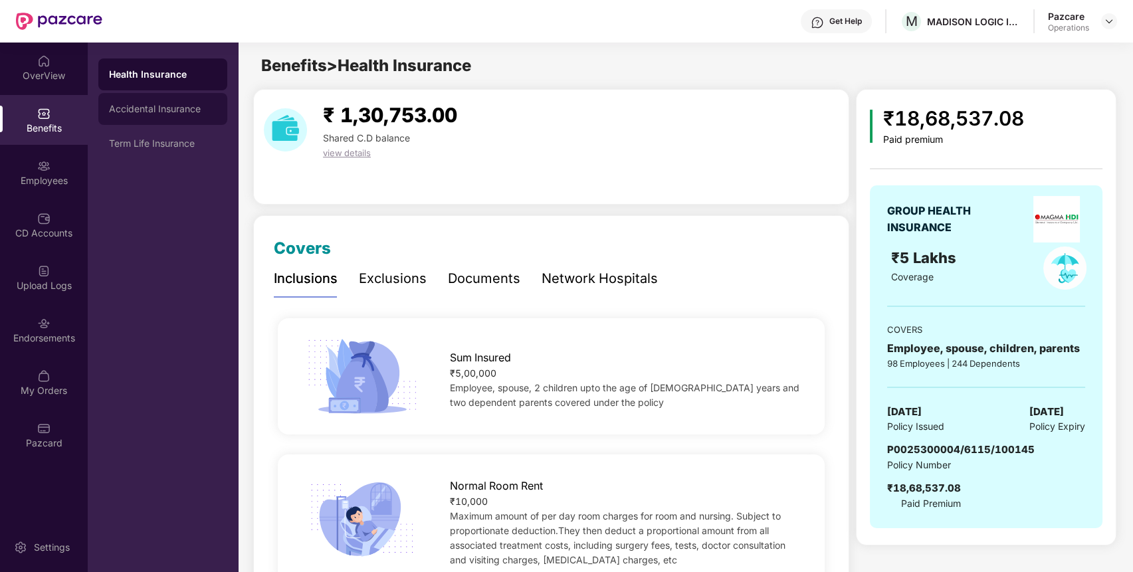
click at [161, 95] on div "Accidental Insurance" at bounding box center [162, 109] width 129 height 32
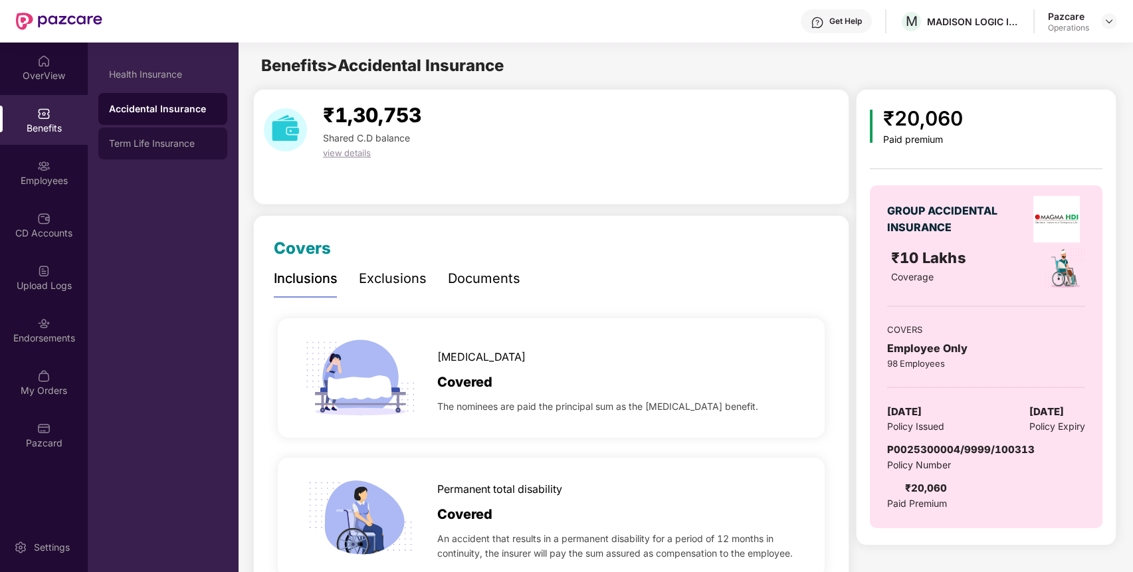
click at [152, 130] on div "Term Life Insurance" at bounding box center [162, 144] width 129 height 32
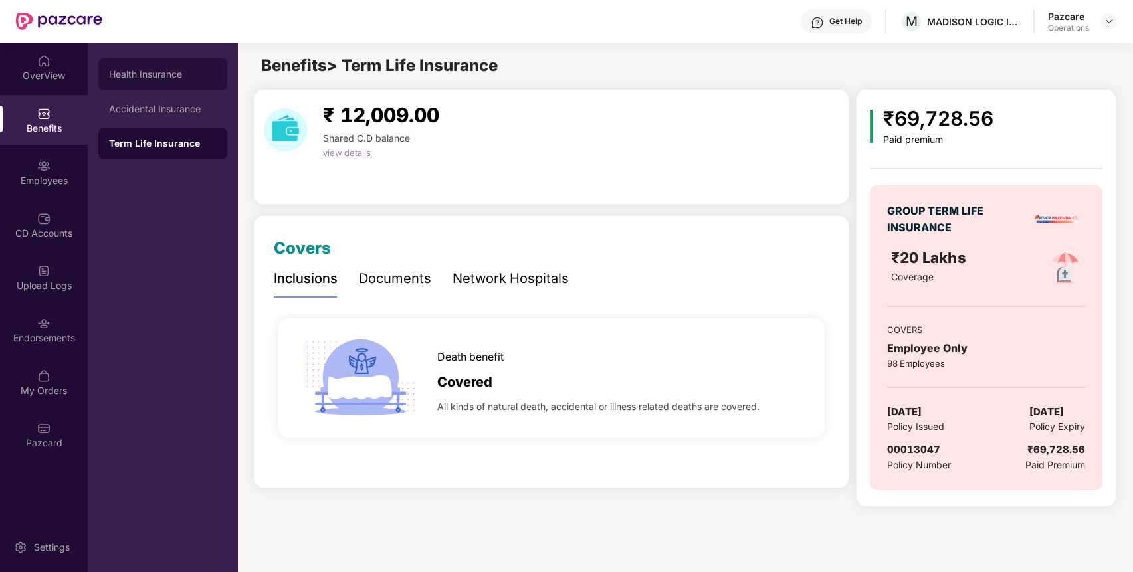
click at [141, 69] on div "Health Insurance" at bounding box center [163, 74] width 108 height 11
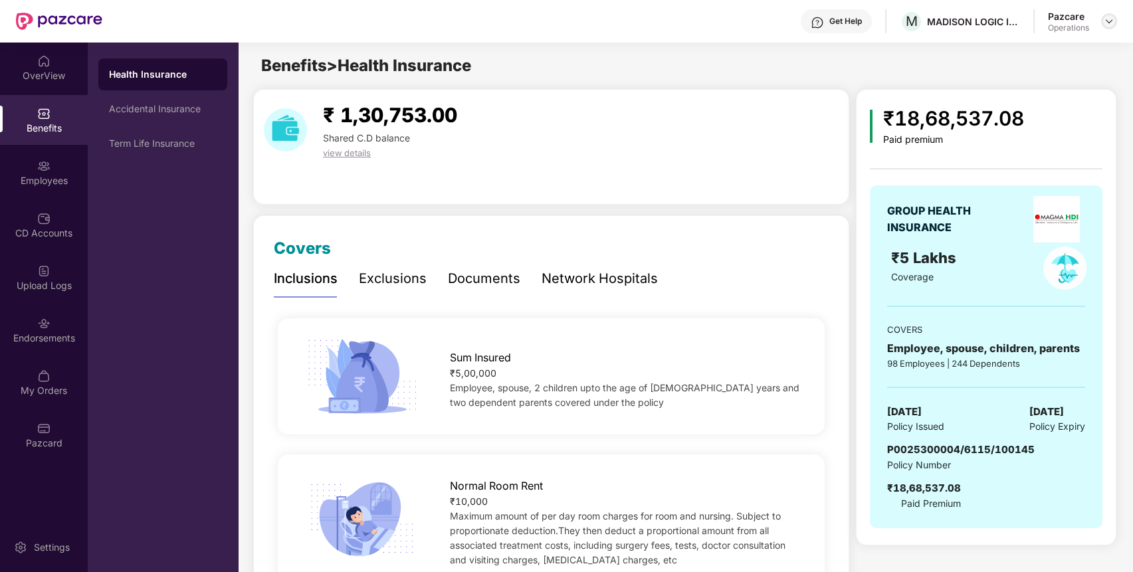
click at [1111, 17] on img at bounding box center [1108, 21] width 11 height 11
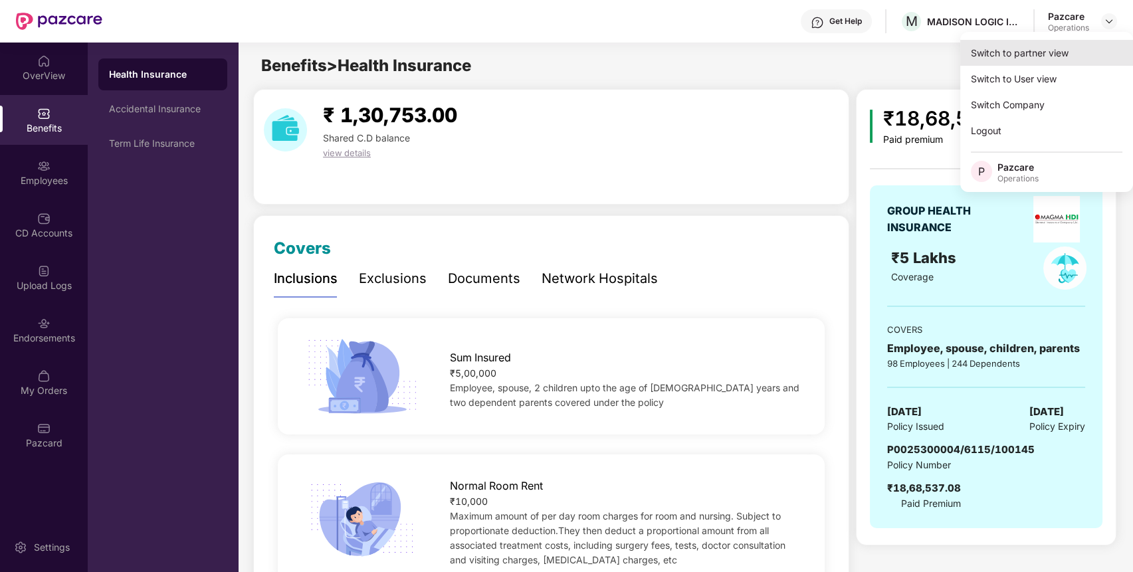
click at [1022, 50] on div "Switch to partner view" at bounding box center [1046, 53] width 173 height 26
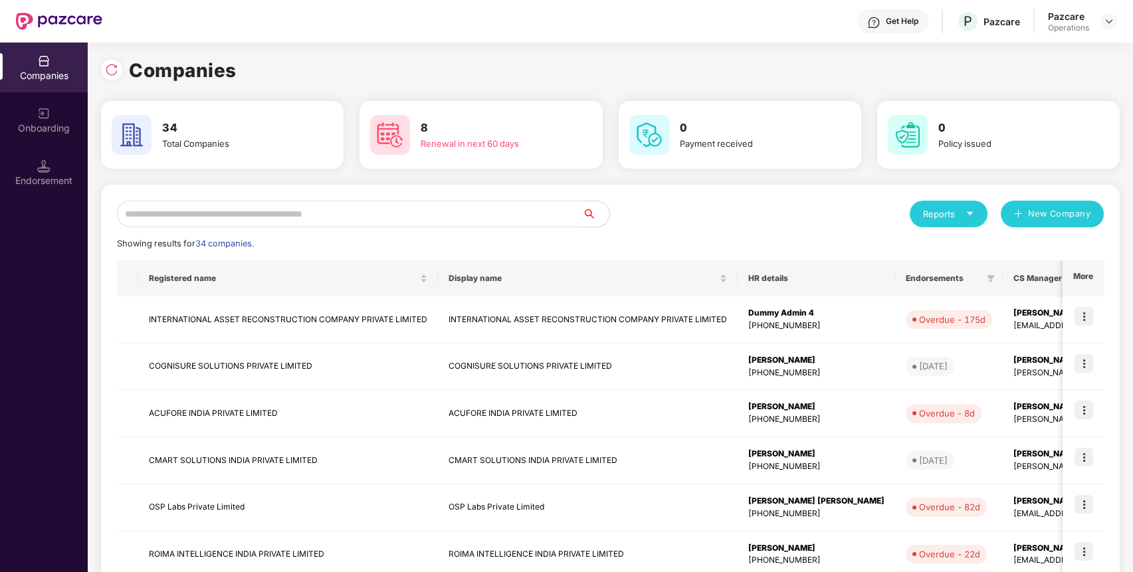
click at [502, 215] on input "text" at bounding box center [350, 214] width 466 height 27
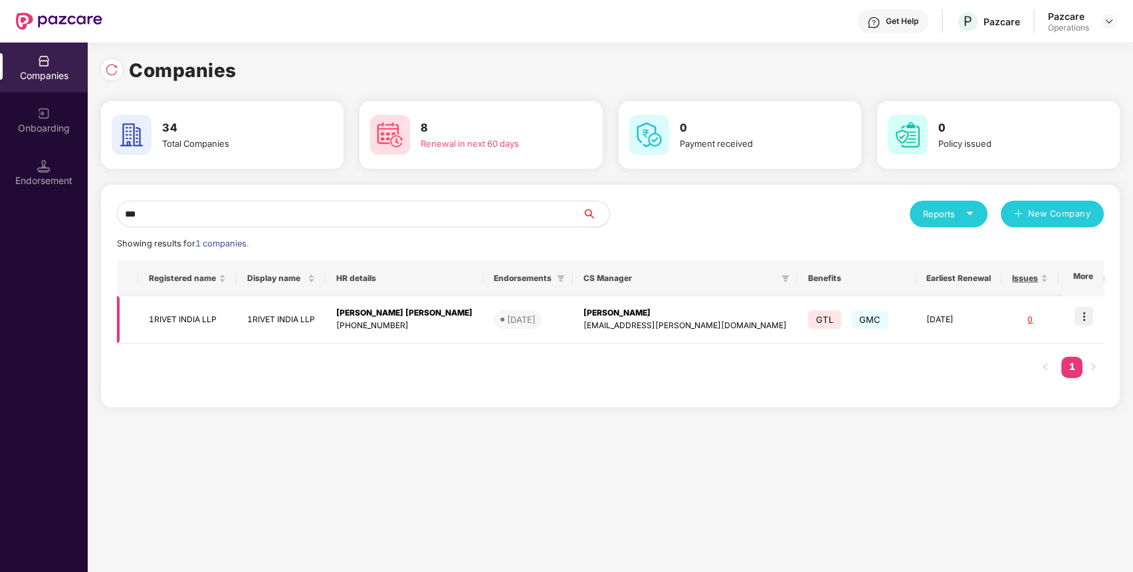
type input "***"
click at [1088, 317] on img at bounding box center [1083, 316] width 19 height 19
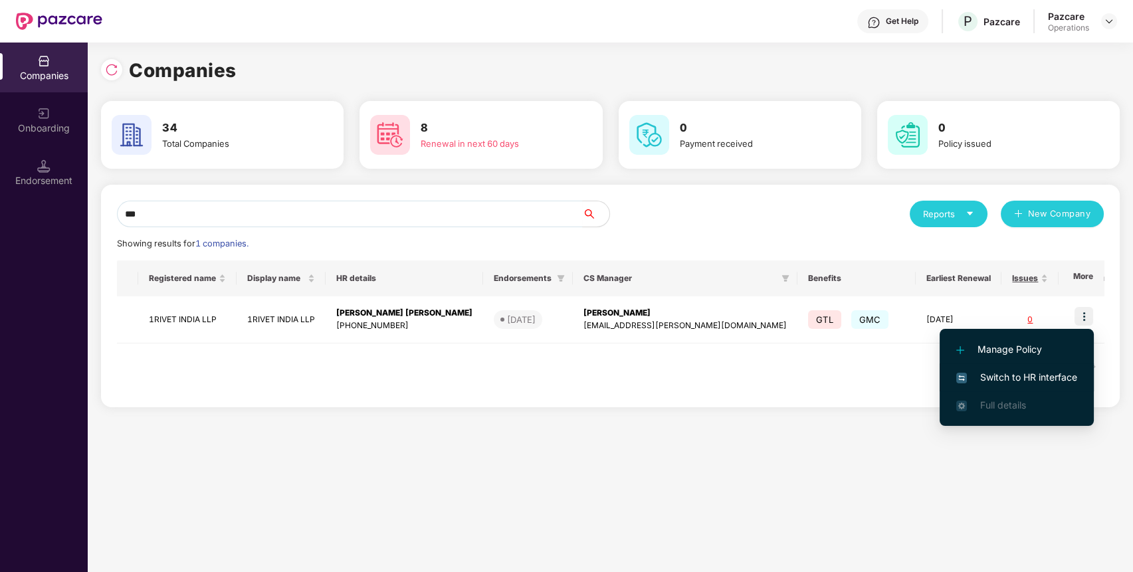
click at [1031, 370] on span "Switch to HR interface" at bounding box center [1016, 377] width 121 height 15
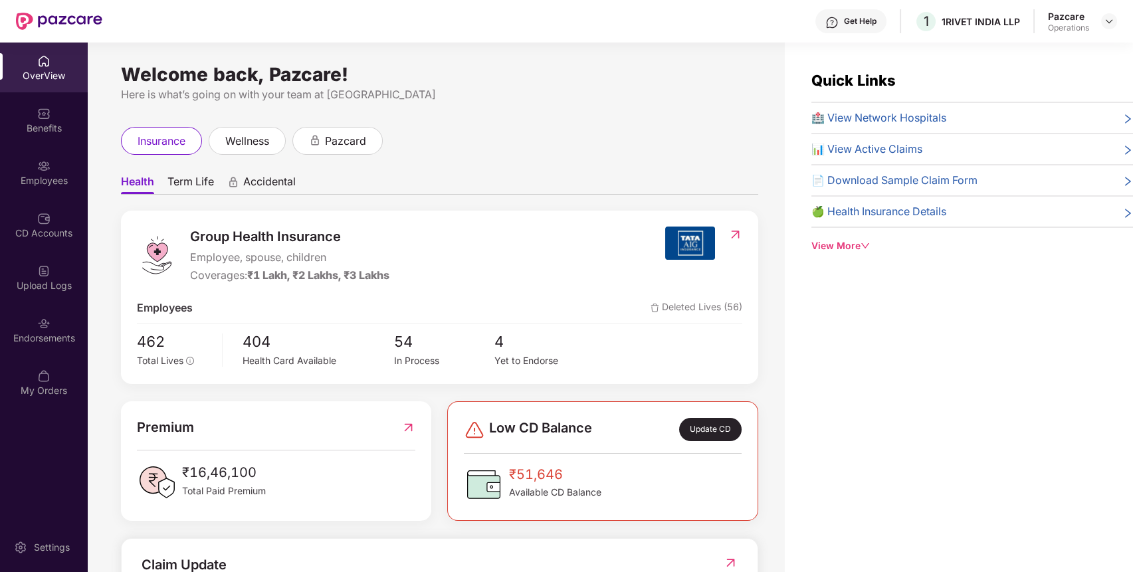
click at [39, 127] on div "Benefits" at bounding box center [44, 128] width 88 height 13
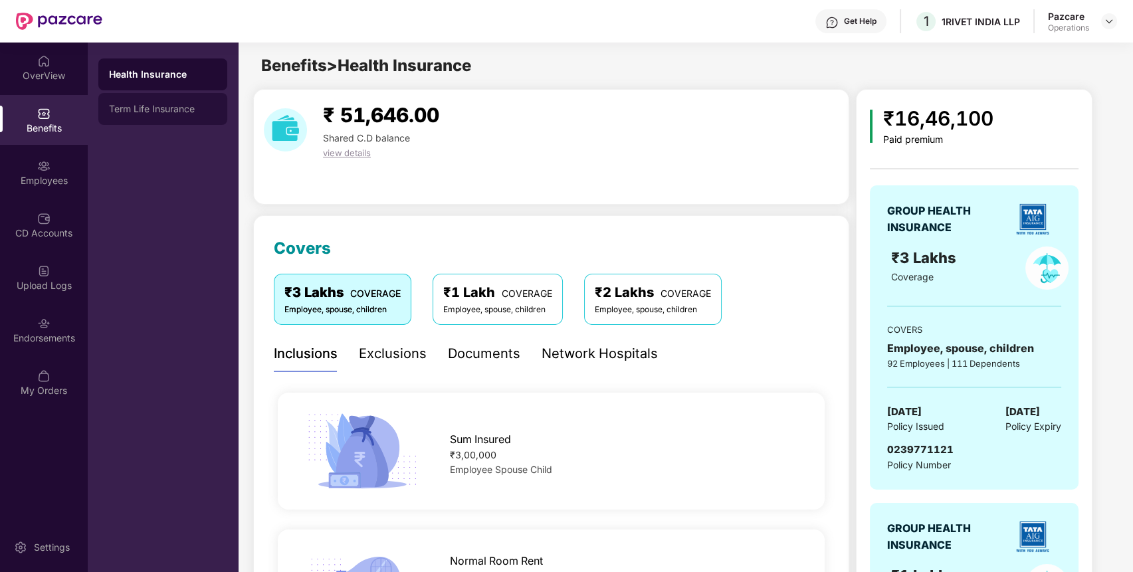
click at [132, 104] on div "Term Life Insurance" at bounding box center [163, 109] width 108 height 11
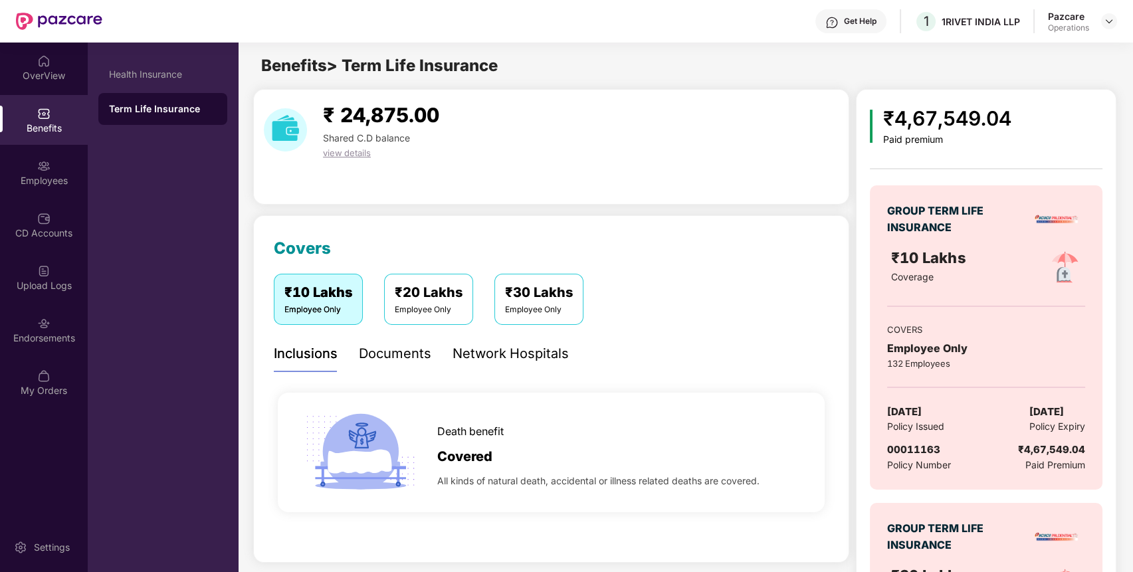
click at [917, 447] on span "00011163" at bounding box center [913, 449] width 53 height 13
copy span "00011163"
click at [917, 447] on span "00011163" at bounding box center [913, 449] width 53 height 13
click at [126, 64] on div "Health Insurance" at bounding box center [162, 74] width 129 height 32
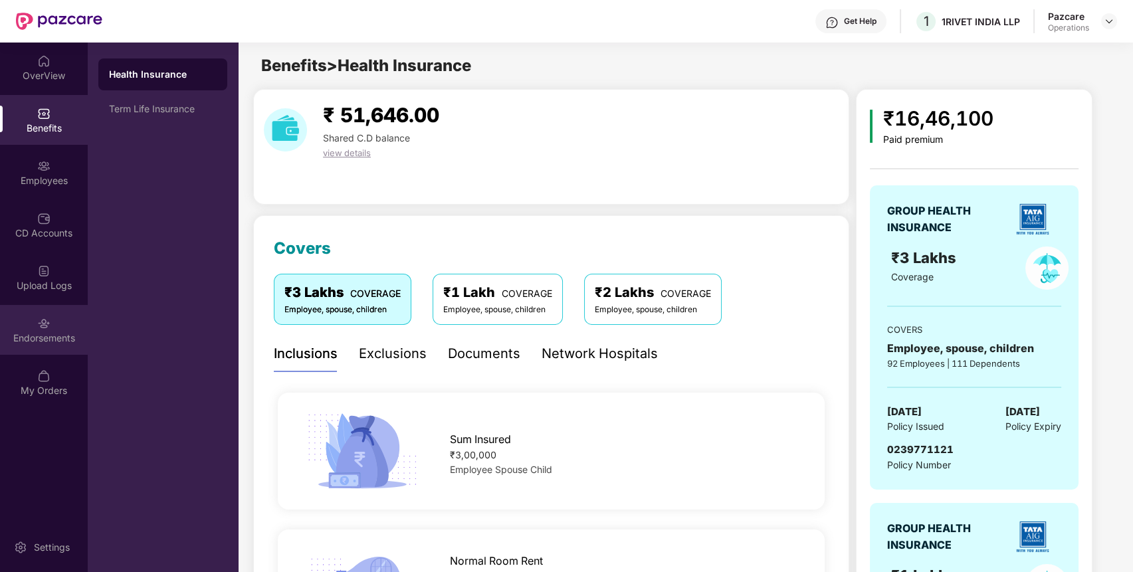
click at [24, 323] on div "Endorsements" at bounding box center [44, 330] width 88 height 50
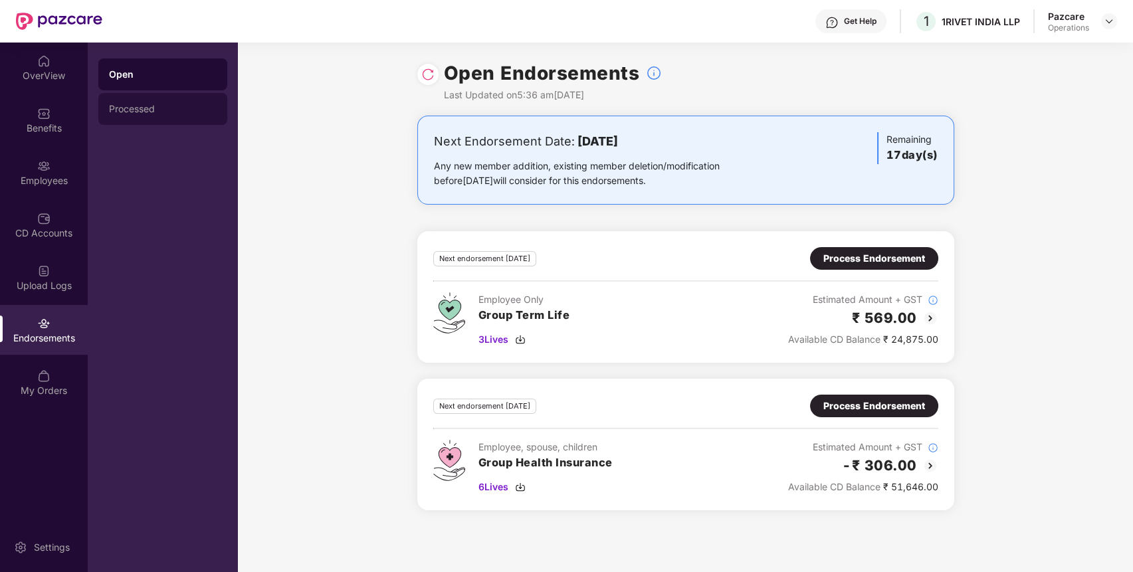
click at [170, 102] on div "Processed" at bounding box center [162, 109] width 129 height 32
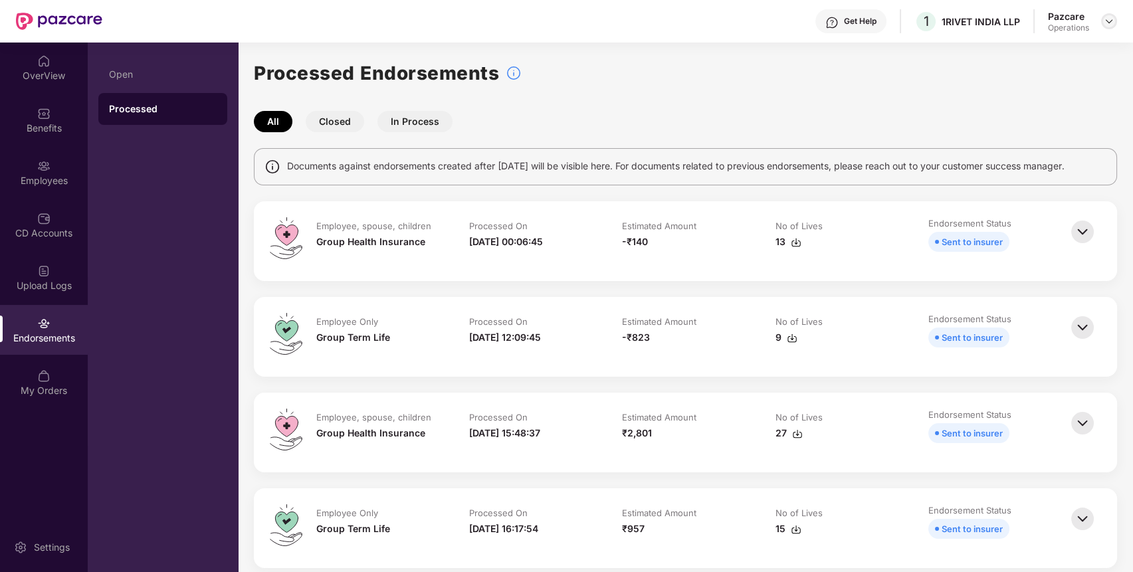
click at [1114, 19] on div at bounding box center [1109, 21] width 16 height 16
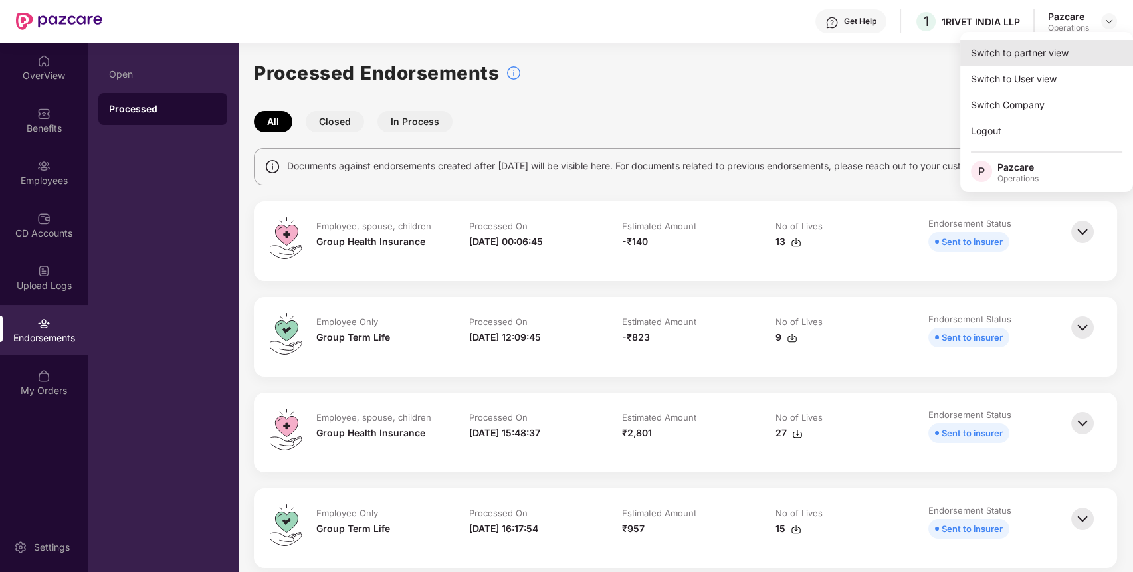
click at [1069, 43] on div "Switch to partner view" at bounding box center [1046, 53] width 173 height 26
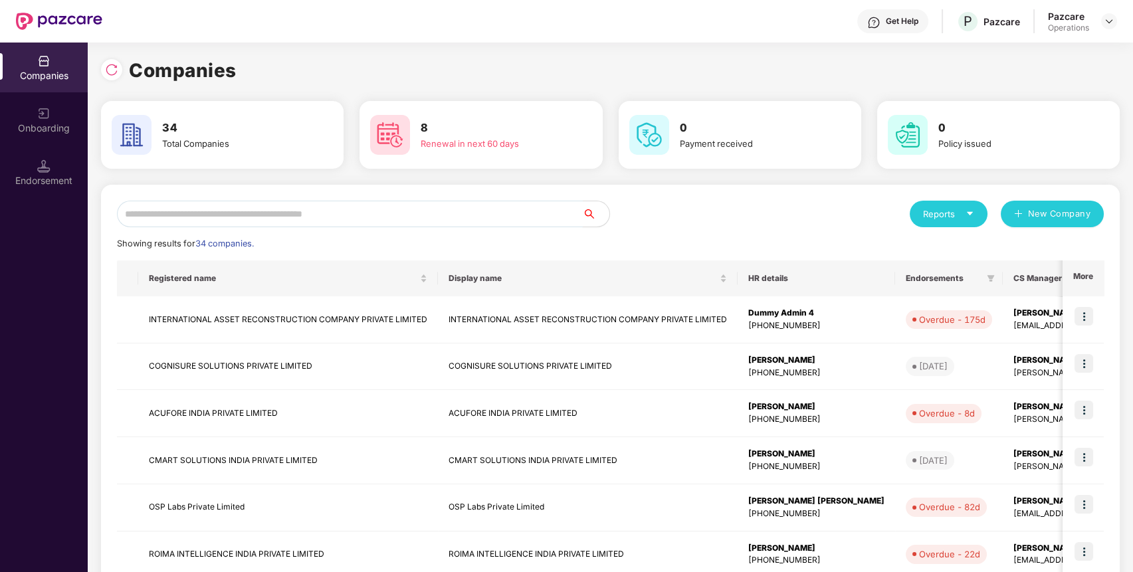
click at [535, 220] on input "text" at bounding box center [350, 214] width 466 height 27
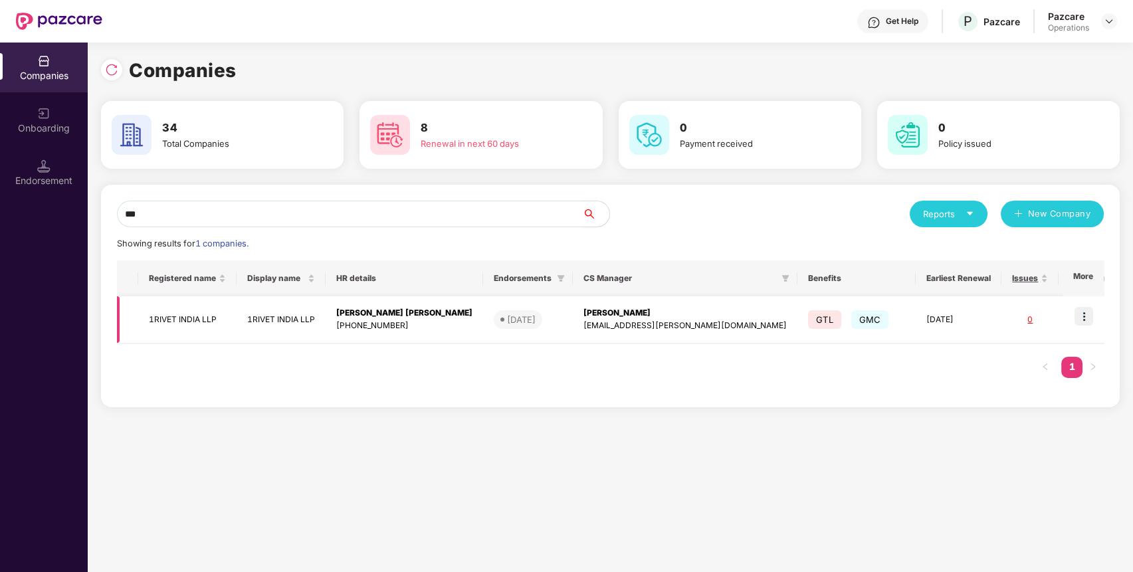
type input "***"
click at [1086, 314] on img at bounding box center [1083, 316] width 19 height 19
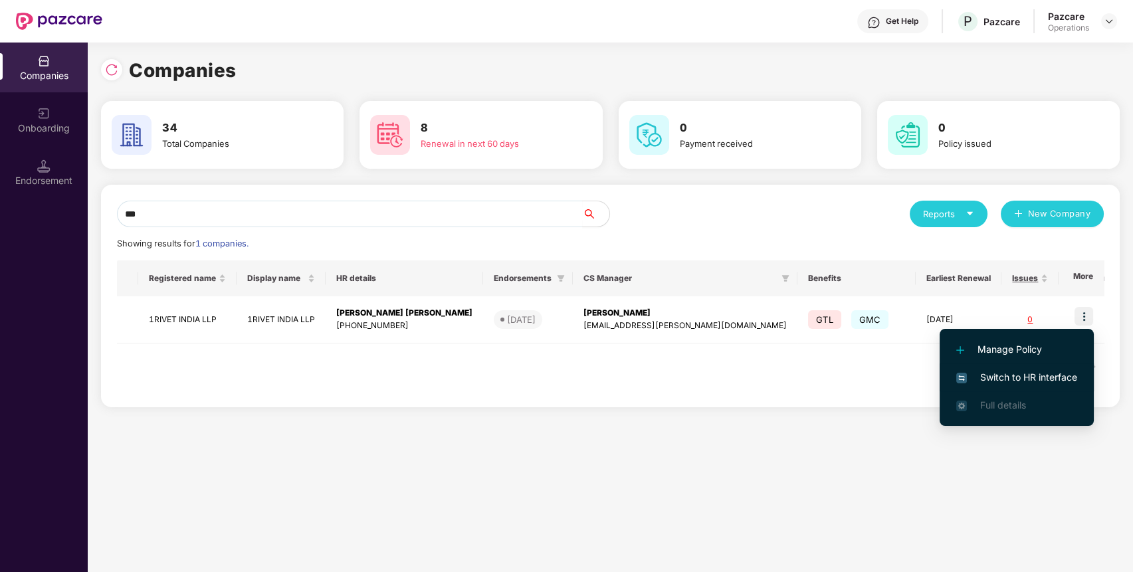
click at [1030, 378] on span "Switch to HR interface" at bounding box center [1016, 377] width 121 height 15
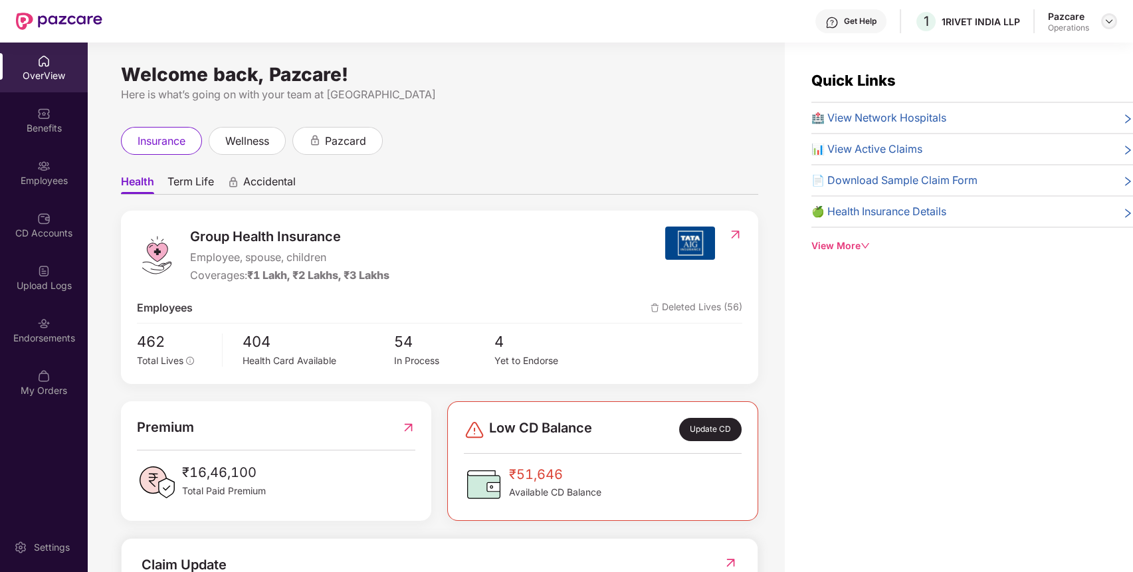
click at [1109, 17] on img at bounding box center [1108, 21] width 11 height 11
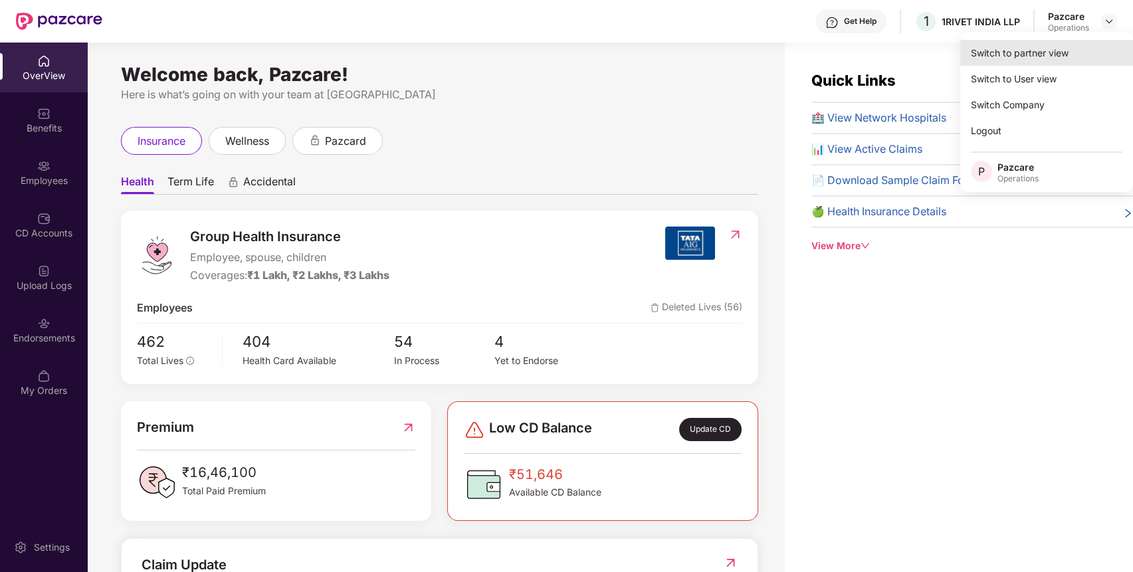
click at [1055, 58] on div "Switch to partner view" at bounding box center [1046, 53] width 173 height 26
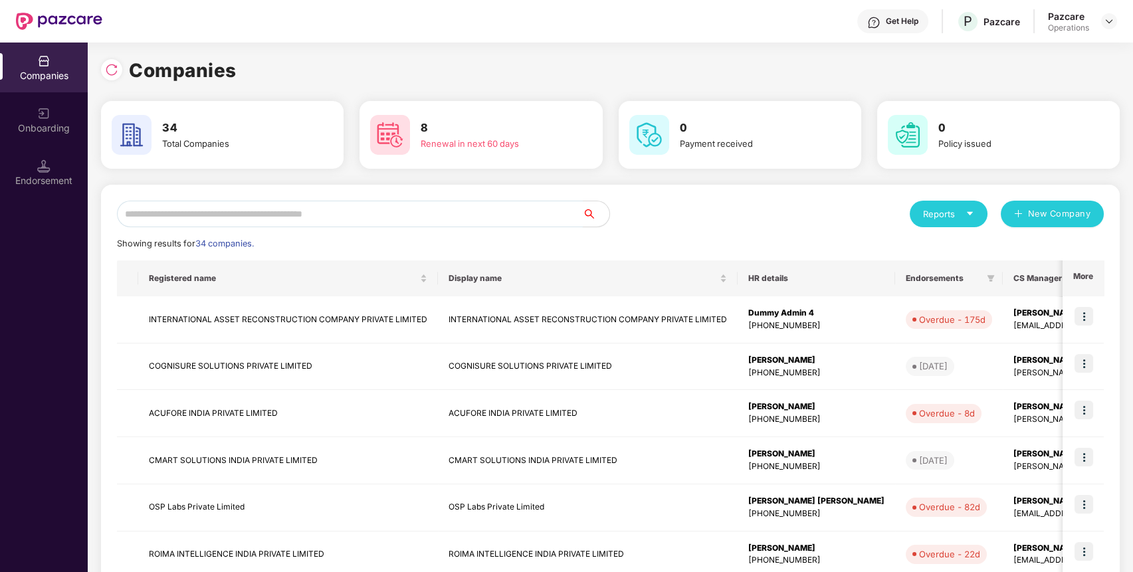
click at [425, 207] on input "text" at bounding box center [350, 214] width 466 height 27
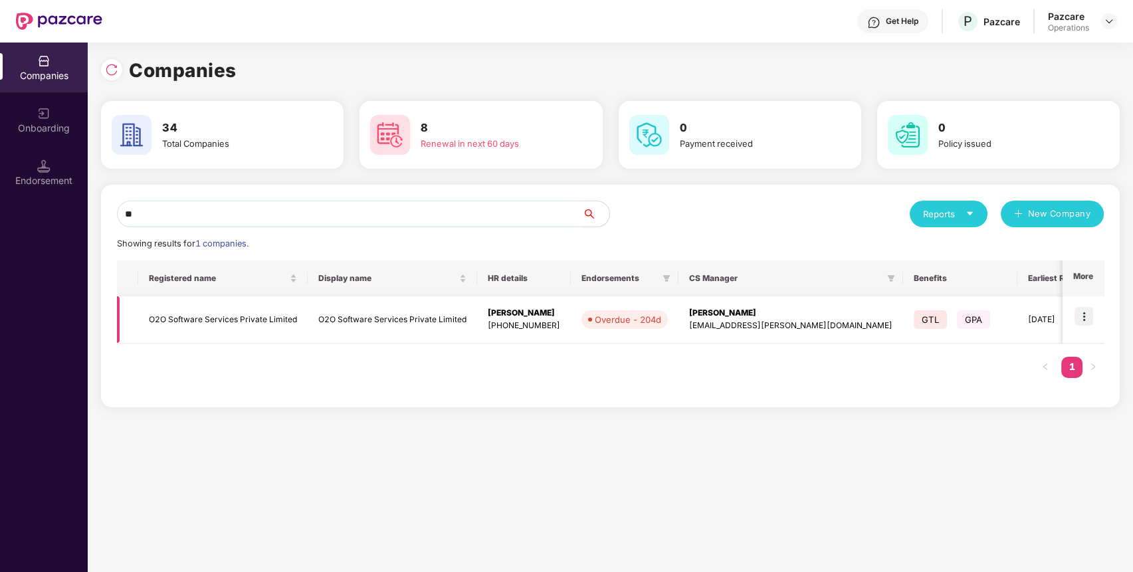
type input "**"
click at [1087, 312] on img at bounding box center [1083, 316] width 19 height 19
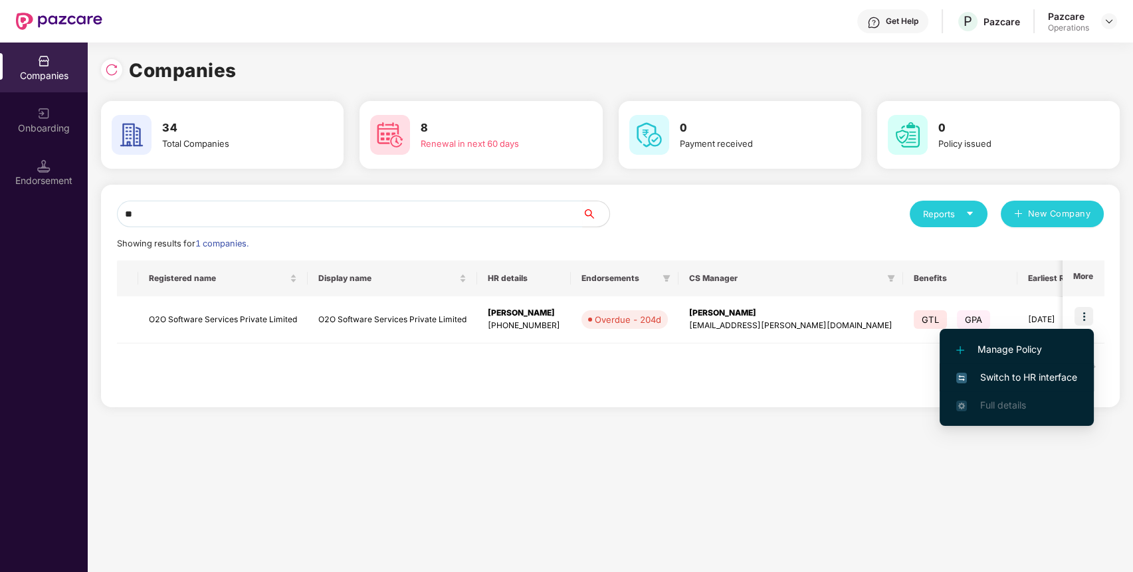
click at [1027, 376] on span "Switch to HR interface" at bounding box center [1016, 377] width 121 height 15
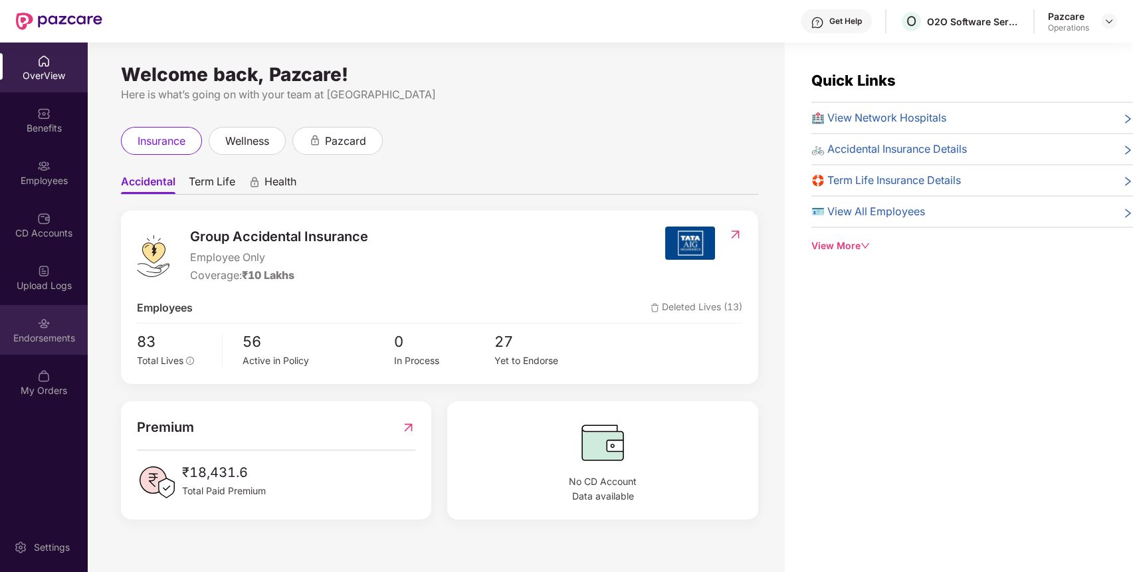
click at [37, 343] on div "Endorsements" at bounding box center [44, 337] width 88 height 13
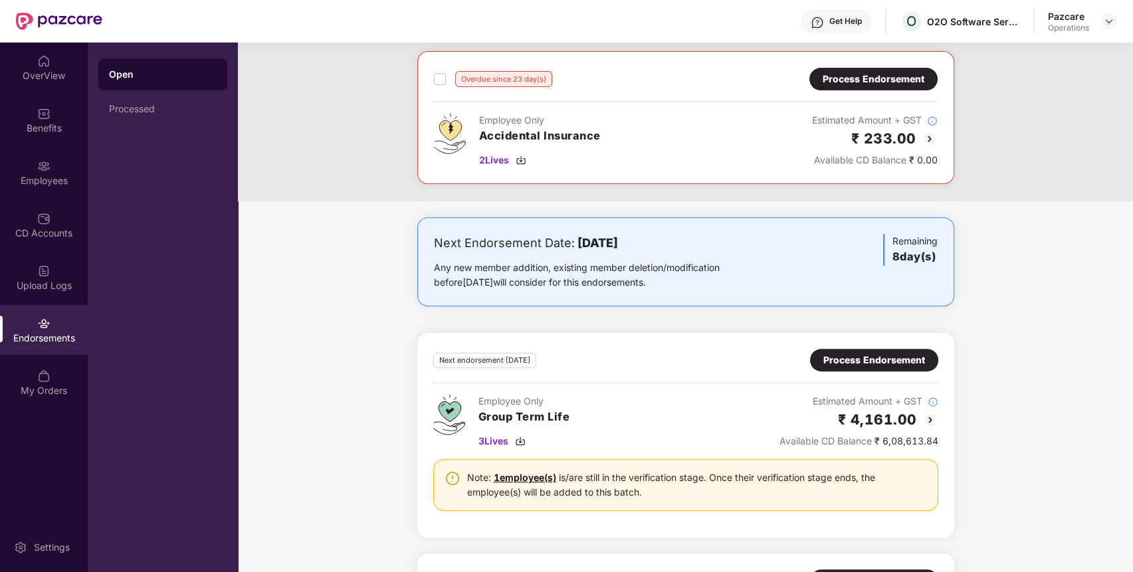
scroll to position [1105, 0]
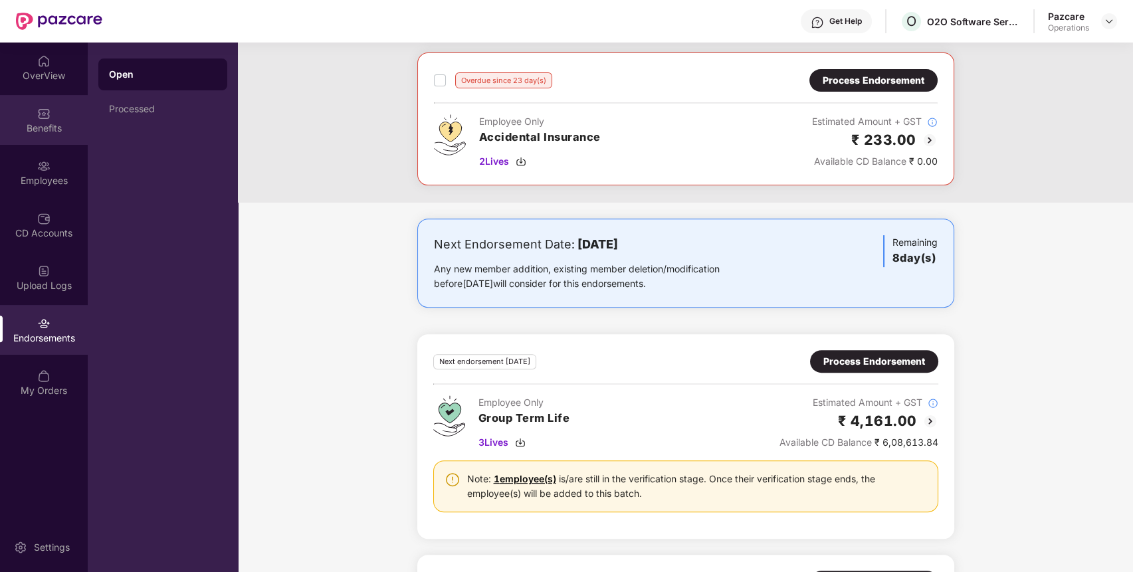
click at [77, 112] on div "Benefits" at bounding box center [44, 120] width 88 height 50
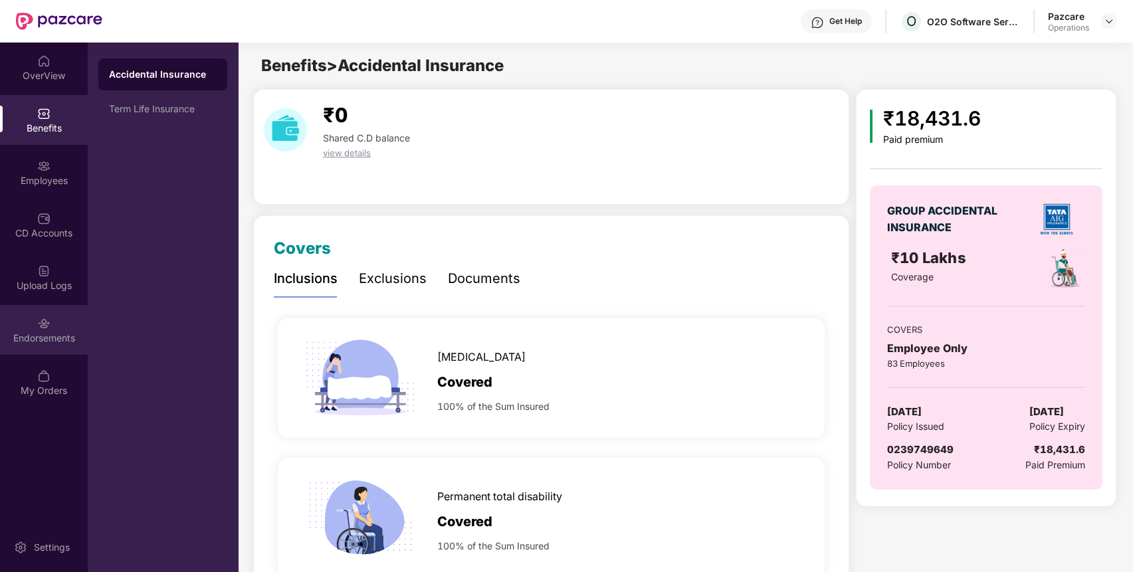
click at [48, 311] on div "Endorsements" at bounding box center [44, 330] width 88 height 50
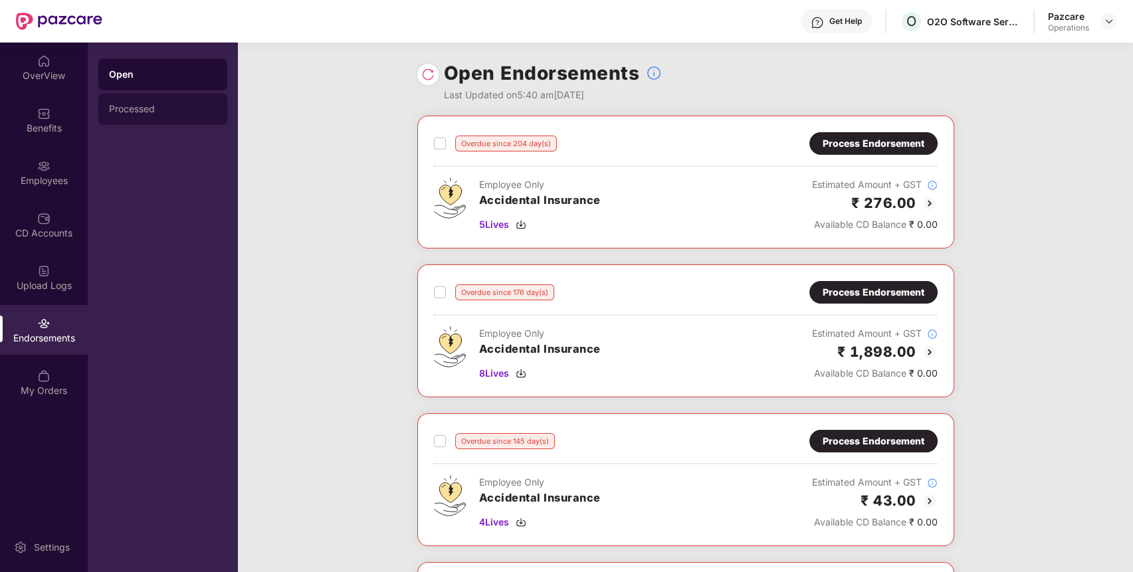
click at [148, 99] on div "Processed" at bounding box center [162, 109] width 129 height 32
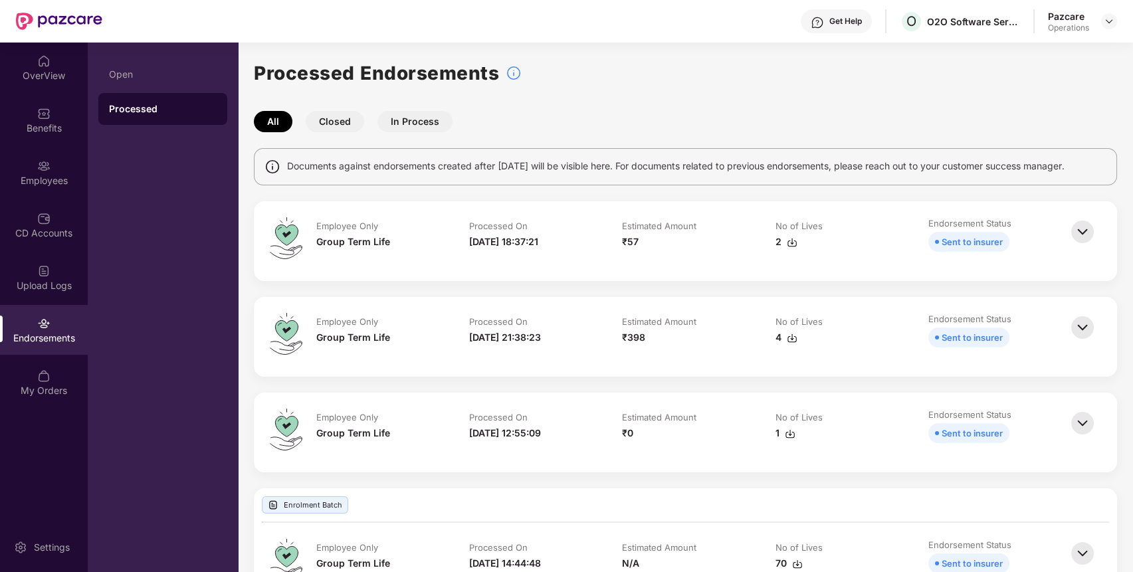
click at [705, 82] on div "Processed Endorsements" at bounding box center [685, 72] width 863 height 29
click at [21, 269] on div "Upload Logs" at bounding box center [44, 277] width 88 height 50
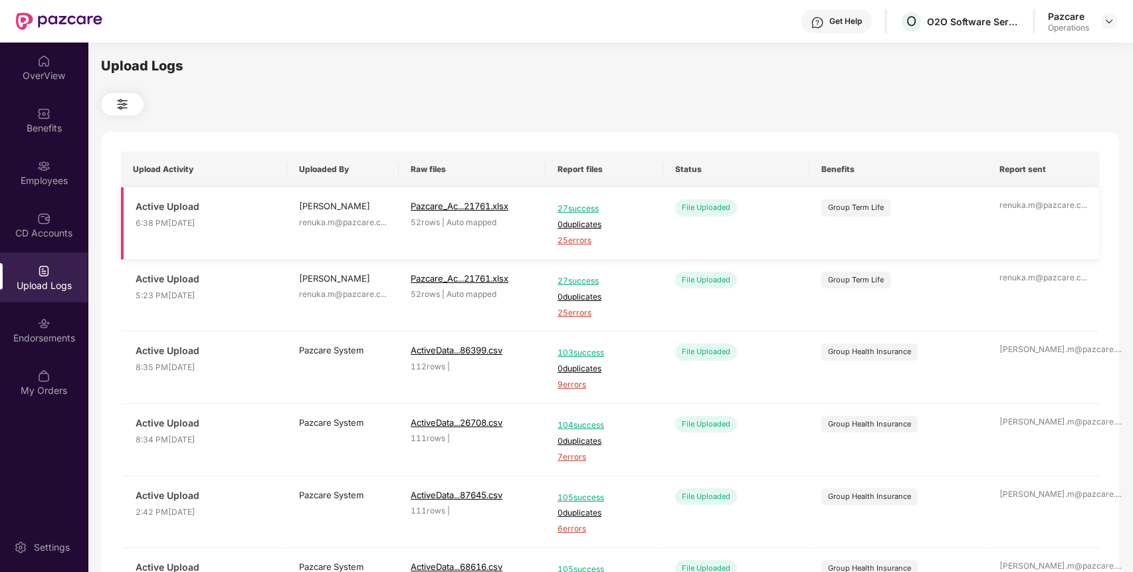
click at [574, 235] on span "25 errors" at bounding box center [604, 240] width 94 height 13
click at [50, 114] on div "Benefits" at bounding box center [44, 120] width 88 height 50
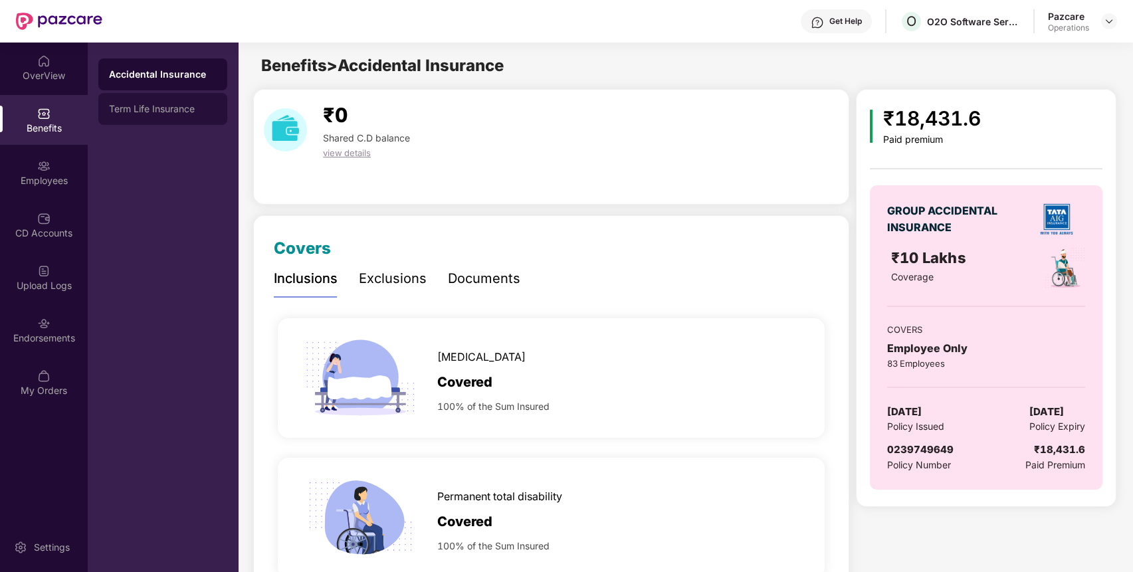
click at [175, 105] on div "Term Life Insurance" at bounding box center [163, 109] width 108 height 11
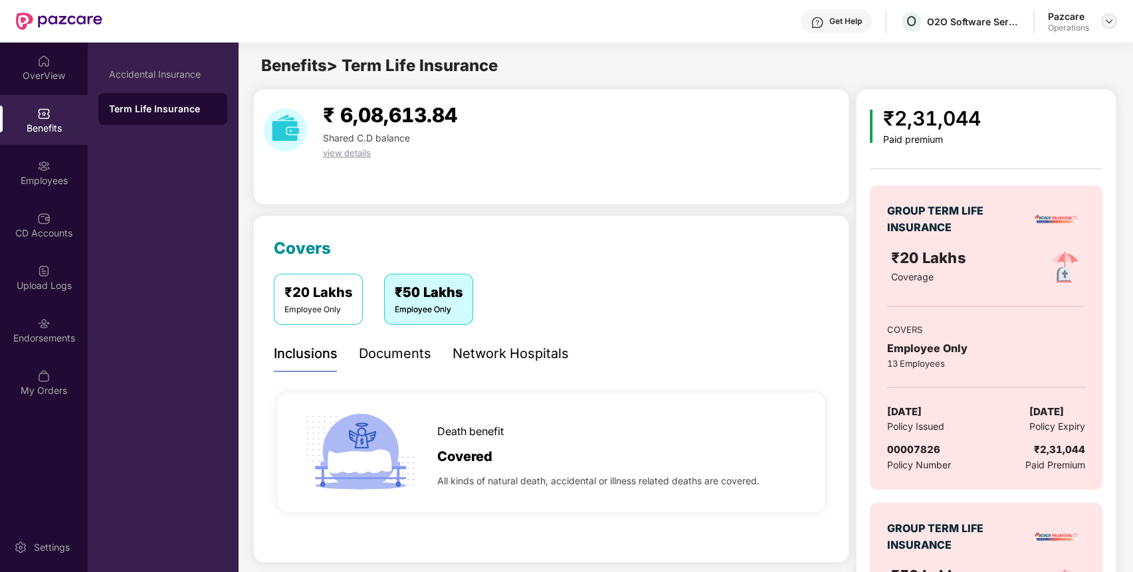
click at [1111, 21] on img at bounding box center [1108, 21] width 11 height 11
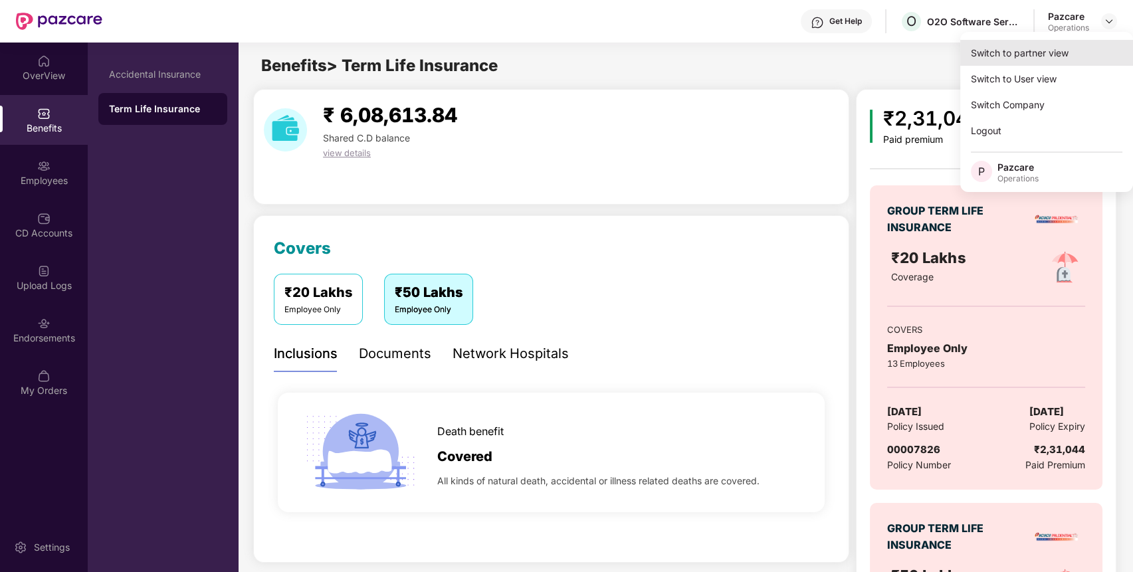
click at [1060, 53] on div "Switch to partner view" at bounding box center [1046, 53] width 173 height 26
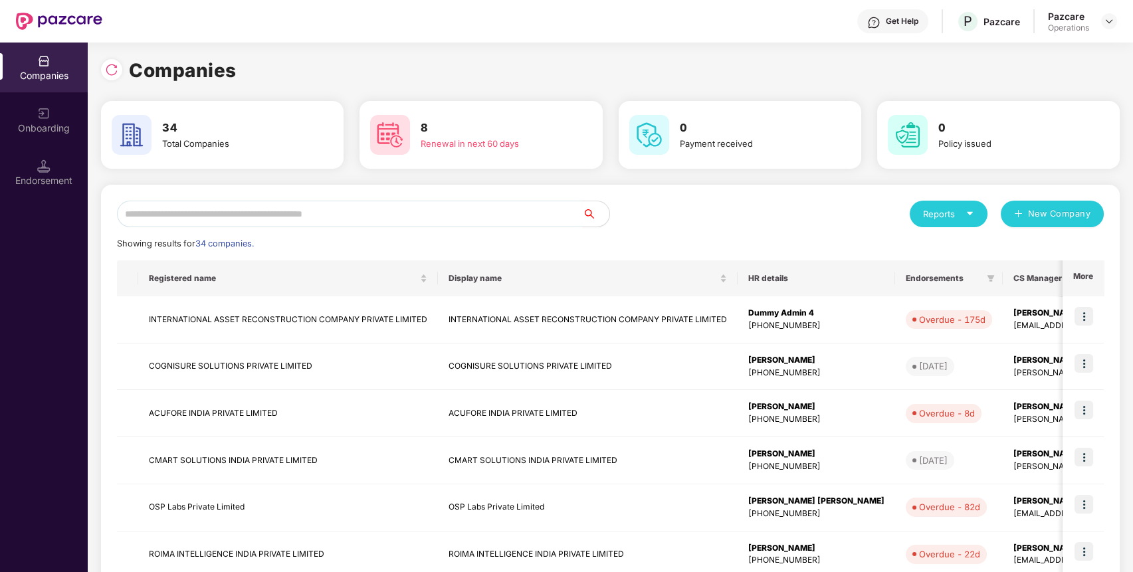
click at [367, 199] on div "Reports New Company Showing results for 34 companies. Registered name Display n…" at bounding box center [610, 507] width 1018 height 645
click at [368, 213] on input "text" at bounding box center [350, 214] width 466 height 27
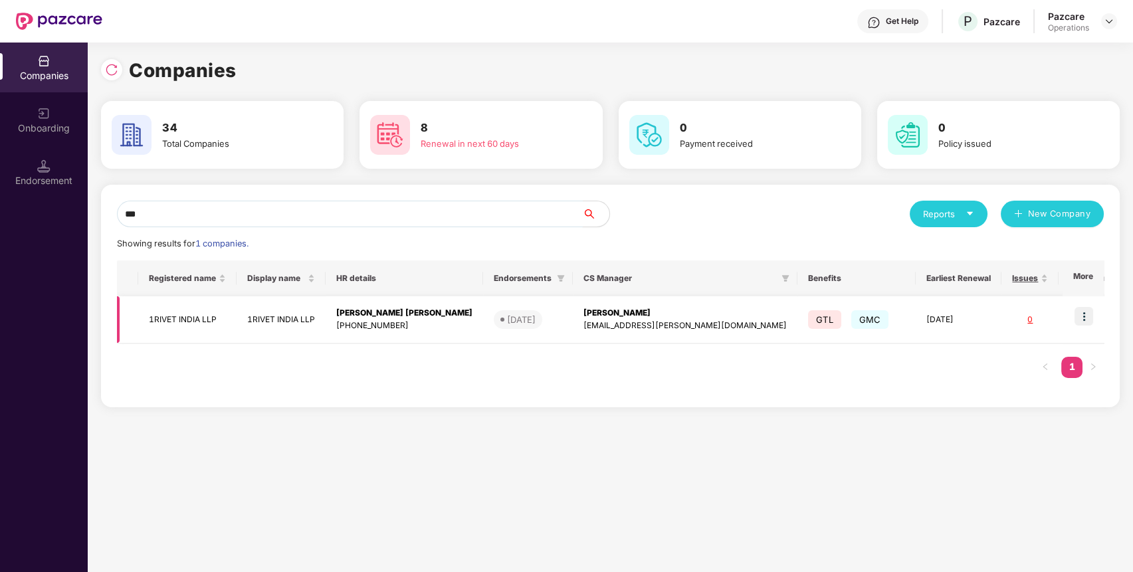
type input "***"
click at [187, 314] on td "1RIVET INDIA LLP" at bounding box center [187, 319] width 98 height 47
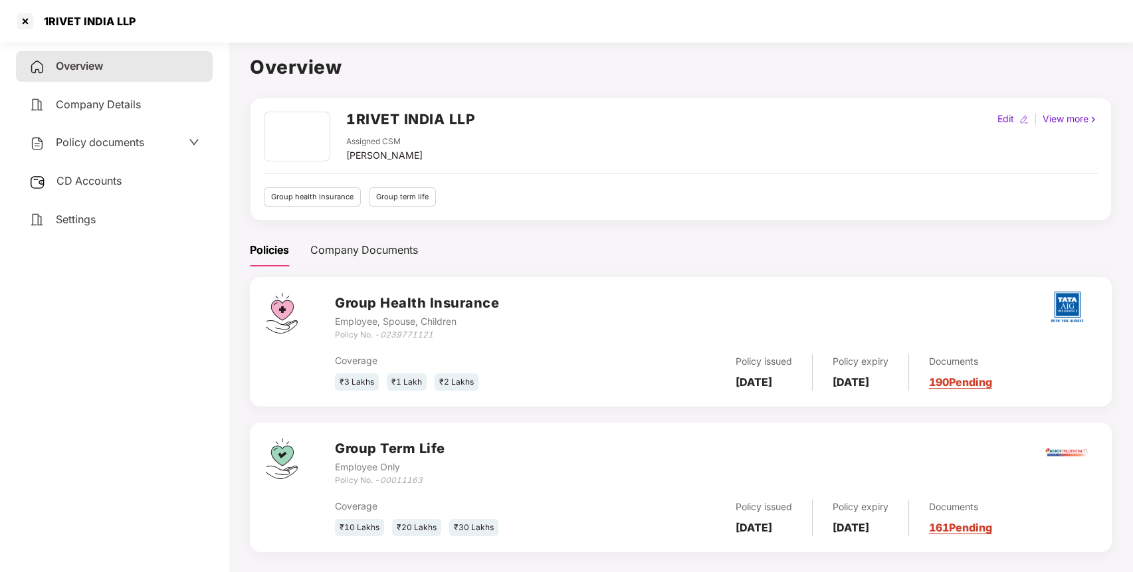
click at [399, 487] on div "Coverage ₹10 Lakhs ₹20 Lakhs ₹30 Lakhs Policy issued [DATE] Policy expiry [DATE…" at bounding box center [715, 512] width 761 height 50
click at [403, 484] on div "Policy No. - 00011163" at bounding box center [390, 480] width 110 height 13
click at [409, 484] on icon "00011163" at bounding box center [401, 480] width 43 height 10
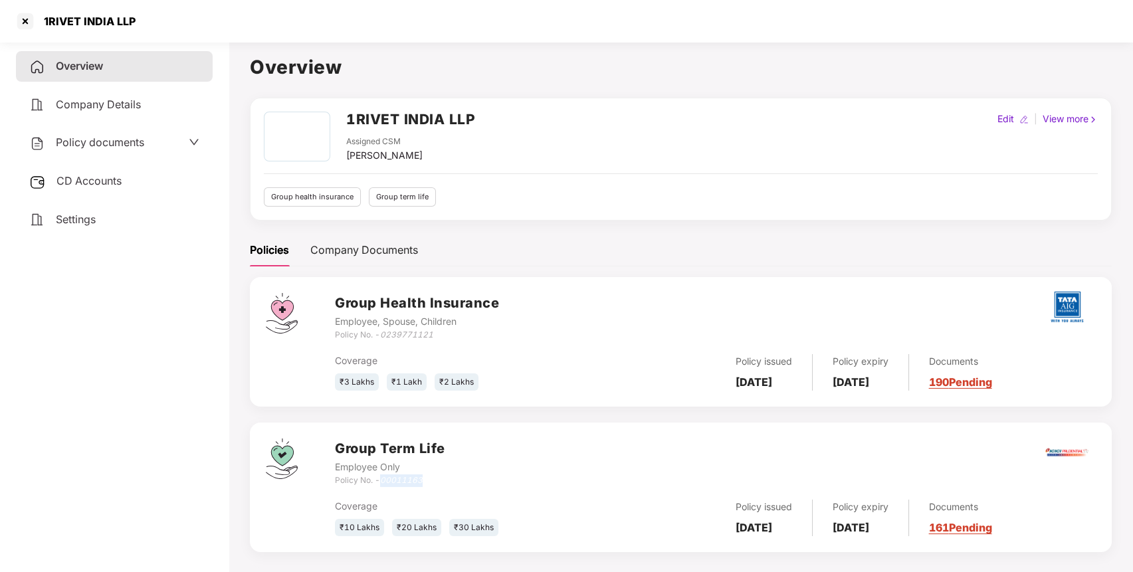
copy icon "00011163"
click at [98, 175] on span "CD Accounts" at bounding box center [88, 180] width 65 height 13
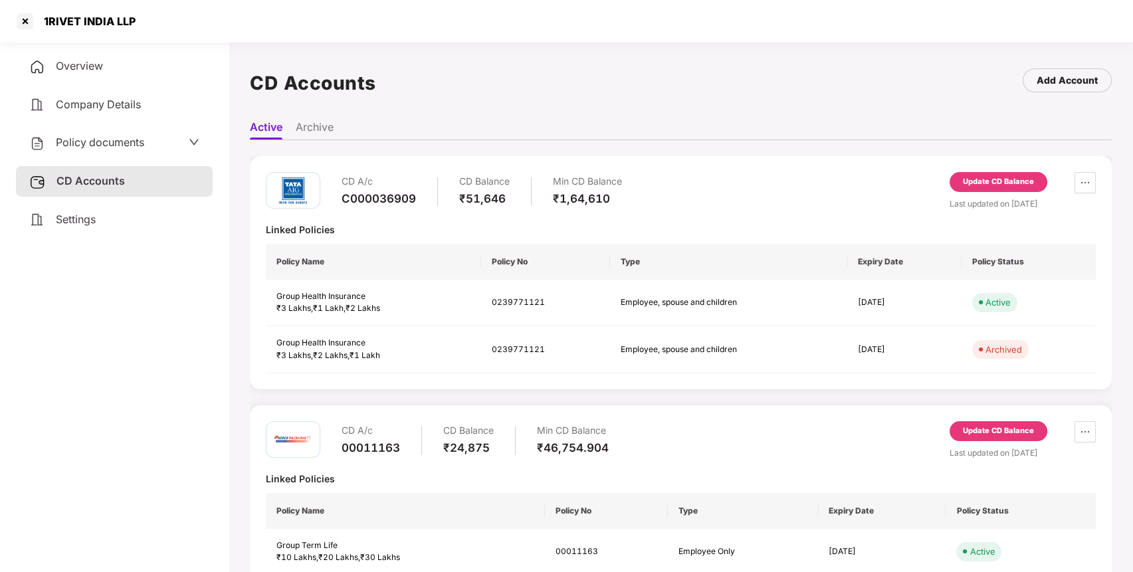
scroll to position [78, 0]
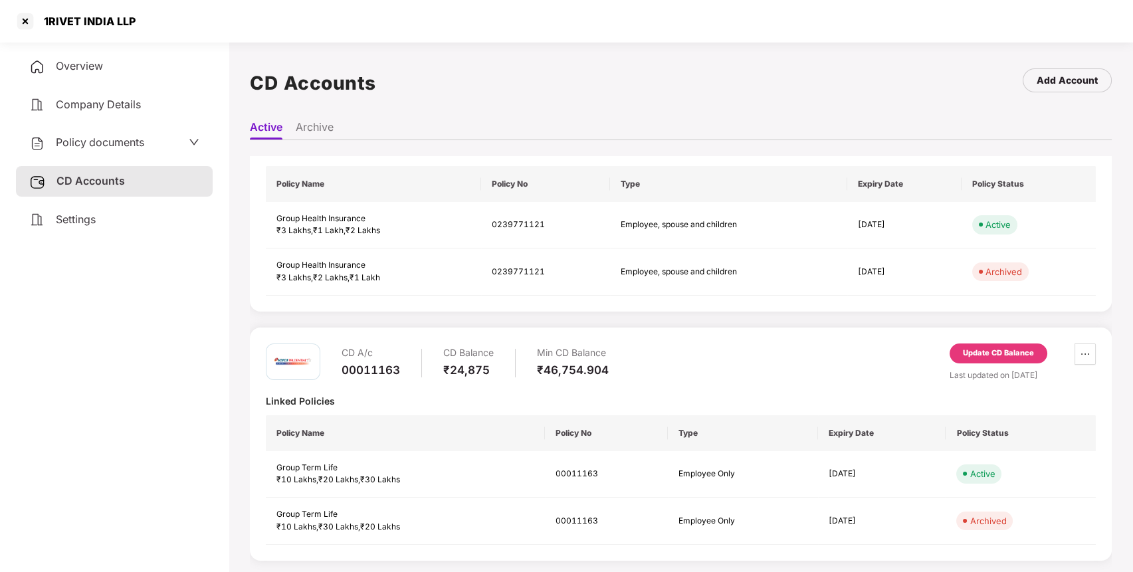
click at [965, 348] on div "Update CD Balance" at bounding box center [998, 353] width 71 height 12
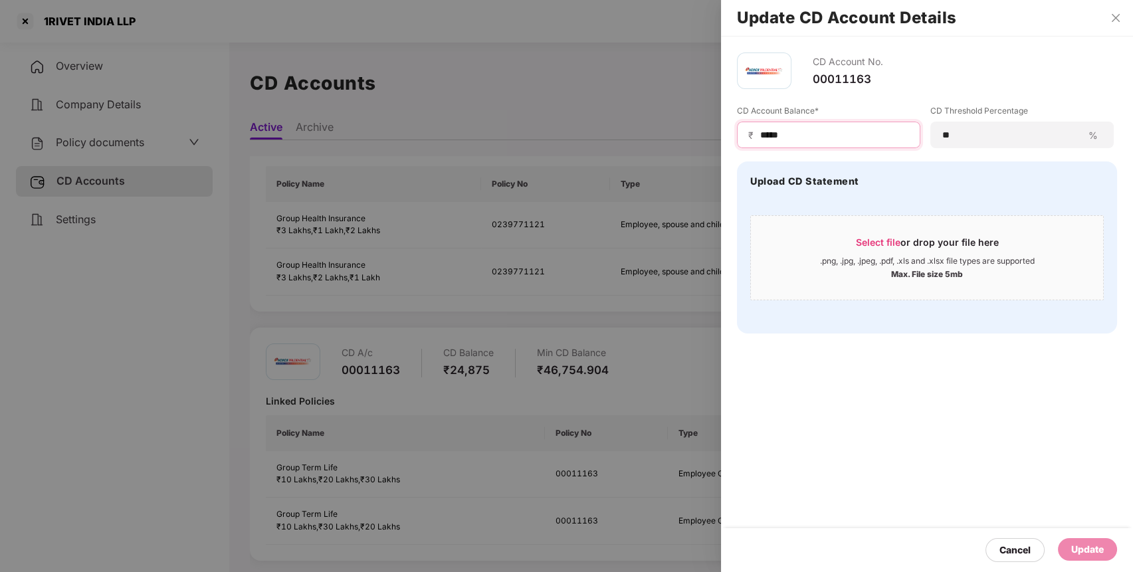
click at [777, 136] on input "*****" at bounding box center [834, 135] width 150 height 14
type input "*****"
click at [1073, 541] on div "Update" at bounding box center [1087, 549] width 59 height 23
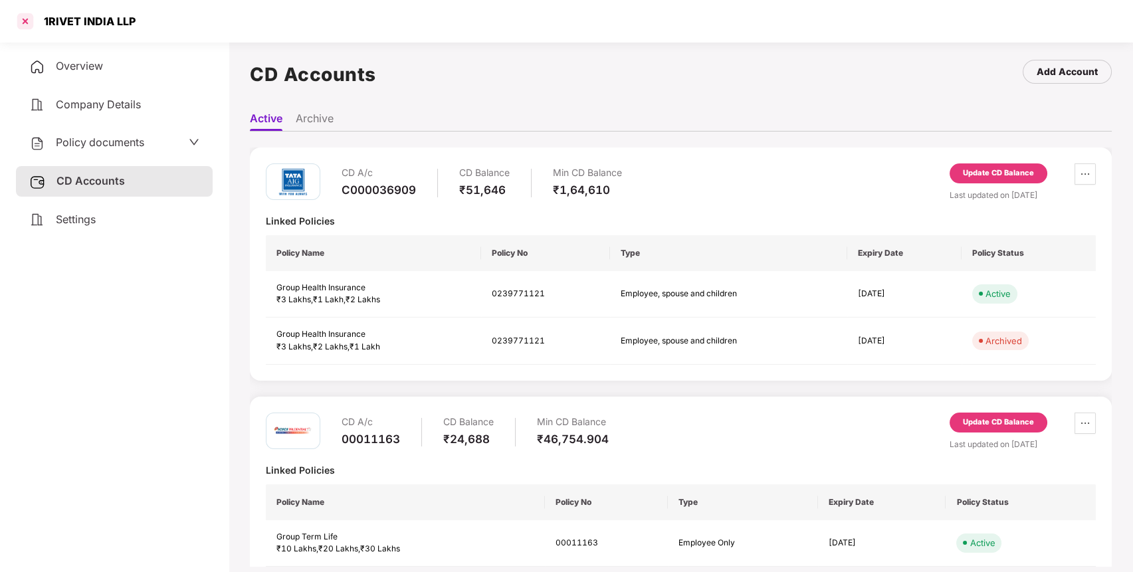
scroll to position [10, 0]
click at [23, 26] on div at bounding box center [25, 21] width 21 height 21
